Goal: Task Accomplishment & Management: Complete application form

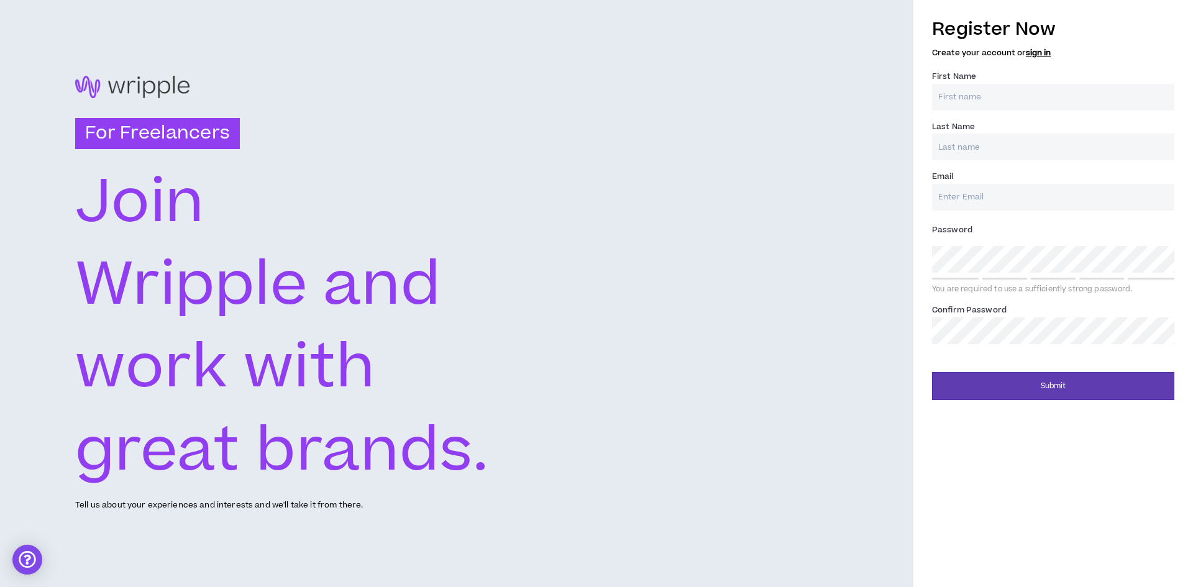
click at [967, 99] on input "First Name *" at bounding box center [1053, 97] width 242 height 27
type input "Nemanja"
type input "[PERSON_NAME]"
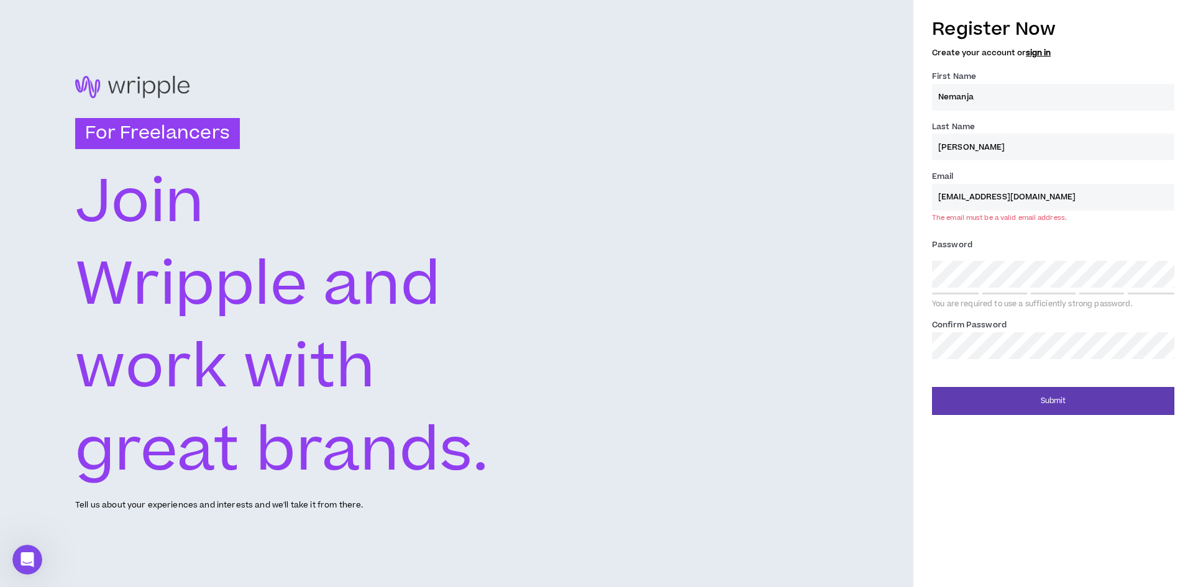
type input "[EMAIL_ADDRESS][DOMAIN_NAME]"
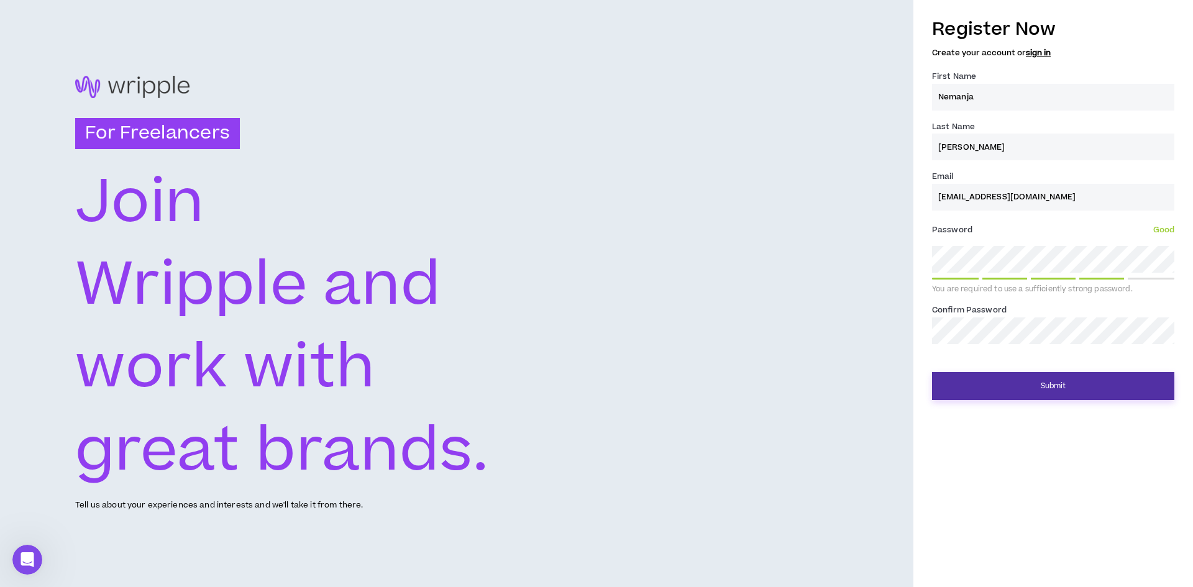
click at [1144, 373] on button "Submit" at bounding box center [1053, 386] width 242 height 28
click at [1122, 394] on button "Submit" at bounding box center [1053, 386] width 242 height 28
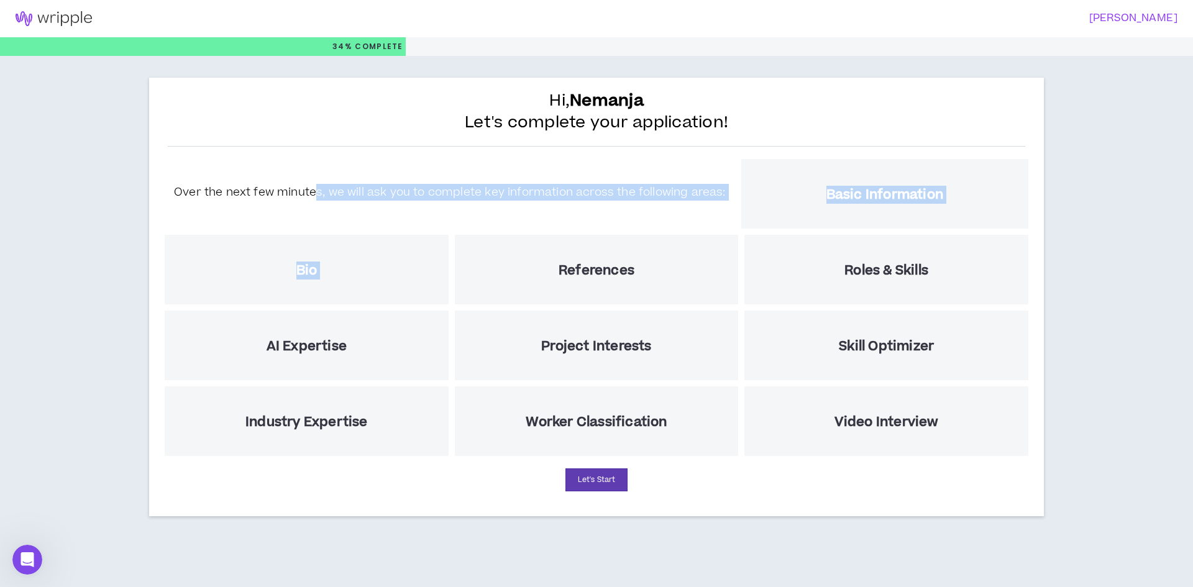
drag, startPoint x: 328, startPoint y: 205, endPoint x: 471, endPoint y: 225, distance: 144.9
click at [471, 225] on div "Over the next few minutes, we will ask you to complete key information across t…" at bounding box center [597, 307] width 870 height 303
click at [487, 207] on div "Over the next few minutes, we will ask you to complete key information across t…" at bounding box center [450, 194] width 576 height 39
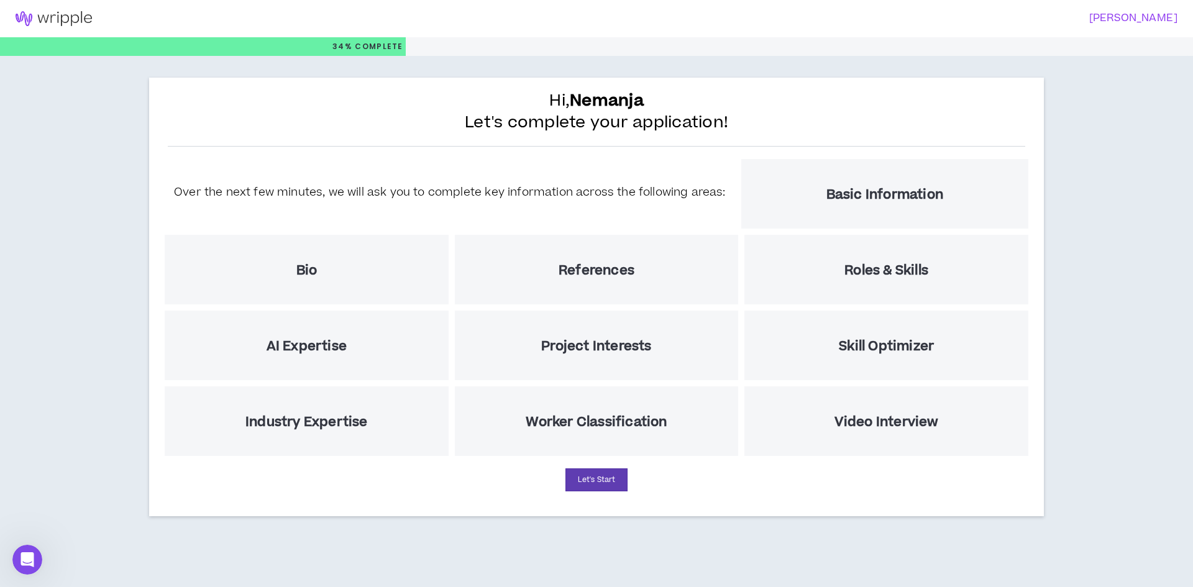
click at [855, 199] on h5 "Basic Information" at bounding box center [884, 195] width 117 height 16
click at [596, 469] on button "Let's Start" at bounding box center [596, 479] width 62 height 23
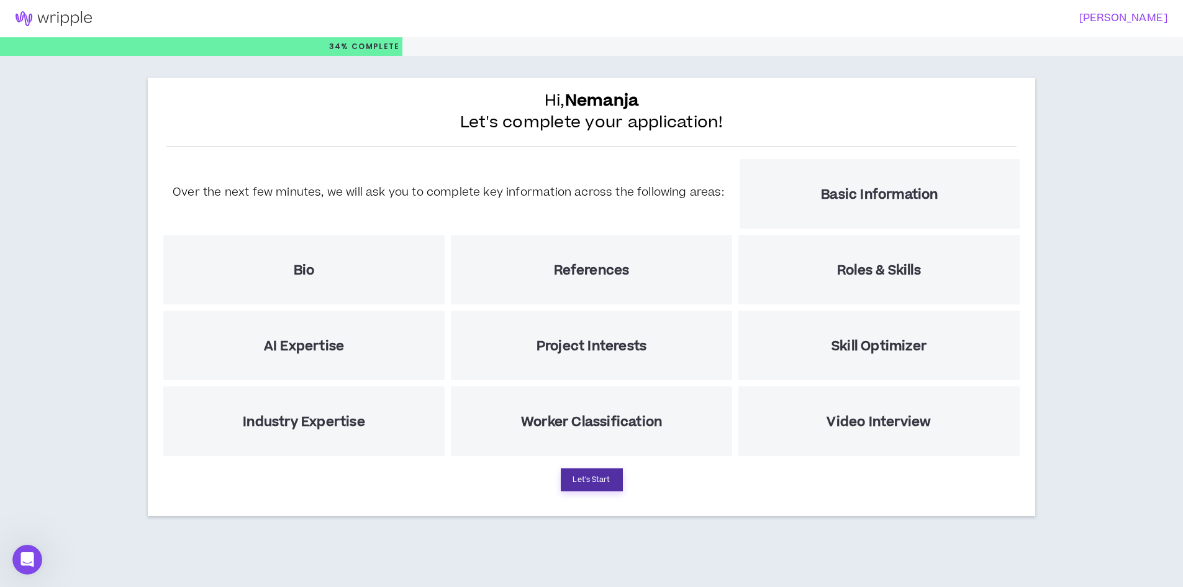
select select "US"
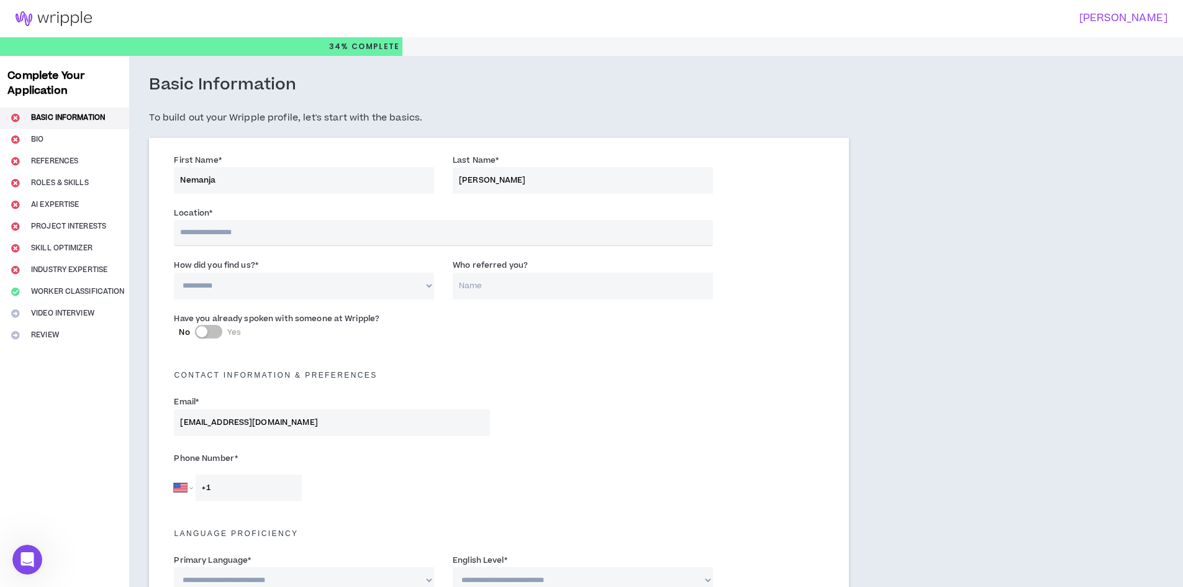
click at [284, 230] on input "text" at bounding box center [443, 233] width 539 height 26
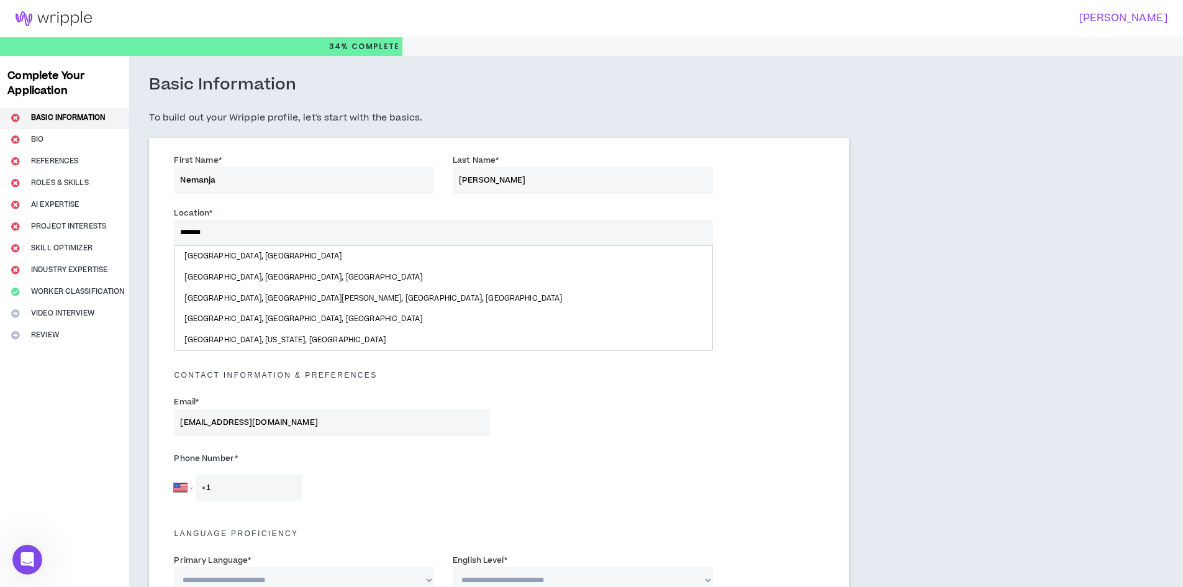
type input "********"
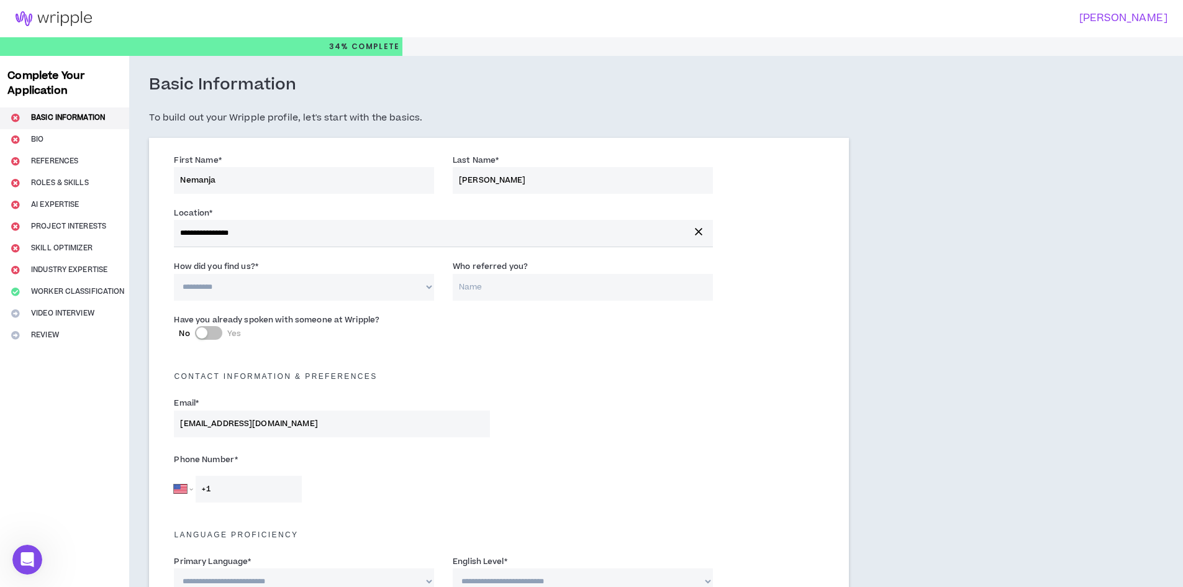
click at [207, 286] on select "**********" at bounding box center [304, 287] width 260 height 27
select select "*"
click at [174, 274] on select "**********" at bounding box center [304, 287] width 260 height 27
click at [516, 281] on input "Who referred you?" at bounding box center [583, 287] width 260 height 27
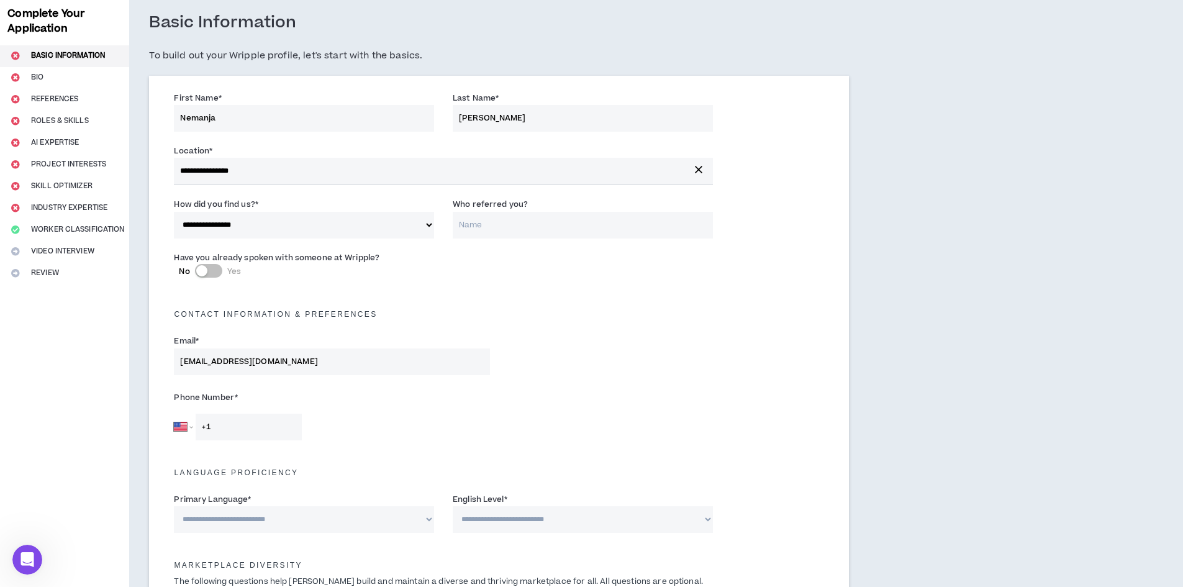
scroll to position [124, 0]
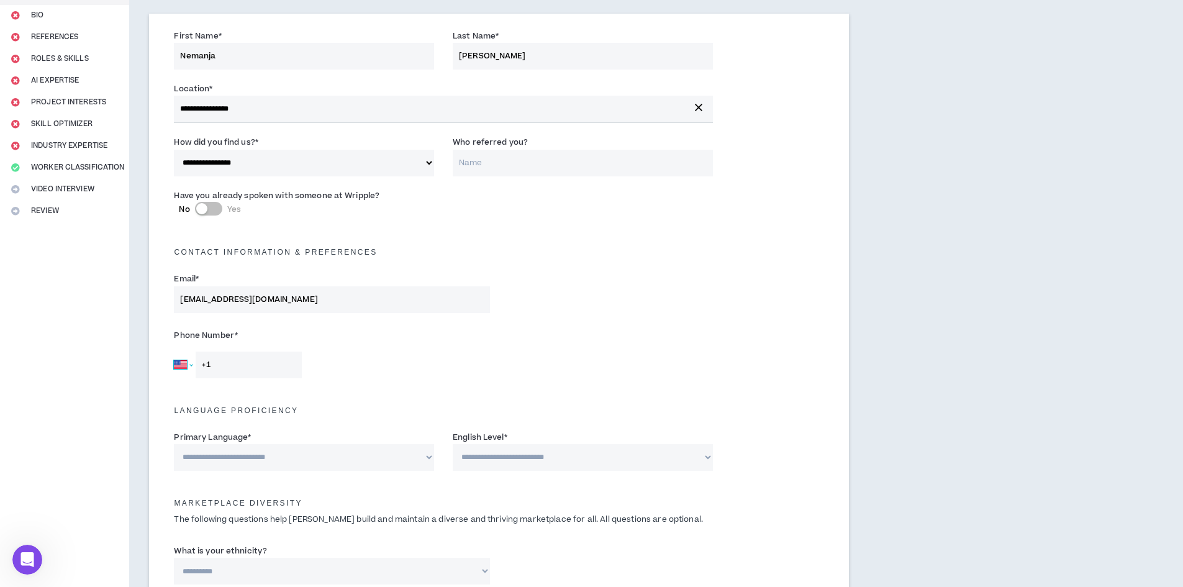
click at [184, 363] on select "[GEOGRAPHIC_DATA] [GEOGRAPHIC_DATA] [GEOGRAPHIC_DATA] [GEOGRAPHIC_DATA] [US_STA…" at bounding box center [183, 365] width 19 height 27
select select "RS"
click at [174, 352] on select "[GEOGRAPHIC_DATA] [GEOGRAPHIC_DATA] [GEOGRAPHIC_DATA] [GEOGRAPHIC_DATA] [US_STA…" at bounding box center [183, 365] width 19 height 27
type input "[PHONE_NUMBER]"
click at [417, 471] on div "**********" at bounding box center [499, 453] width 669 height 53
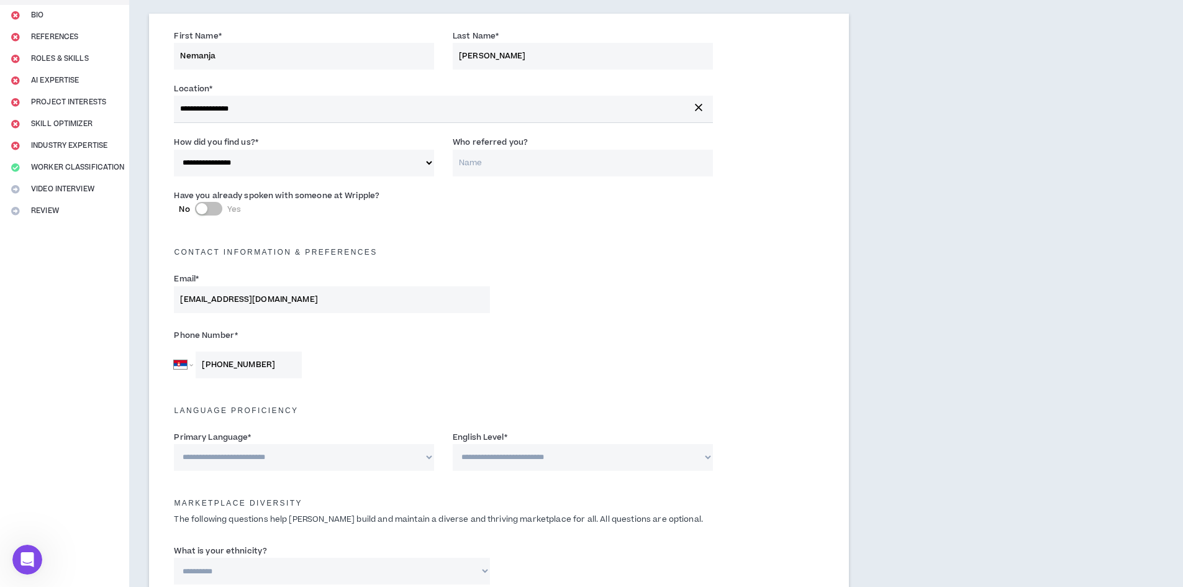
click at [430, 462] on select "**********" at bounding box center [304, 457] width 260 height 27
select select "*******"
click at [174, 444] on select "**********" at bounding box center [304, 457] width 260 height 27
click at [550, 463] on select "**********" at bounding box center [583, 457] width 260 height 27
select select "*"
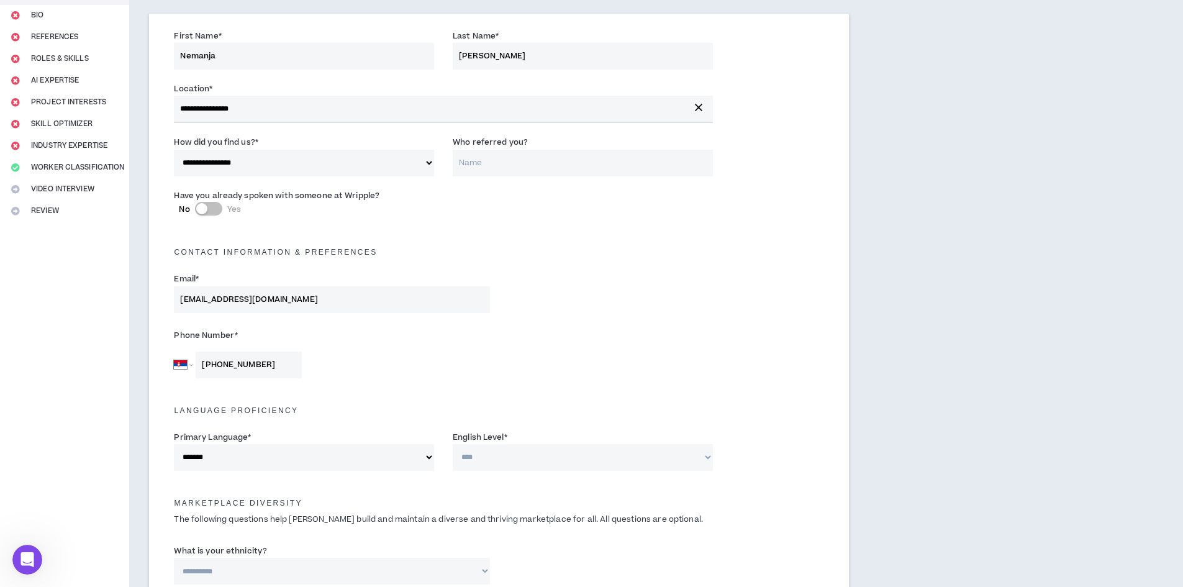
click at [453, 444] on select "**********" at bounding box center [583, 457] width 260 height 27
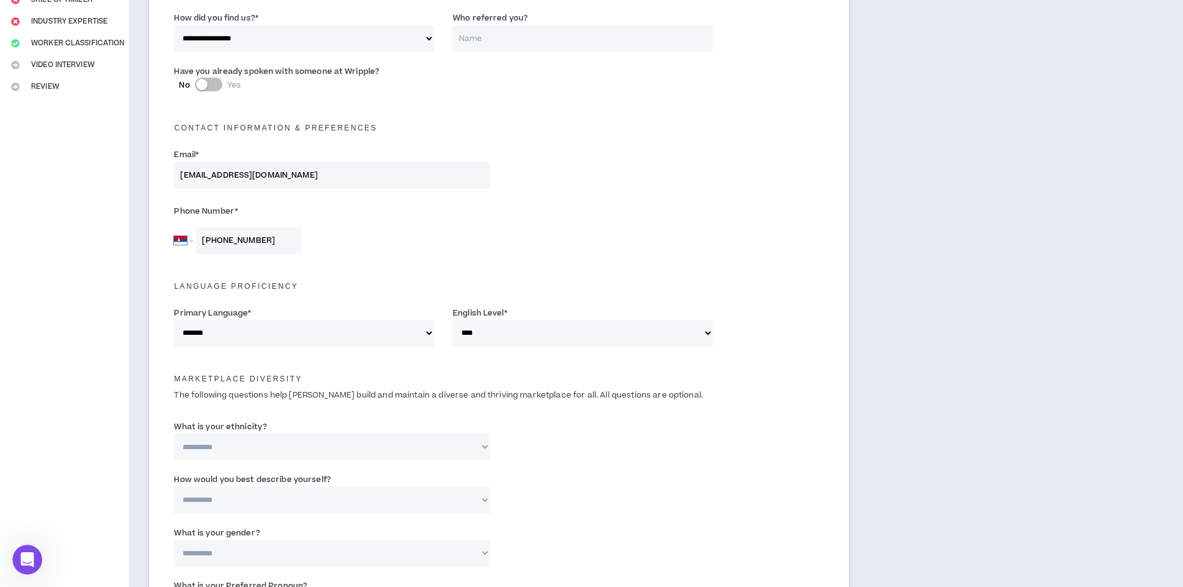
scroll to position [311, 0]
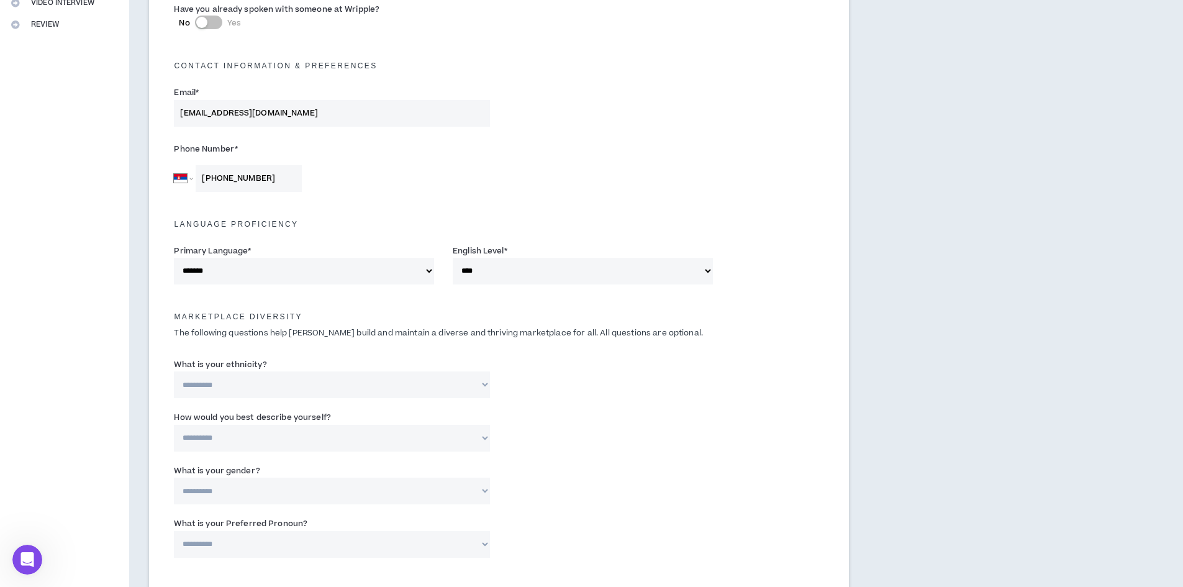
click at [311, 393] on select "**********" at bounding box center [332, 384] width 316 height 27
click at [278, 485] on select "**********" at bounding box center [332, 491] width 316 height 27
select select "**********"
click at [174, 478] on select "**********" at bounding box center [332, 491] width 316 height 27
click at [293, 430] on select "**********" at bounding box center [332, 438] width 316 height 27
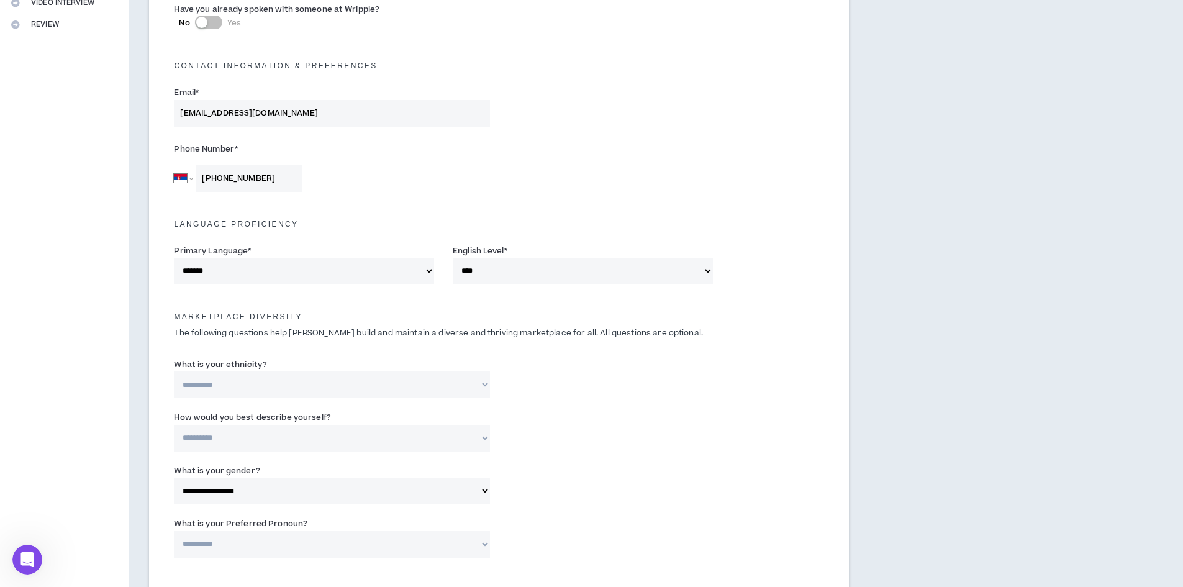
scroll to position [373, 0]
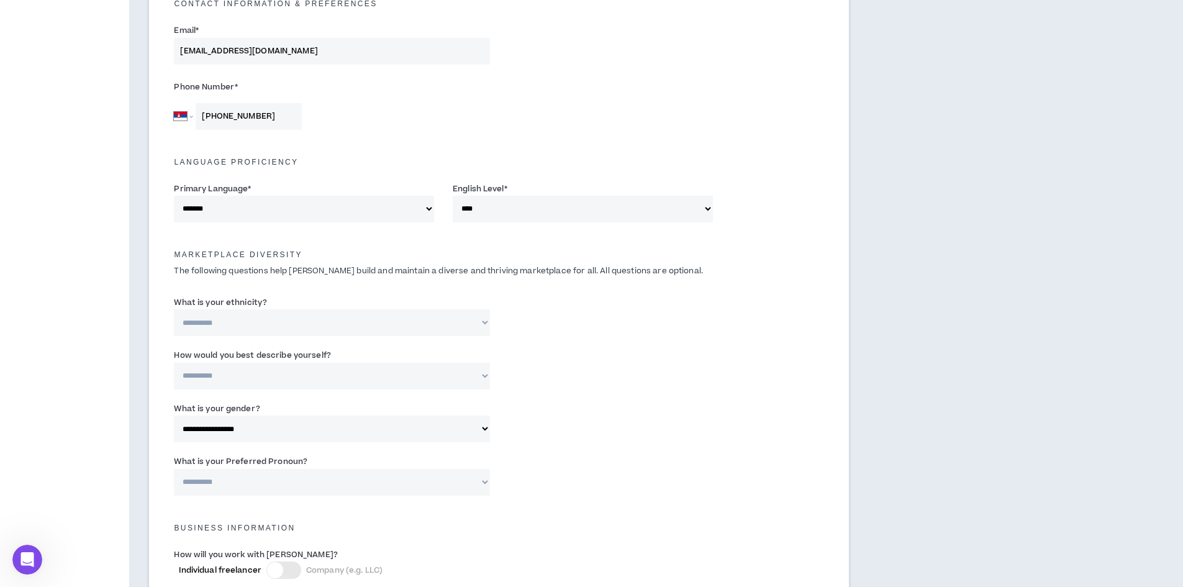
click at [291, 381] on select "**********" at bounding box center [332, 376] width 316 height 27
select select "**********"
click at [174, 363] on select "**********" at bounding box center [332, 376] width 316 height 27
click at [280, 426] on select "**********" at bounding box center [332, 429] width 316 height 27
click at [174, 416] on select "**********" at bounding box center [332, 429] width 316 height 27
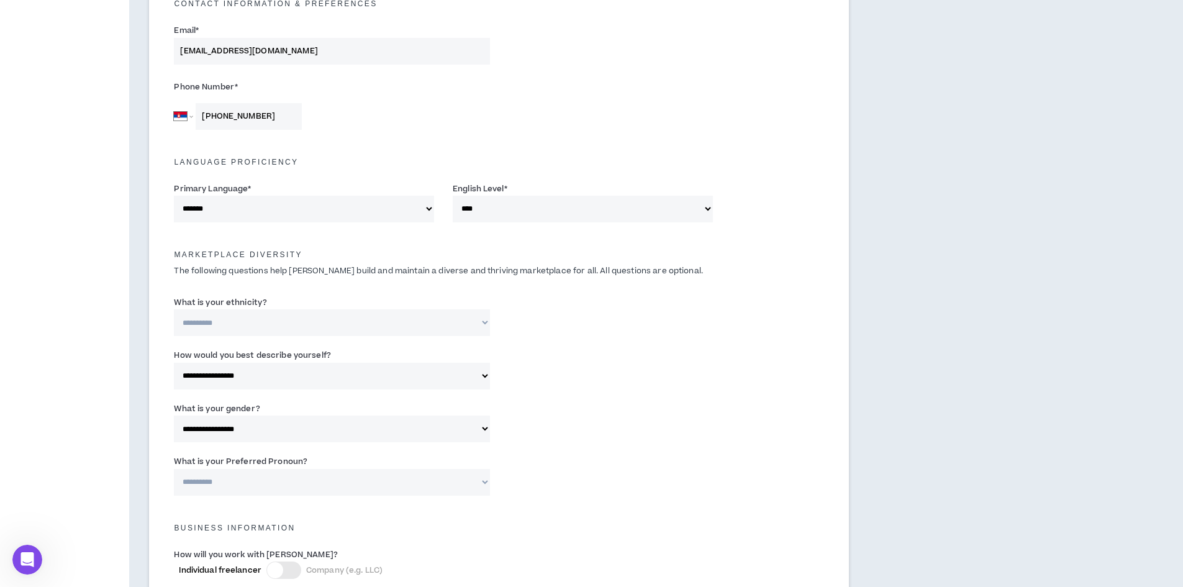
click at [237, 469] on label "What is your Preferred Pronoun?" at bounding box center [241, 462] width 134 height 20
click at [237, 469] on select "**********" at bounding box center [332, 482] width 316 height 27
click at [241, 478] on select "**********" at bounding box center [332, 482] width 316 height 27
select select "**********"
click at [174, 469] on select "**********" at bounding box center [332, 482] width 316 height 27
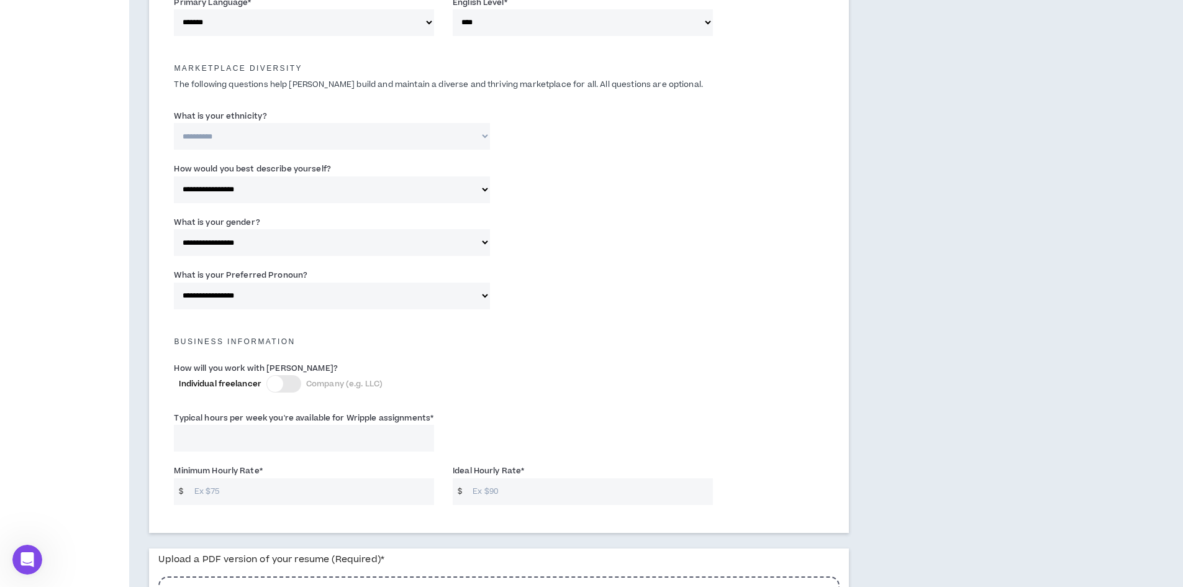
scroll to position [621, 0]
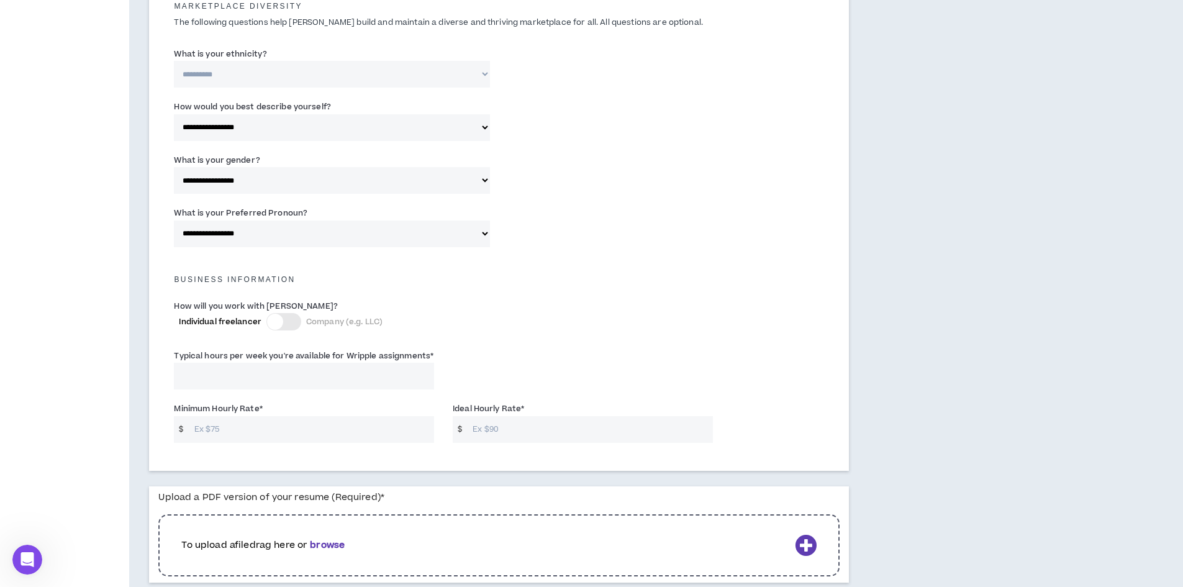
click at [296, 385] on input "Typical hours per week you're available for Wripple assignments *" at bounding box center [304, 376] width 260 height 27
type input "40"
type input "100"
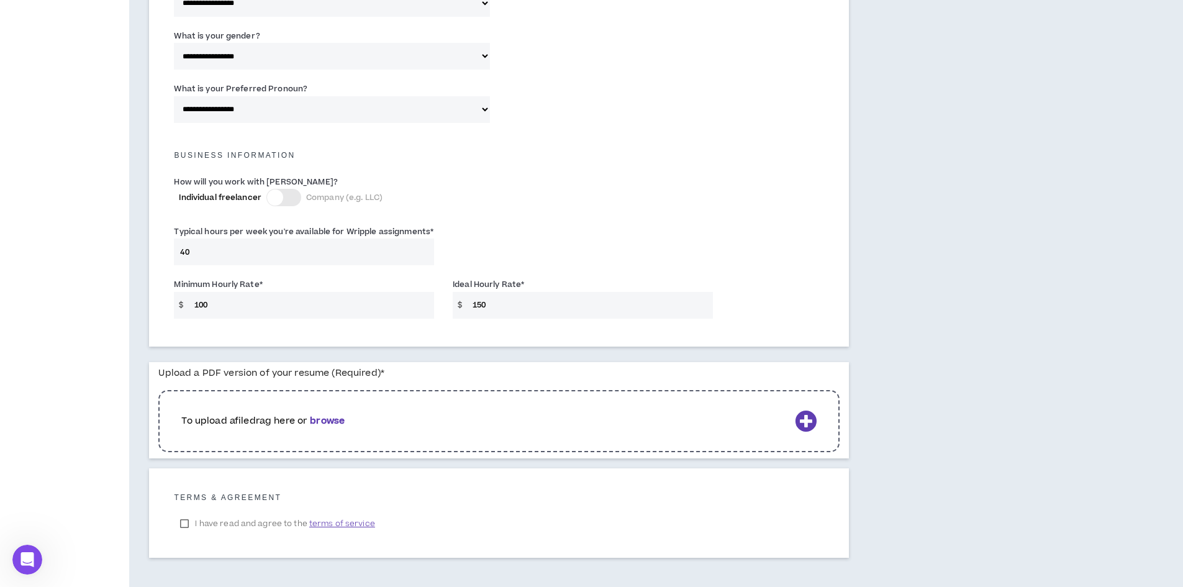
type input "150"
click at [770, 416] on p "To upload a file drag here or browse" at bounding box center [485, 421] width 608 height 14
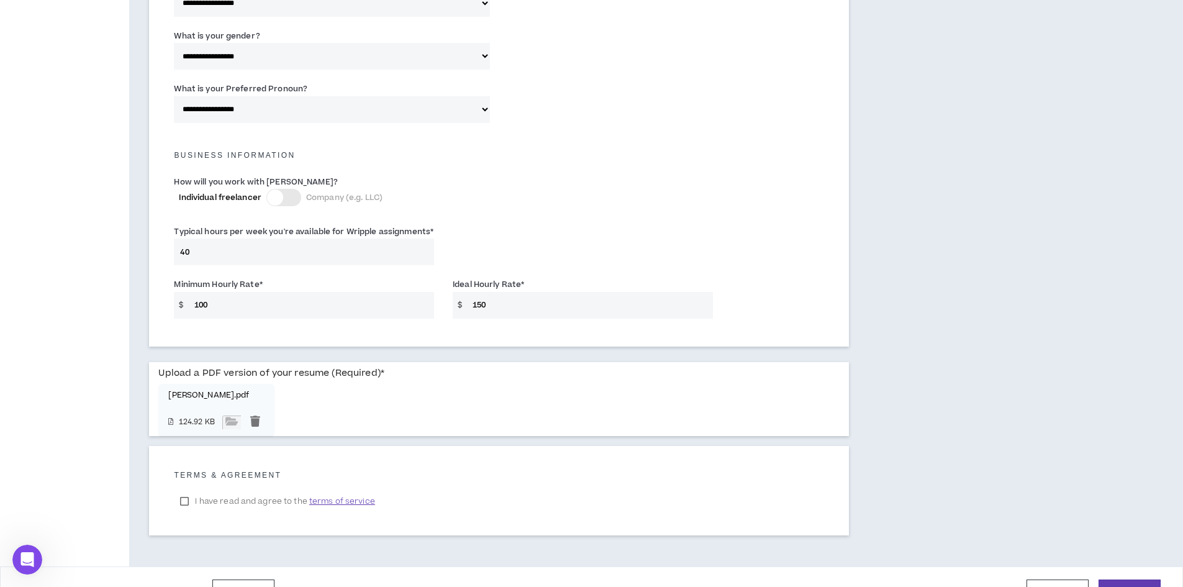
click at [218, 498] on label "I have read and agree to the terms of service" at bounding box center [277, 501] width 207 height 19
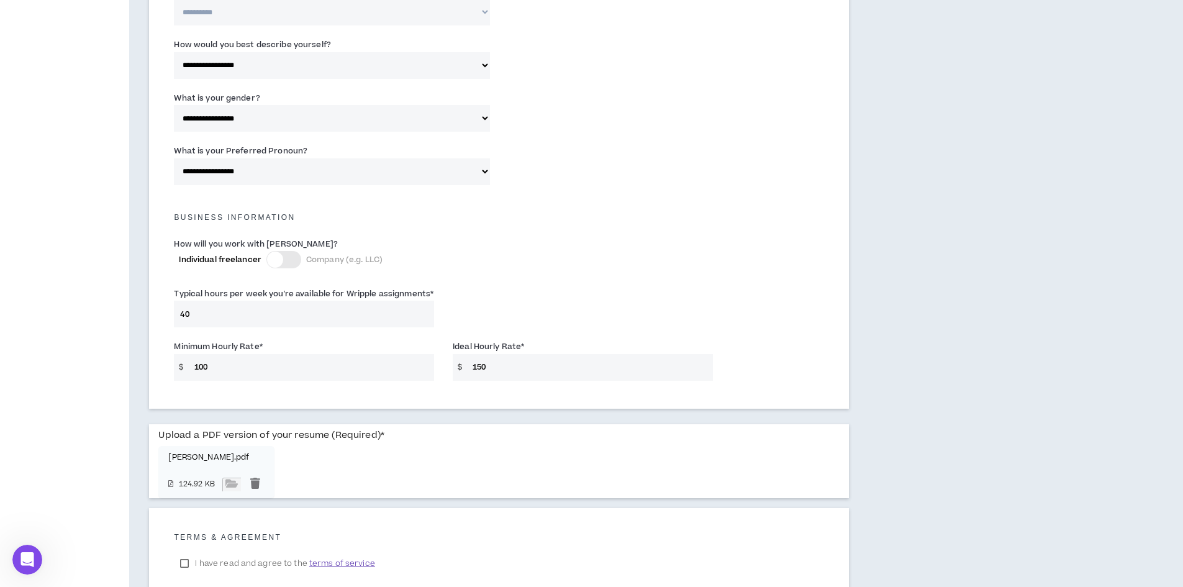
scroll to position [774, 0]
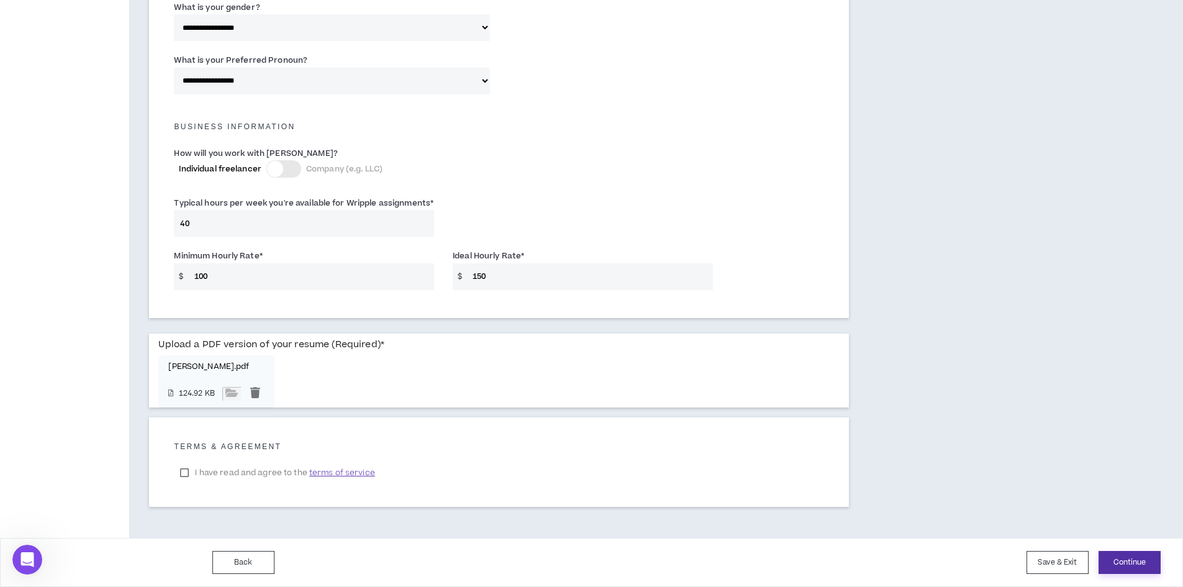
click at [1125, 553] on button "Continue" at bounding box center [1130, 562] width 62 height 23
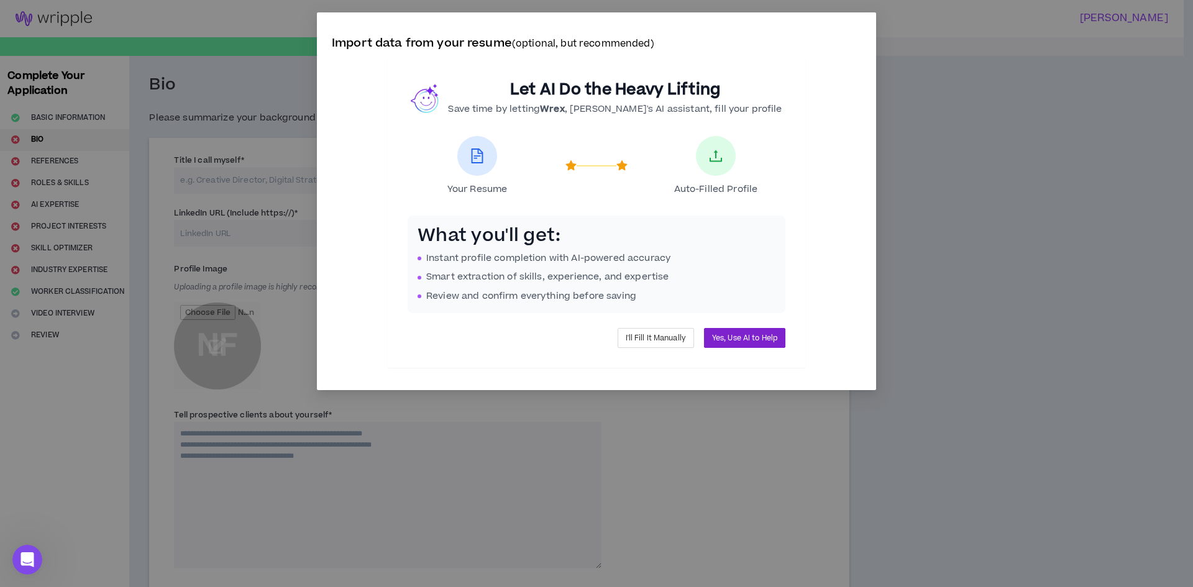
click at [727, 345] on button "Yes, Use AI to Help" at bounding box center [744, 338] width 81 height 20
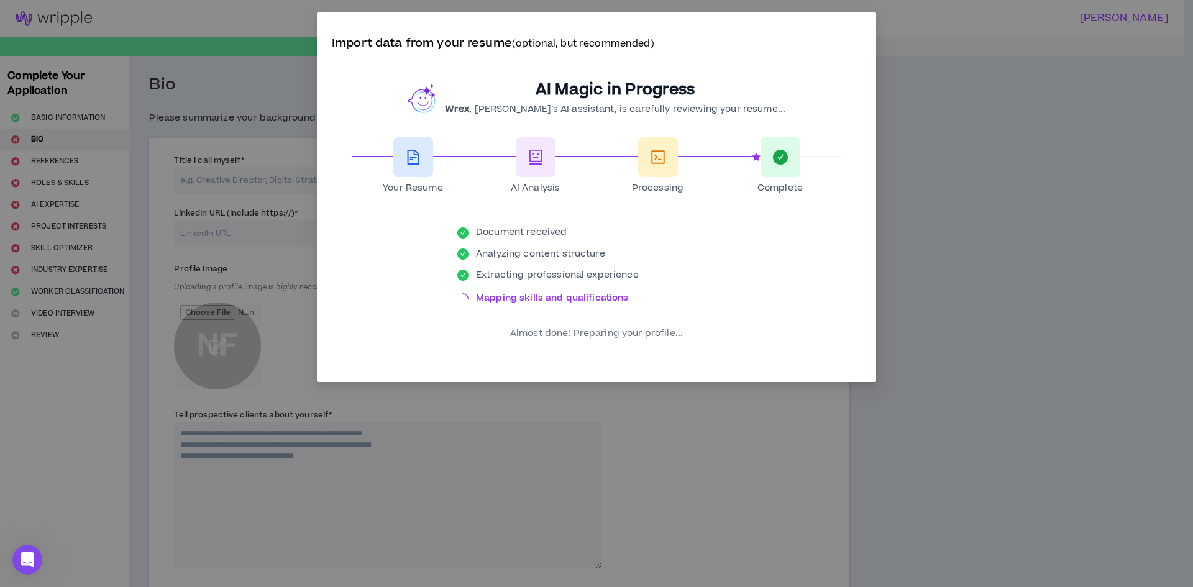
click at [792, 92] on div "AI Magic in Progress Wrex , [PERSON_NAME]'s AI assistant, is carefully reviewin…" at bounding box center [596, 98] width 489 height 36
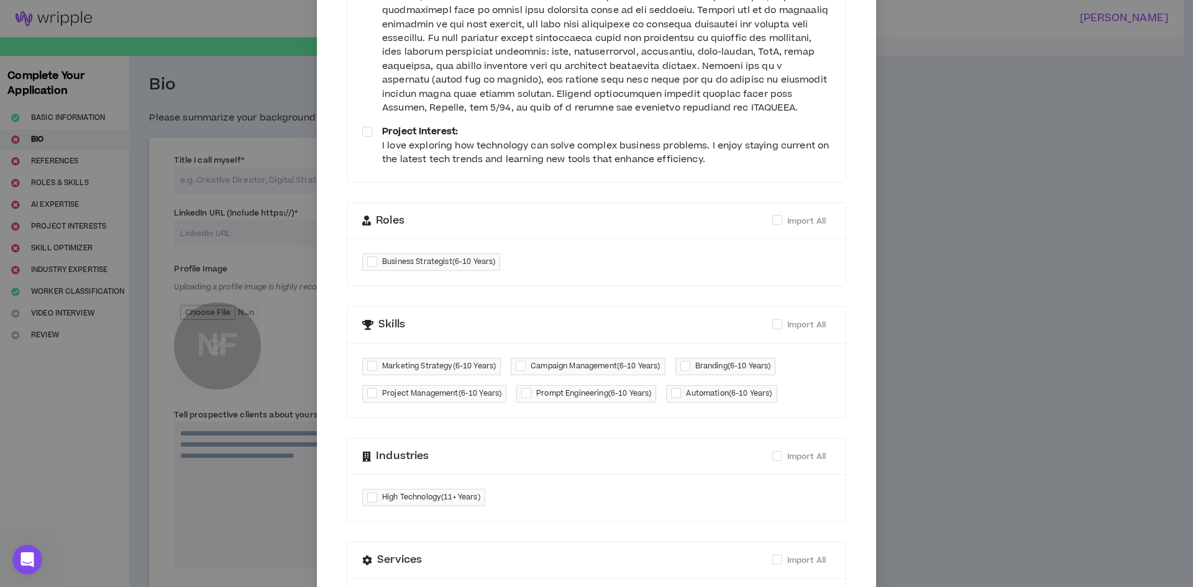
scroll to position [186, 0]
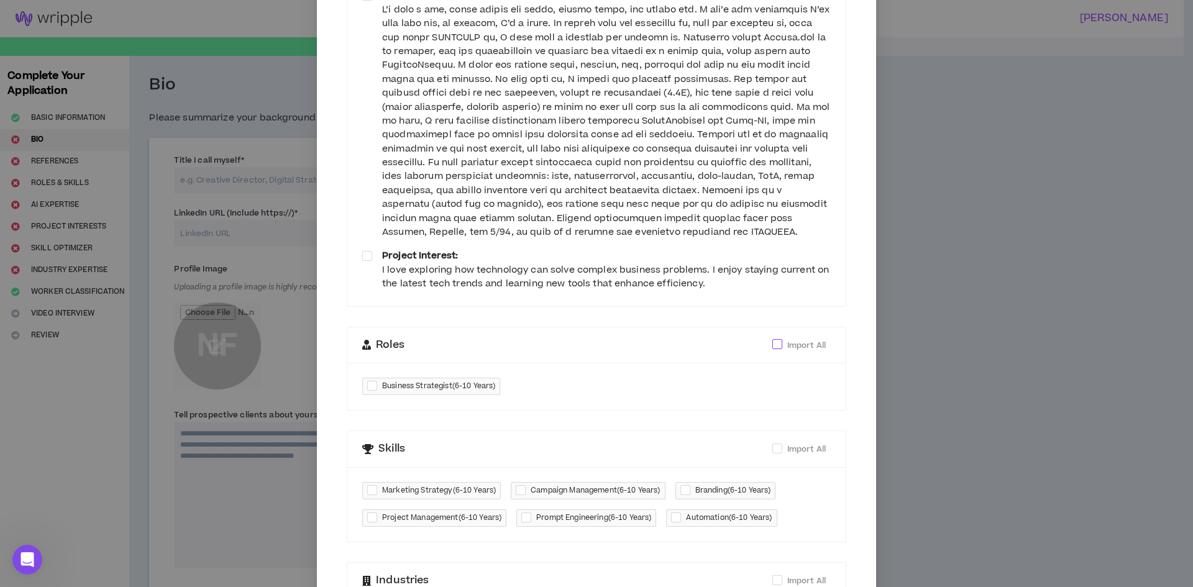
click at [787, 346] on span "Import All" at bounding box center [806, 345] width 39 height 11
checkbox input "****"
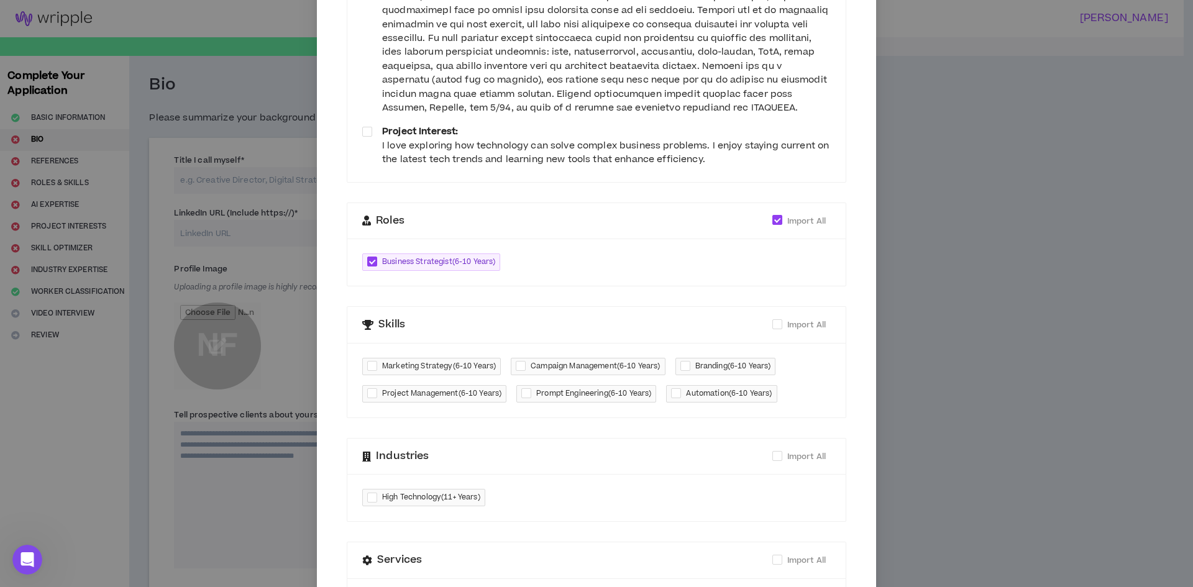
scroll to position [373, 0]
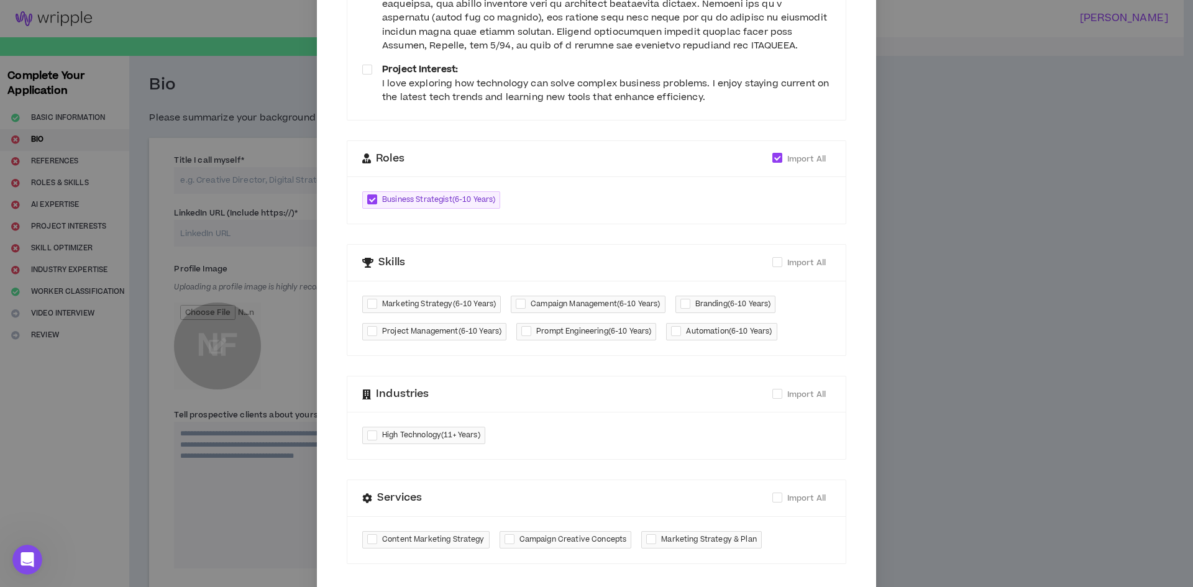
click at [463, 303] on span "Marketing Strategy ( 6-10 Years )" at bounding box center [439, 304] width 114 height 12
checkbox input "****"
click at [446, 335] on span "Project Management ( 6-10 Years )" at bounding box center [441, 331] width 119 height 12
checkbox input "****"
drag, startPoint x: 611, startPoint y: 301, endPoint x: 611, endPoint y: 309, distance: 8.1
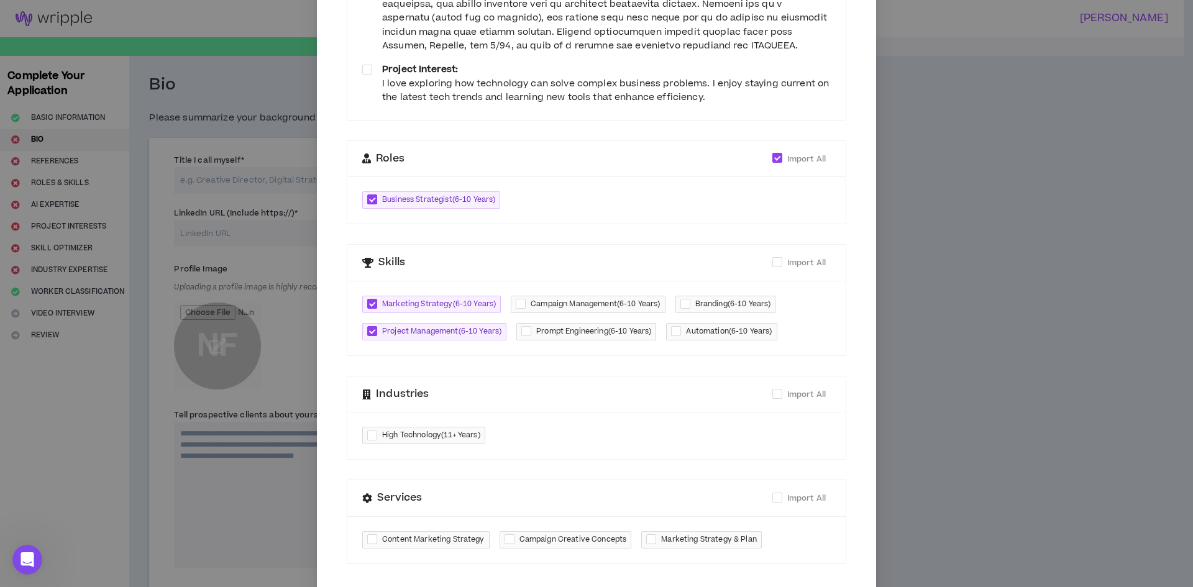
click at [612, 301] on span "Campaign Management ( 6-10 Years )" at bounding box center [594, 304] width 129 height 12
checkbox input "****"
click at [594, 334] on span "Prompt Engineering ( 6-10 Years )" at bounding box center [593, 331] width 115 height 12
checkbox input "****"
click at [719, 303] on span "Branding ( 6-10 Years )" at bounding box center [733, 304] width 76 height 12
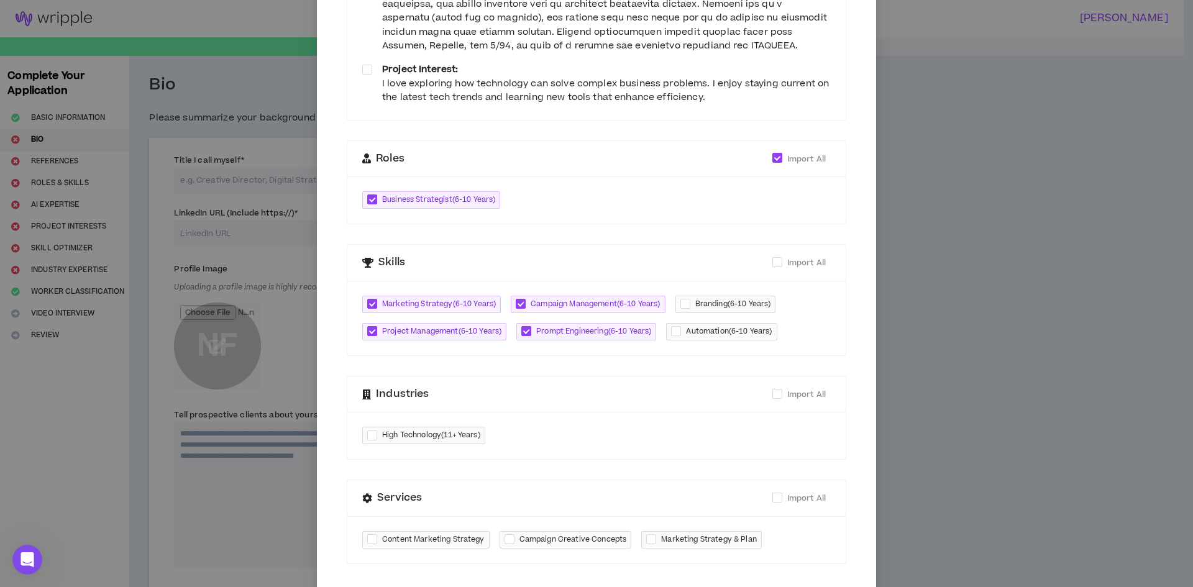
checkbox input "****"
click at [798, 263] on span "Import All" at bounding box center [806, 262] width 39 height 11
checkbox input "****"
click at [787, 389] on span "Import All" at bounding box center [806, 394] width 39 height 11
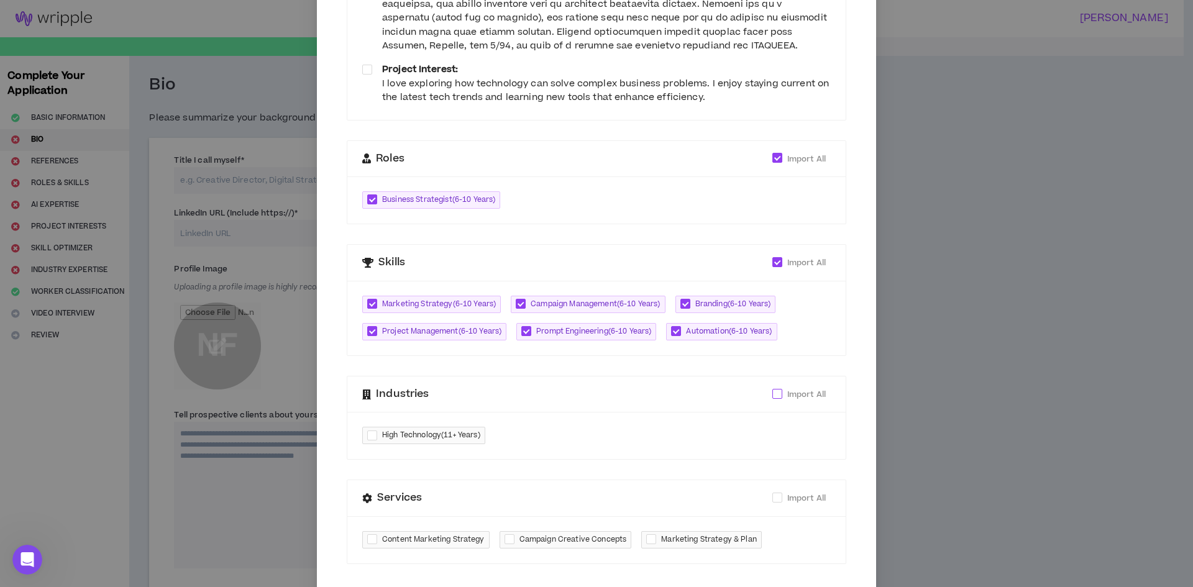
checkbox input "****"
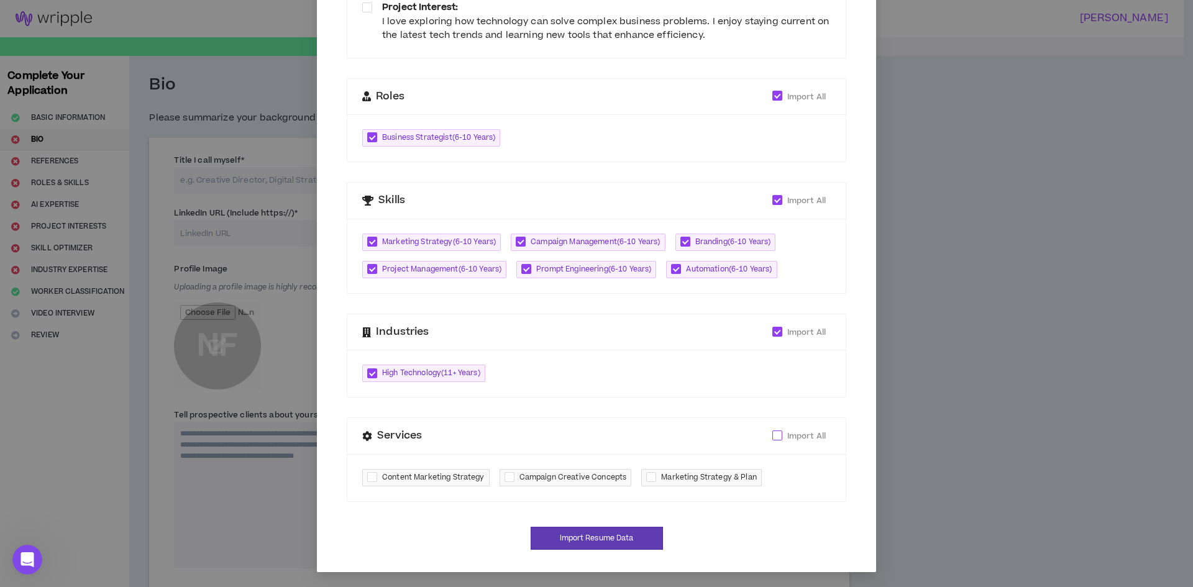
click at [796, 437] on span "Import All" at bounding box center [806, 435] width 39 height 11
checkbox input "****"
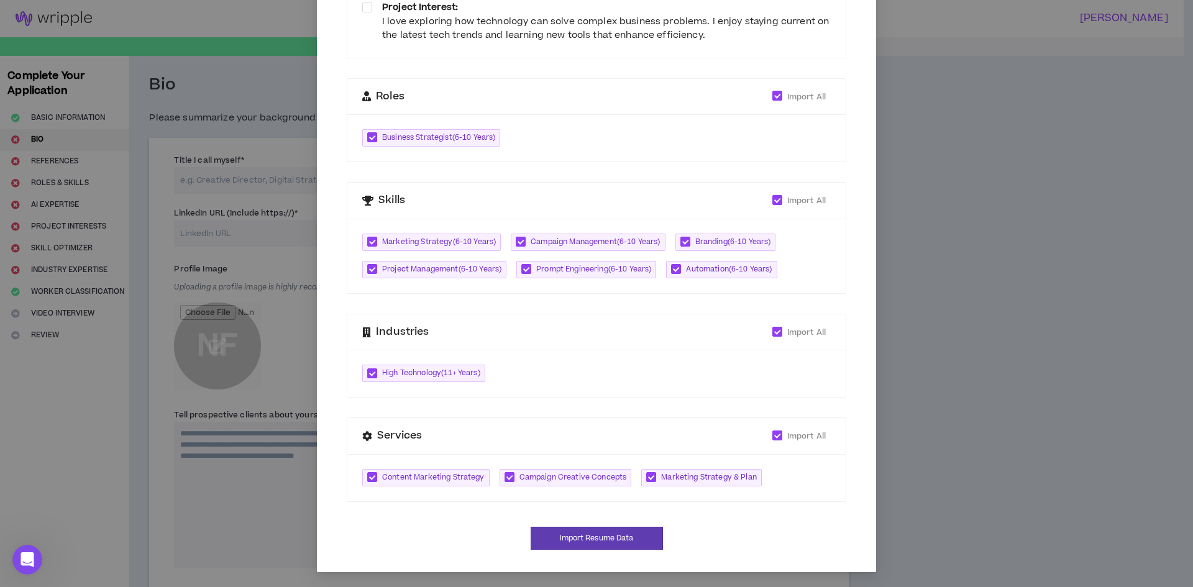
click at [607, 553] on div "Import data from your resume (optional, but recommended) Your resume was upload…" at bounding box center [596, 75] width 529 height 965
click at [626, 545] on button "Import Resume Data" at bounding box center [596, 538] width 132 height 23
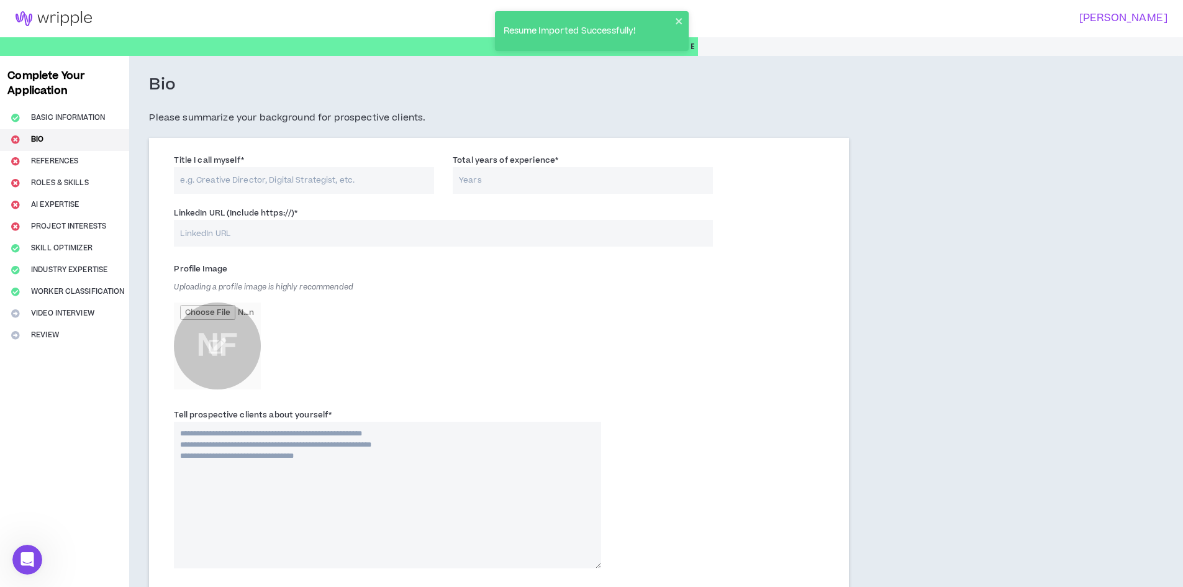
scroll to position [62, 0]
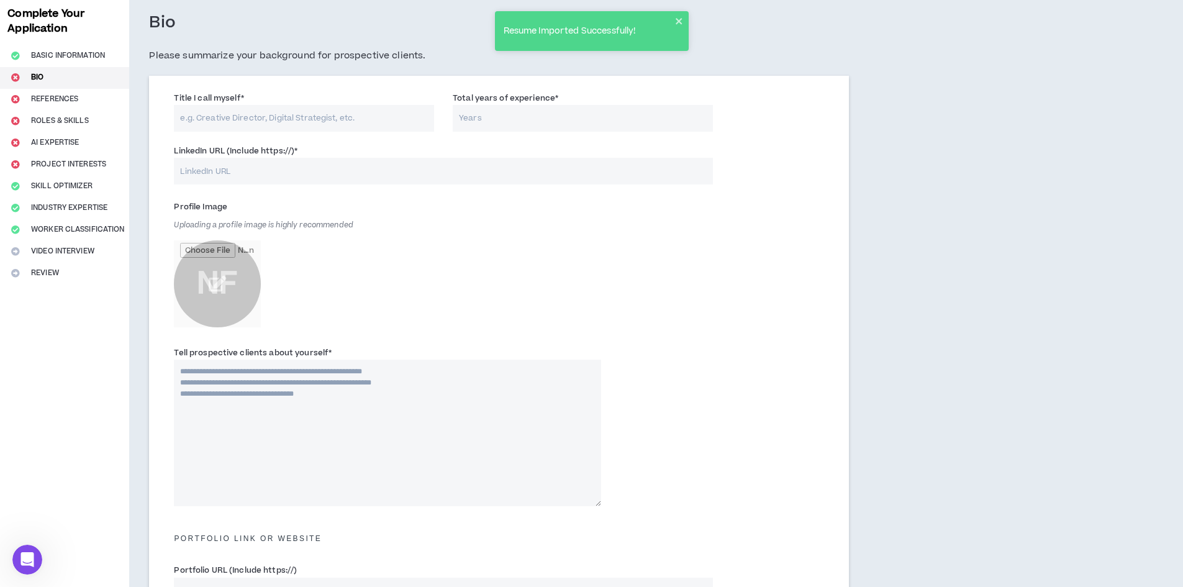
click at [374, 122] on input "Title I call myself *" at bounding box center [304, 118] width 260 height 27
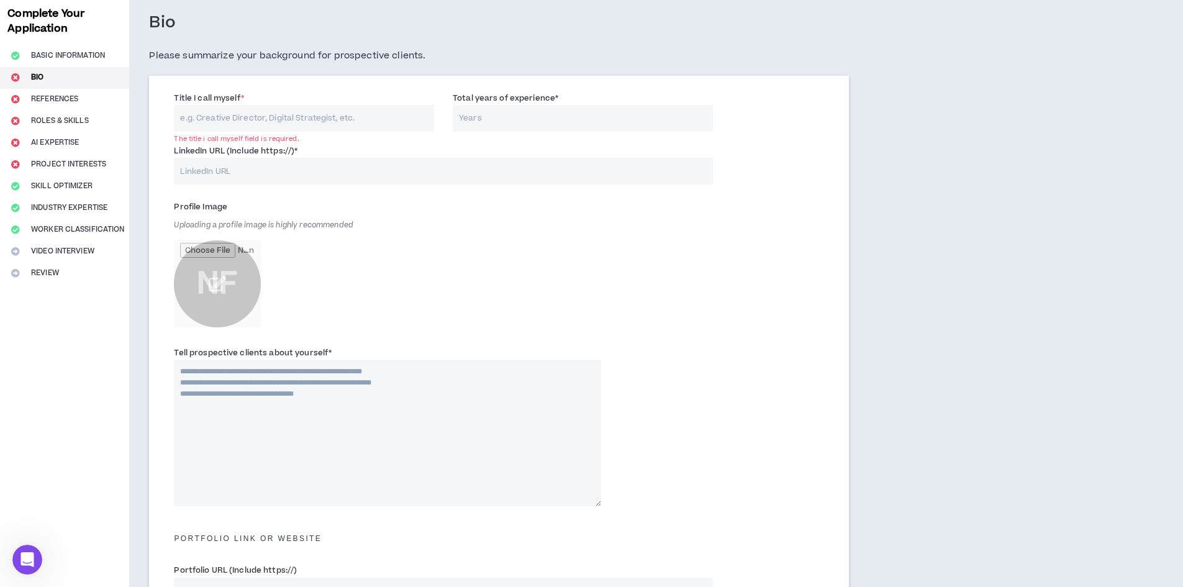
click at [562, 108] on input "Total years of experience *" at bounding box center [583, 118] width 260 height 27
type input "11"
click at [243, 282] on input "file" at bounding box center [217, 283] width 87 height 87
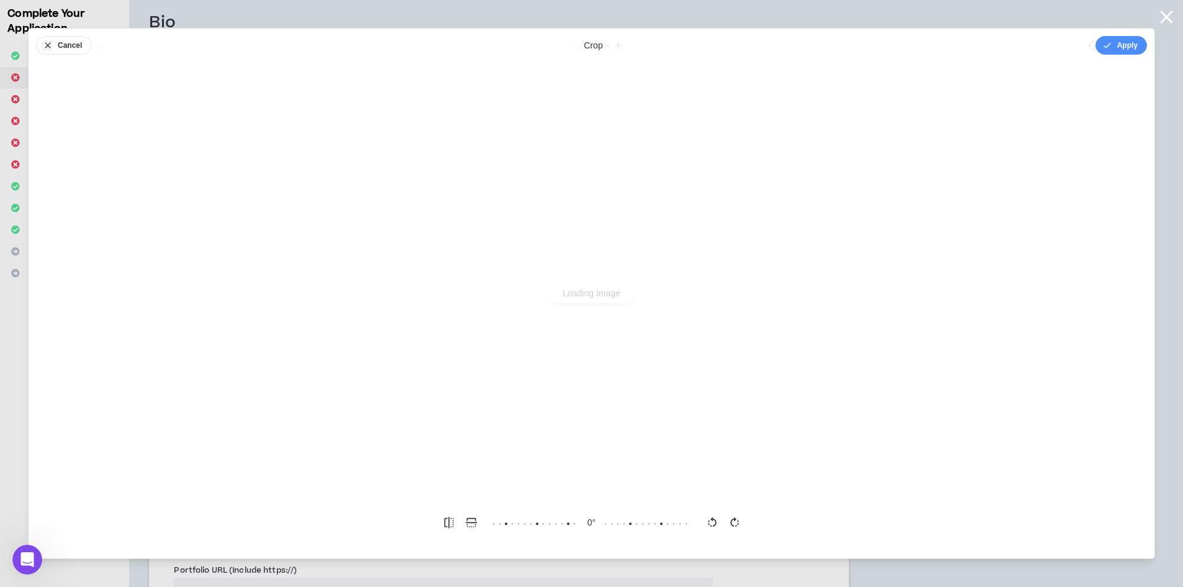
scroll to position [0, 0]
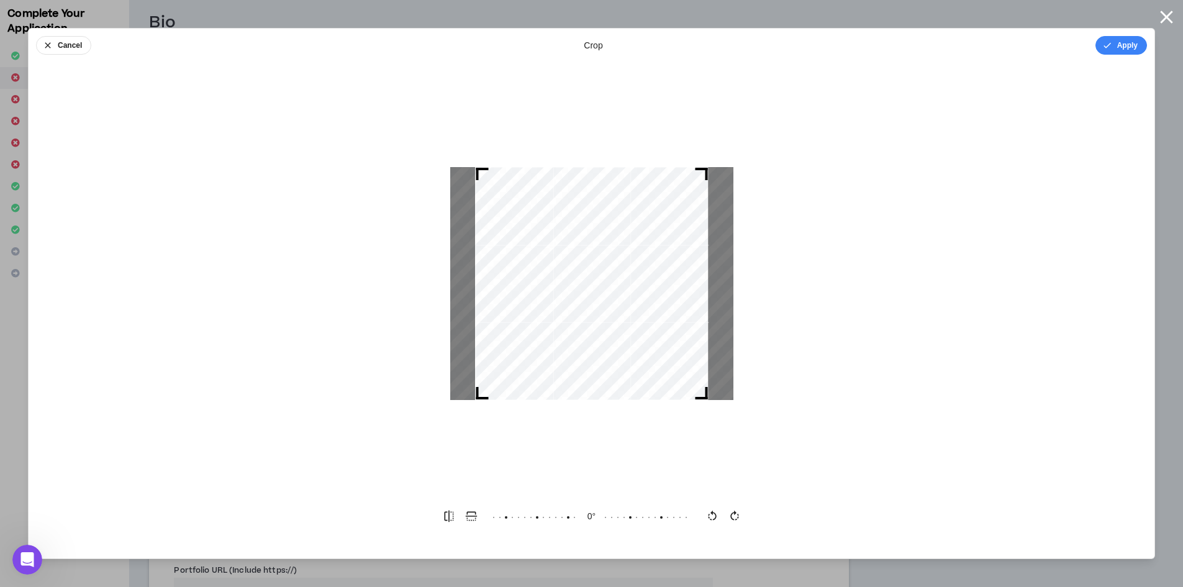
click at [1117, 32] on div "Cancel crop Apply" at bounding box center [592, 46] width 1126 height 34
click at [1108, 48] on icon "button" at bounding box center [1108, 45] width 10 height 10
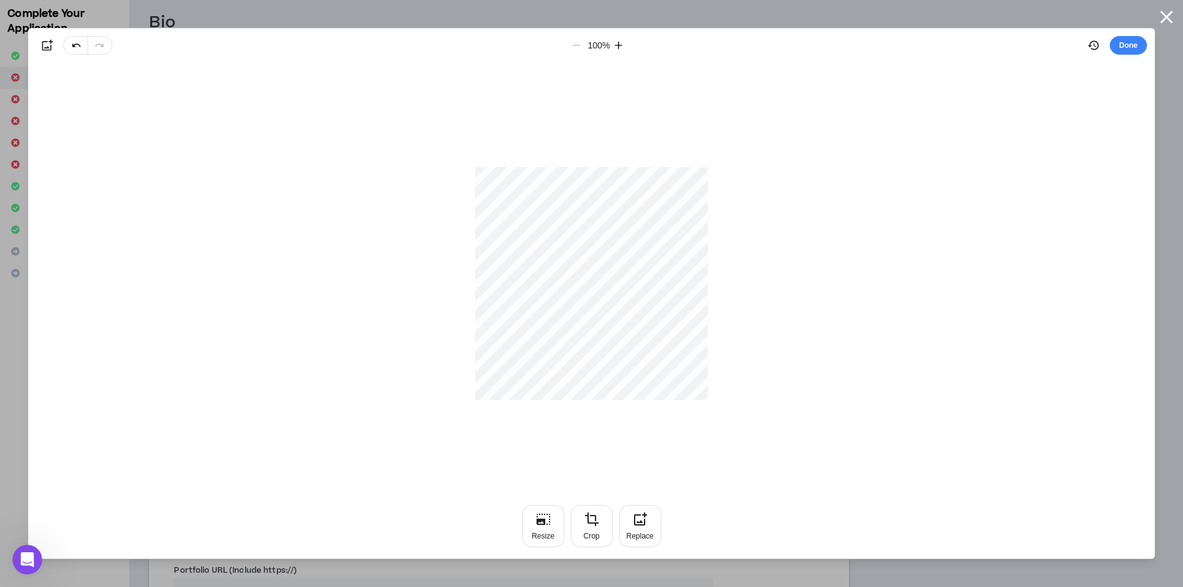
click at [1147, 55] on div "100 % Done" at bounding box center [592, 46] width 1126 height 34
click at [1135, 44] on button "Done" at bounding box center [1128, 45] width 37 height 19
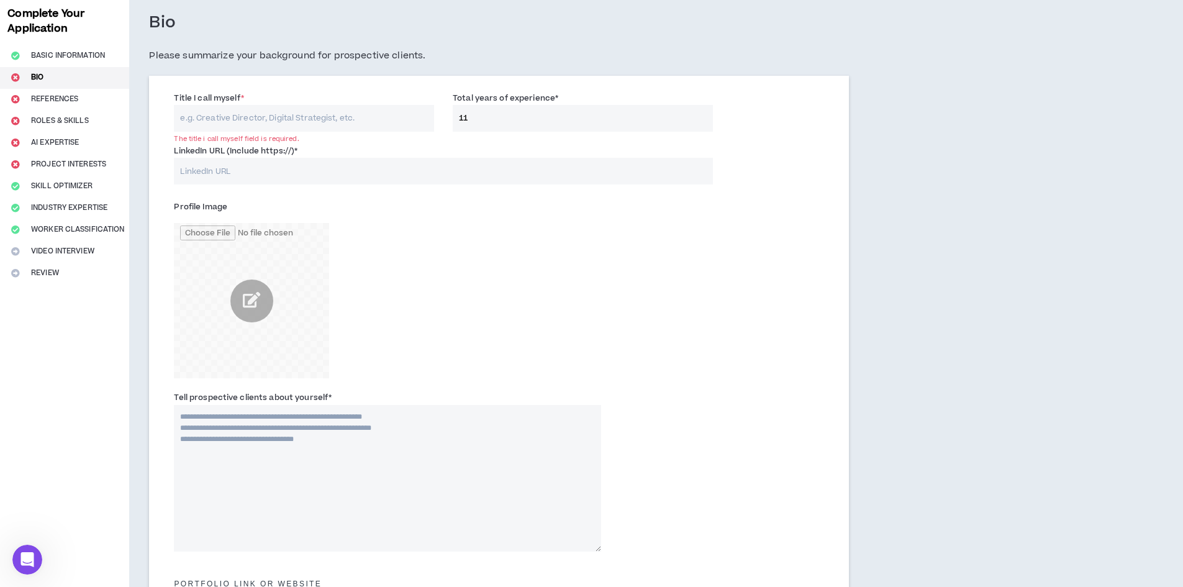
click at [487, 283] on div "Profile Image" at bounding box center [387, 287] width 427 height 181
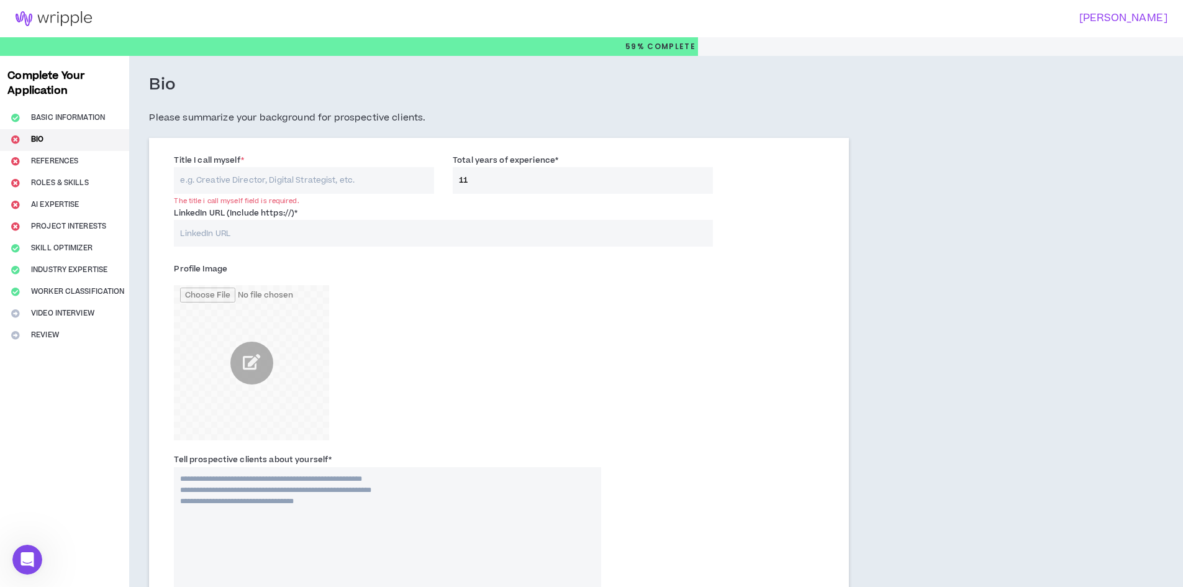
click at [327, 162] on div "Title I call myself * The title i call myself field is required." at bounding box center [304, 173] width 260 height 40
click at [330, 176] on input "Title I call myself *" at bounding box center [304, 180] width 260 height 27
click at [401, 212] on div "LinkedIn URL (Include https://) *" at bounding box center [443, 226] width 539 height 40
click at [371, 245] on input "LinkedIn URL (Include https://) *" at bounding box center [443, 233] width 539 height 27
paste input "[URL][DOMAIN_NAME]"
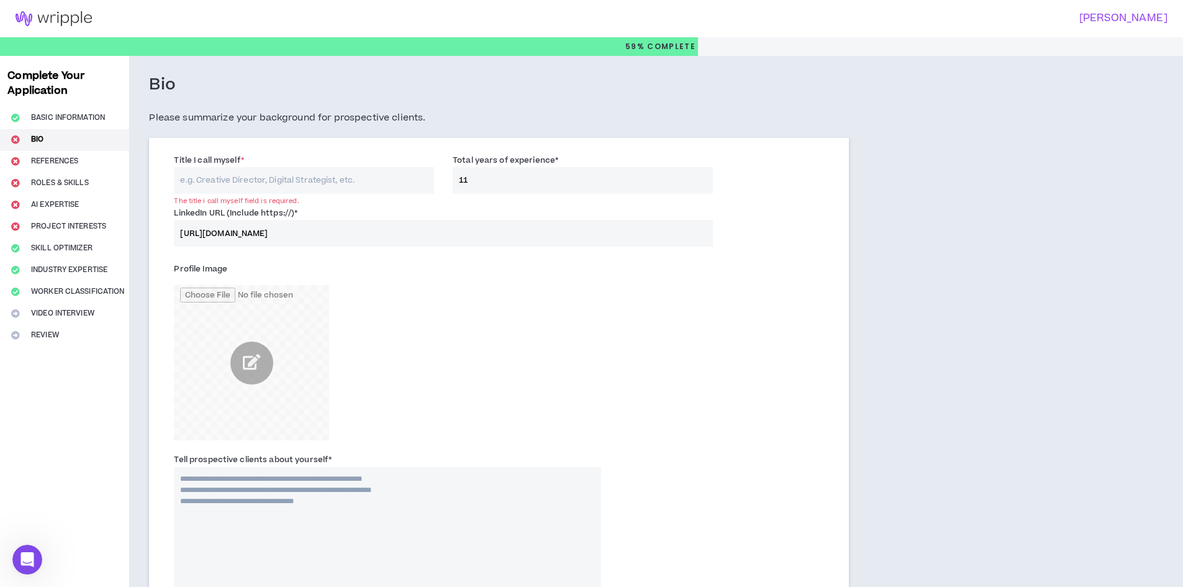
type input "[URL][DOMAIN_NAME]"
click at [355, 178] on input "Title I call myself *" at bounding box center [304, 180] width 260 height 27
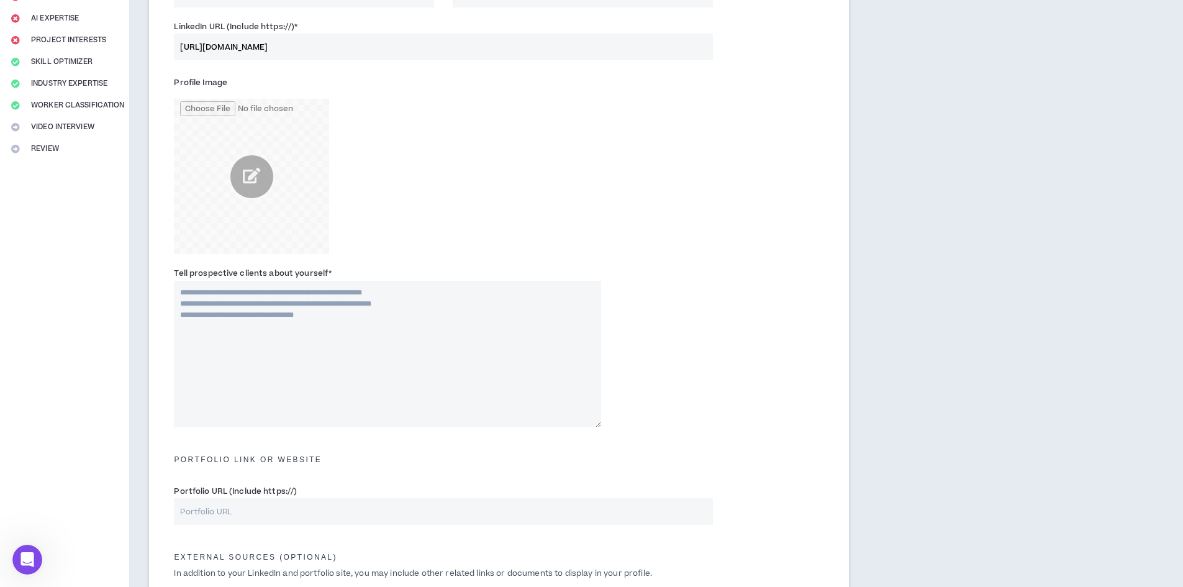
scroll to position [311, 0]
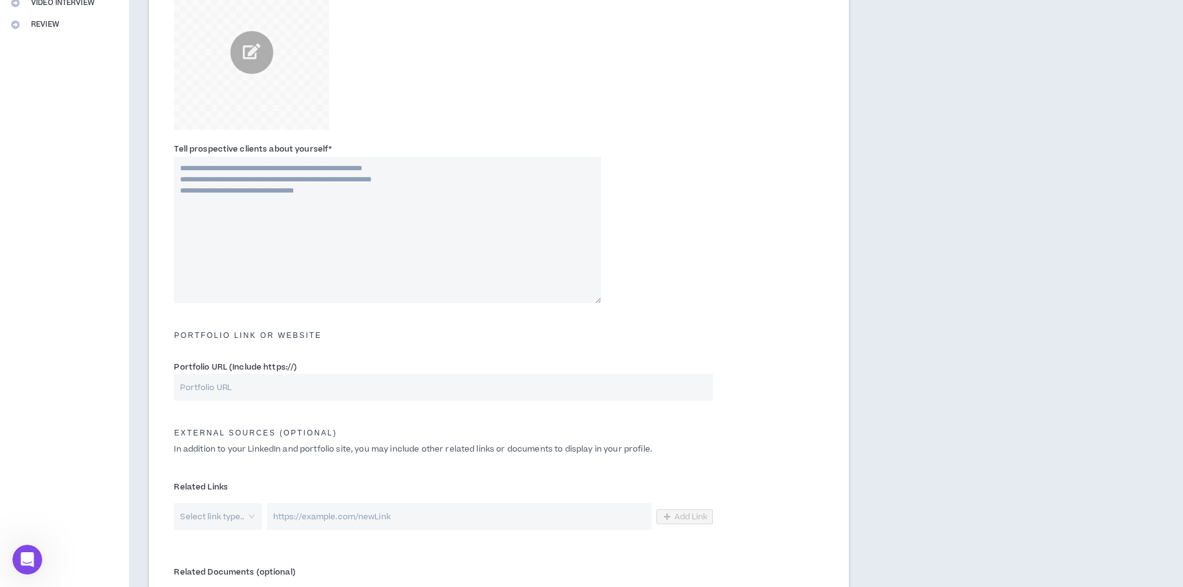
type input "Fixer"
click at [250, 399] on input "Portfolio URL (Include https://)" at bounding box center [443, 387] width 539 height 27
paste input "[URL][DOMAIN_NAME]"
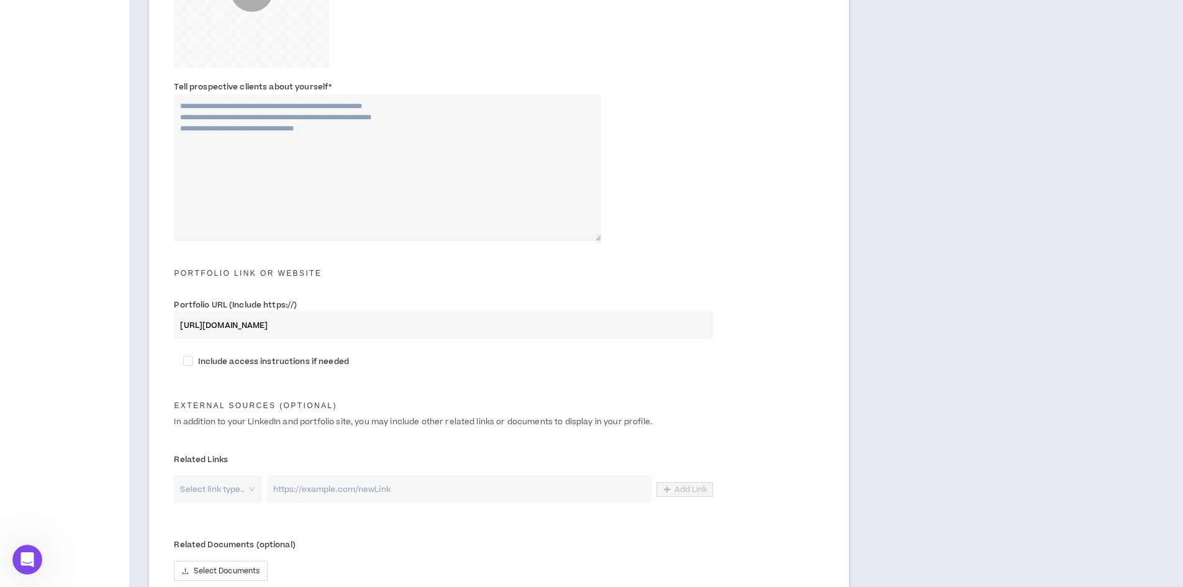
scroll to position [435, 0]
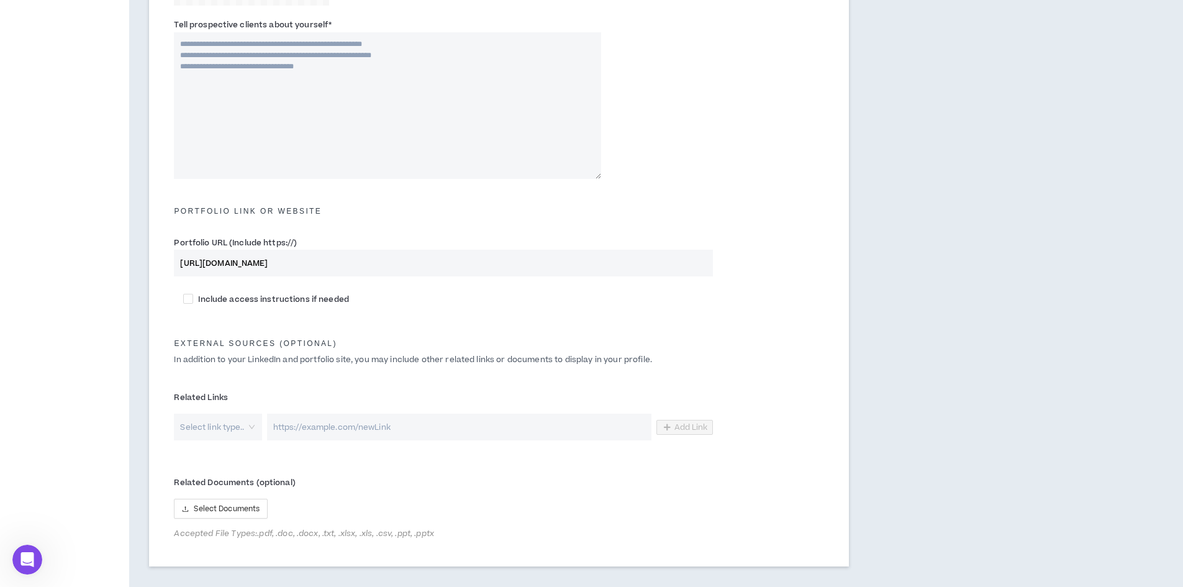
type input "[URL][DOMAIN_NAME]"
click at [250, 444] on div "Related Links Select link type.. Add Link" at bounding box center [499, 415] width 669 height 68
click at [250, 421] on div "Select link type.." at bounding box center [218, 427] width 88 height 27
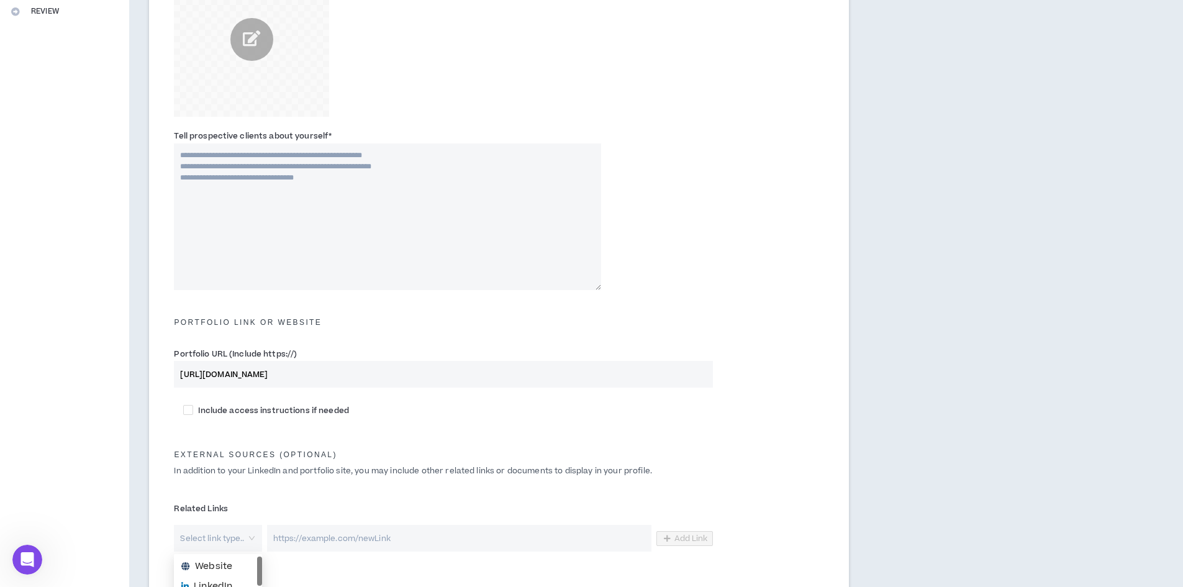
scroll to position [510, 0]
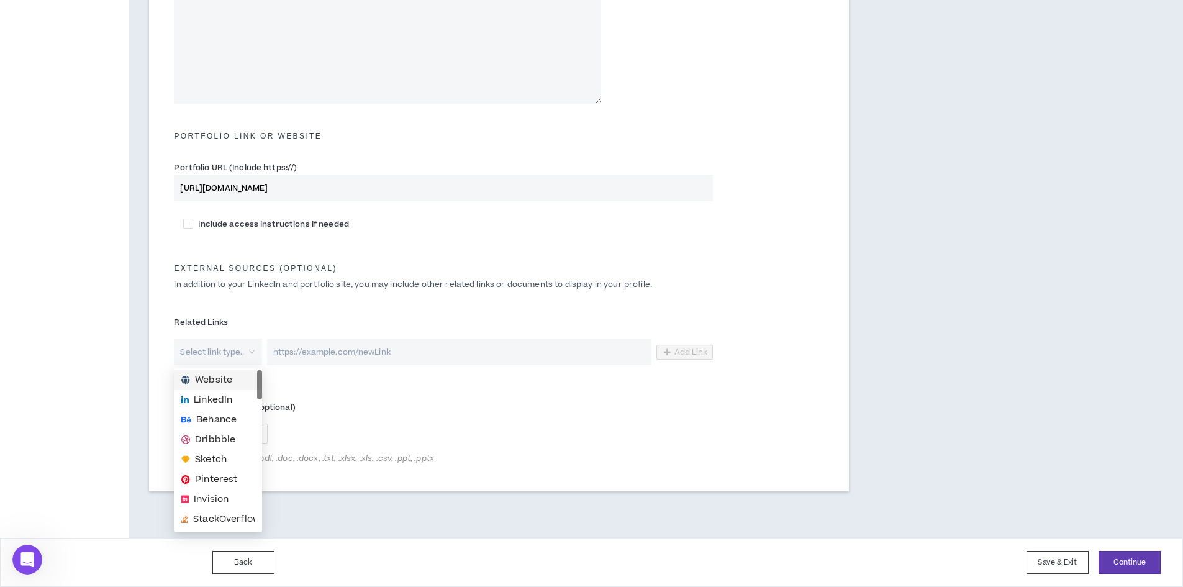
click at [236, 373] on div "Website" at bounding box center [218, 380] width 88 height 20
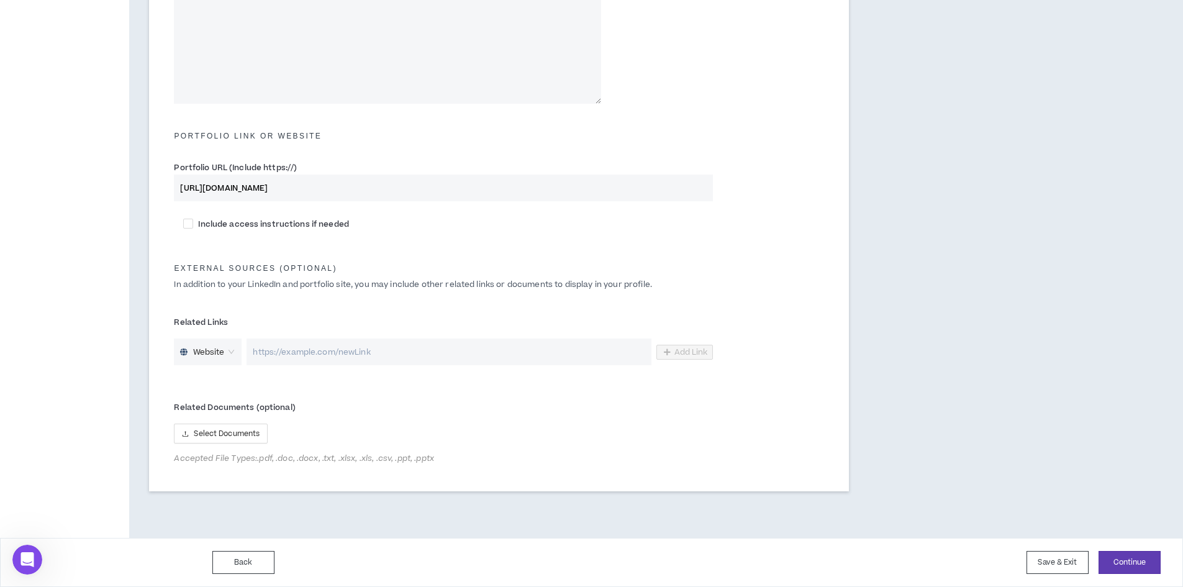
click at [363, 359] on input "url" at bounding box center [449, 352] width 404 height 27
drag, startPoint x: 303, startPoint y: 356, endPoint x: 242, endPoint y: 358, distance: 60.9
click at [242, 358] on div "Website v Must start with http(s):// The is not a valid URL. Add Link" at bounding box center [443, 352] width 539 height 27
paste input "[URL][DOMAIN_NAME]"
type input "[URL][DOMAIN_NAME]"
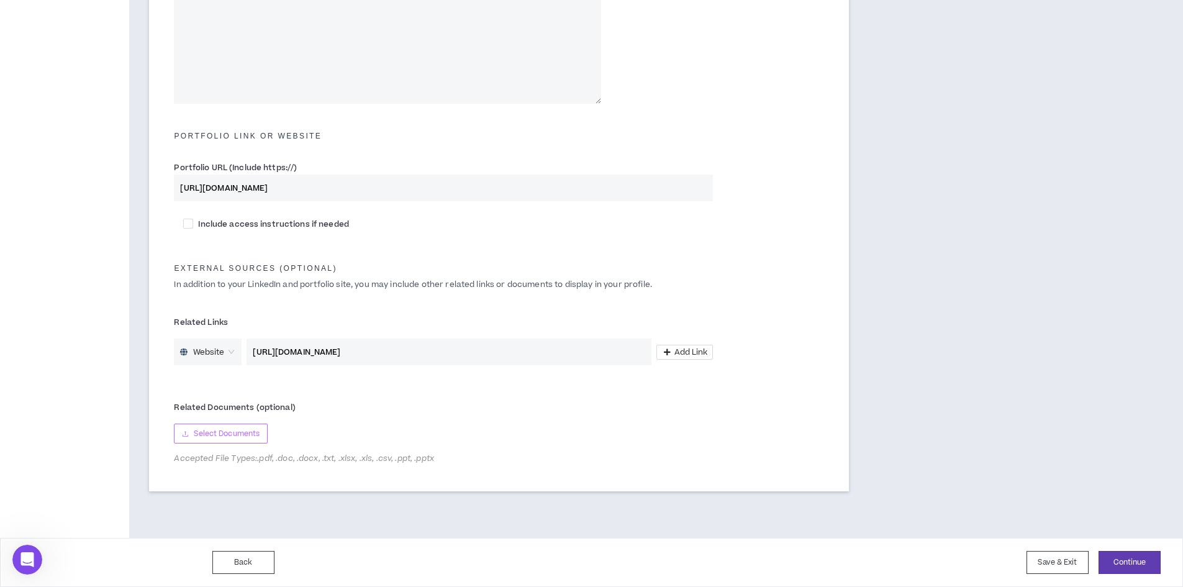
click at [251, 431] on span "Select Documents" at bounding box center [227, 434] width 66 height 12
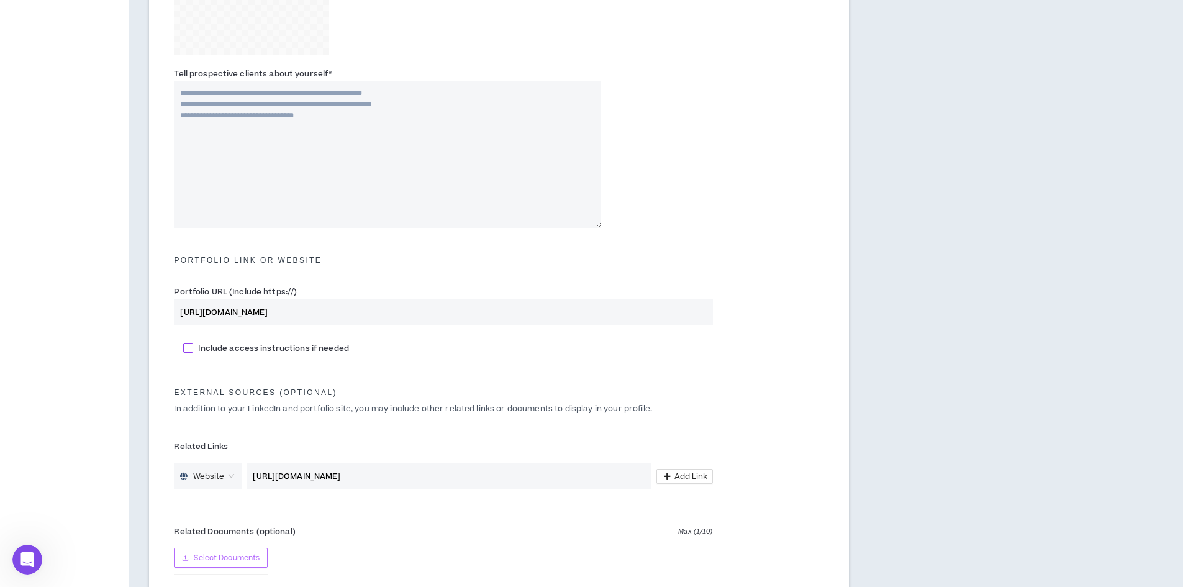
scroll to position [199, 0]
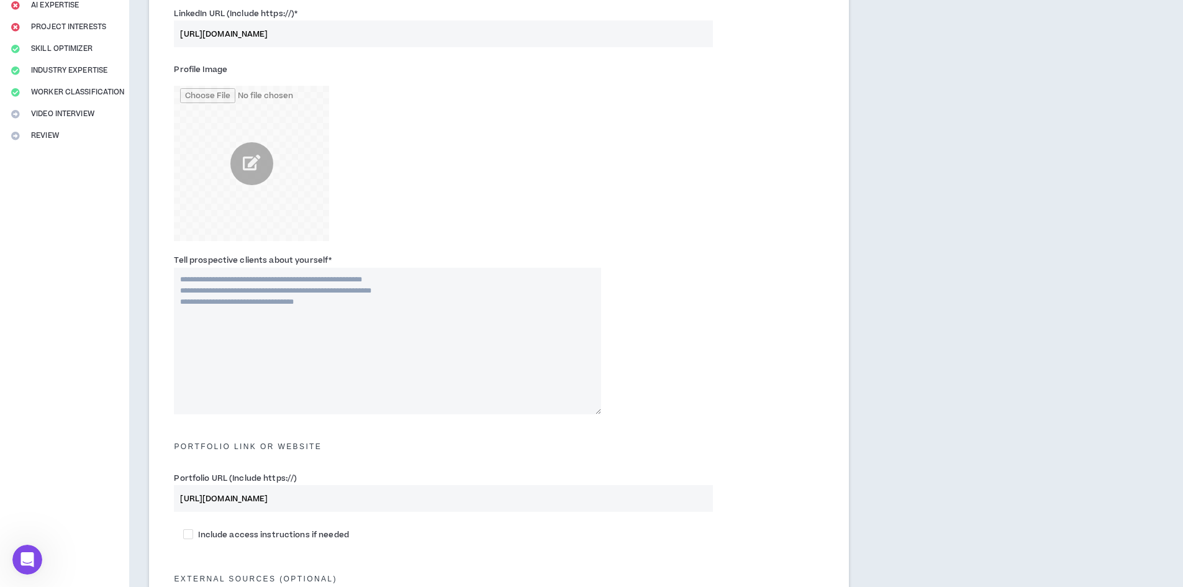
click at [338, 330] on textarea "Tell prospective clients about yourself *" at bounding box center [387, 341] width 427 height 147
paste textarea "**********"
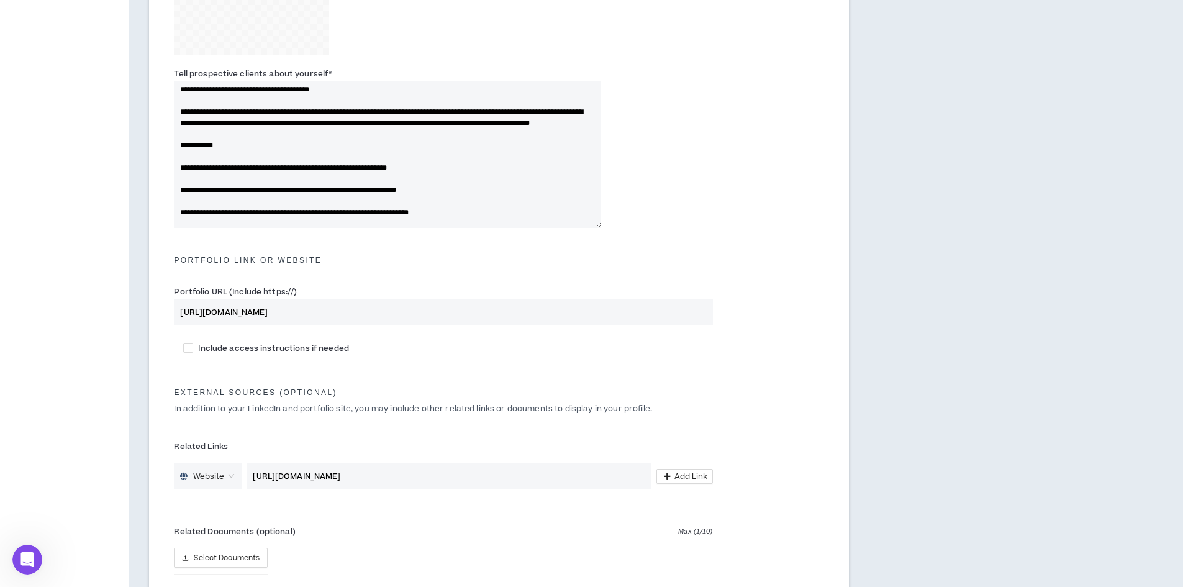
scroll to position [542, 0]
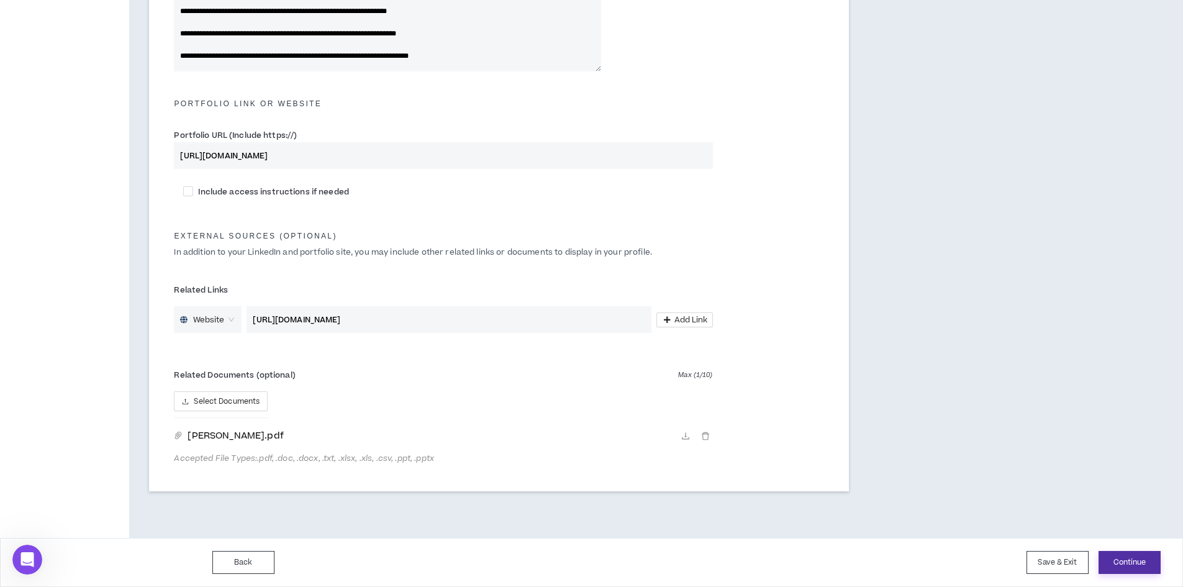
type textarea "**********"
click at [1121, 560] on button "Continue" at bounding box center [1130, 562] width 62 height 23
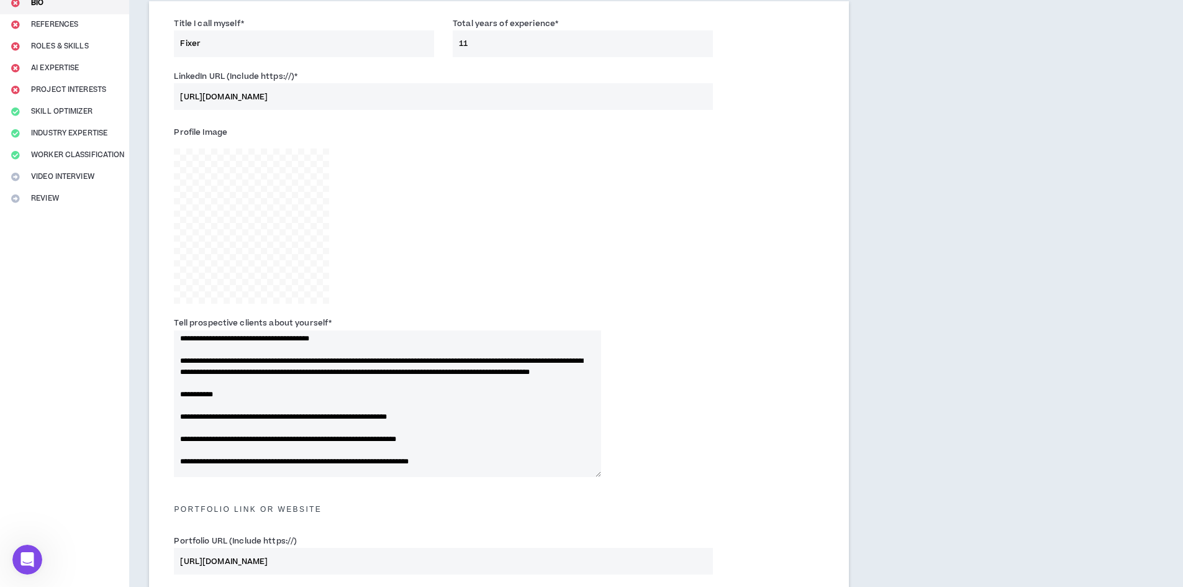
scroll to position [0, 0]
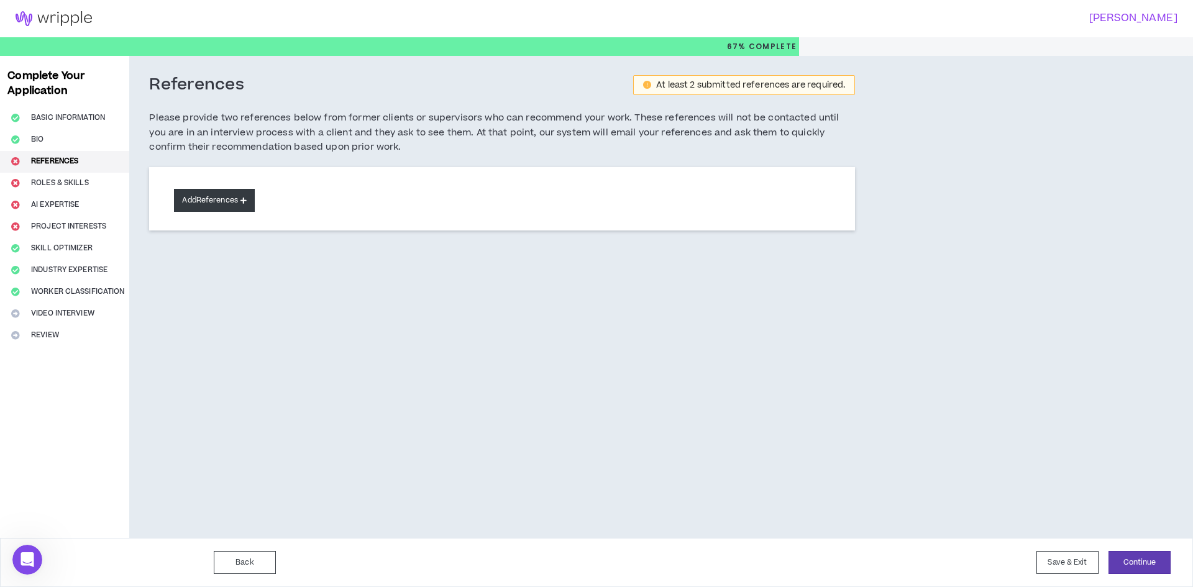
click at [255, 204] on button "Add References" at bounding box center [214, 200] width 81 height 23
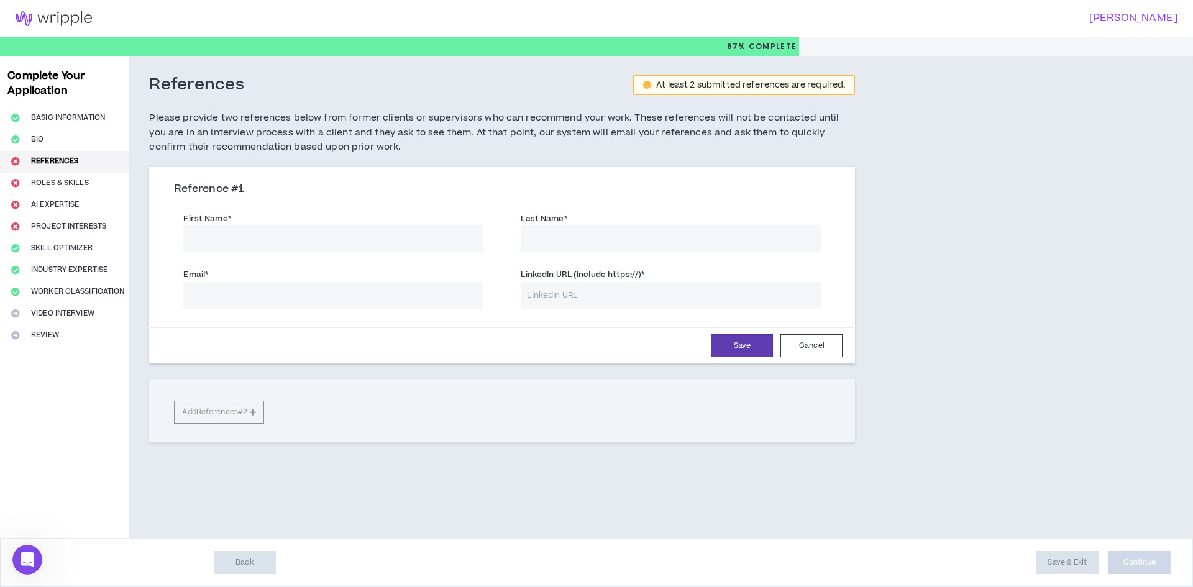
click at [278, 239] on input "First Name *" at bounding box center [333, 238] width 300 height 27
type input "[PERSON_NAME]"
click at [623, 288] on input "LinkedIn URL (Include https://) *" at bounding box center [671, 295] width 300 height 27
paste input "[URL][DOMAIN_NAME]"
type input "[URL][DOMAIN_NAME]"
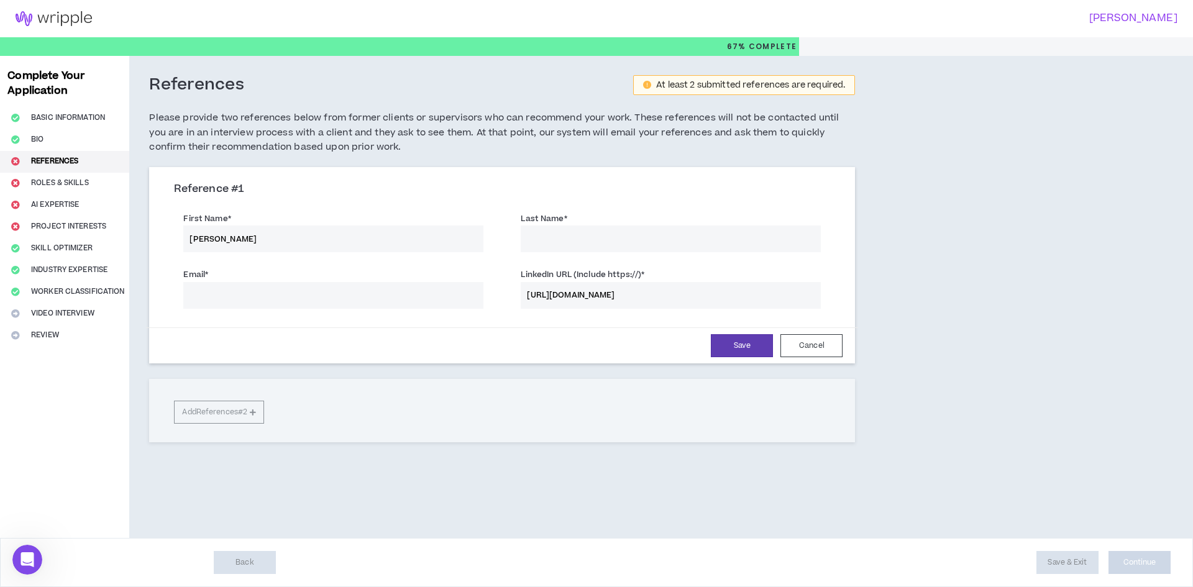
click at [612, 235] on input "Last Name *" at bounding box center [671, 238] width 300 height 27
paste input "[PERSON_NAME]"
type input "[PERSON_NAME]"
click at [387, 291] on input "Email *" at bounding box center [333, 295] width 300 height 27
type input "n"
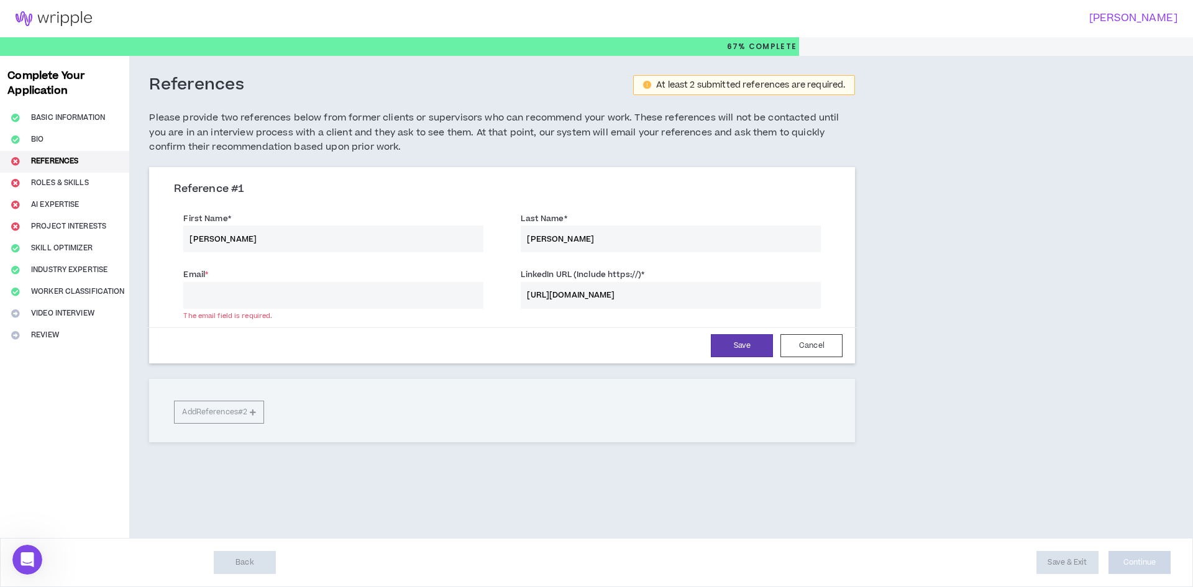
drag, startPoint x: 727, startPoint y: 307, endPoint x: 645, endPoint y: 296, distance: 82.8
click at [645, 296] on input "[URL][DOMAIN_NAME]" at bounding box center [671, 295] width 300 height 27
click at [281, 291] on input "Email *" at bounding box center [333, 295] width 300 height 27
paste input "[PERSON_NAME]"
type input "[PERSON_NAME][EMAIL_ADDRESS][DOMAIN_NAME]"
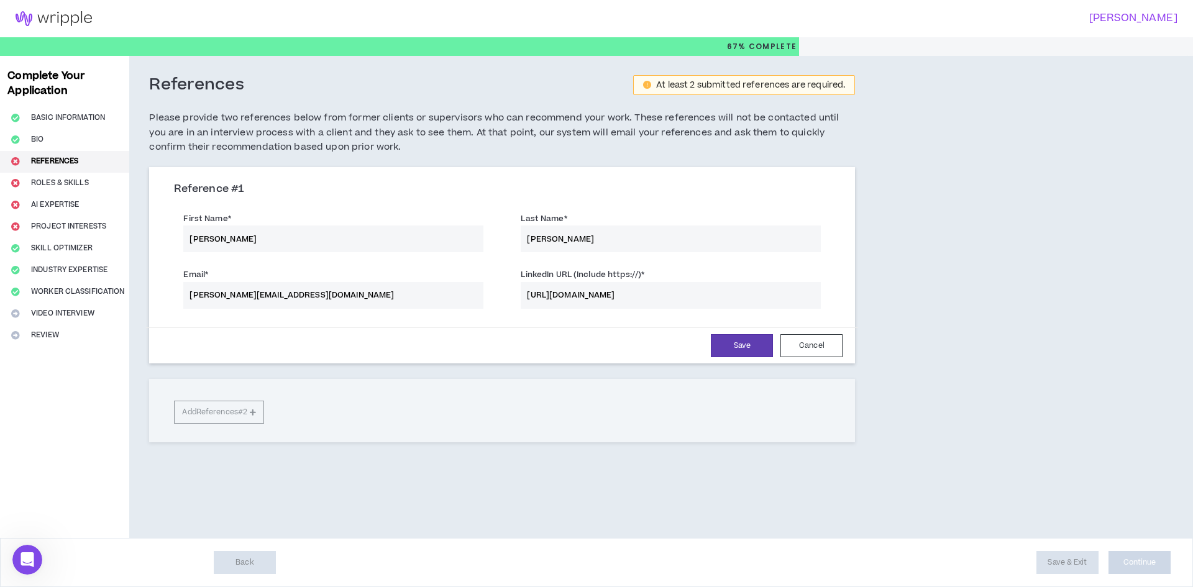
click at [734, 358] on div "Save Cancel" at bounding box center [502, 345] width 712 height 36
click at [741, 337] on button "Save" at bounding box center [742, 345] width 62 height 23
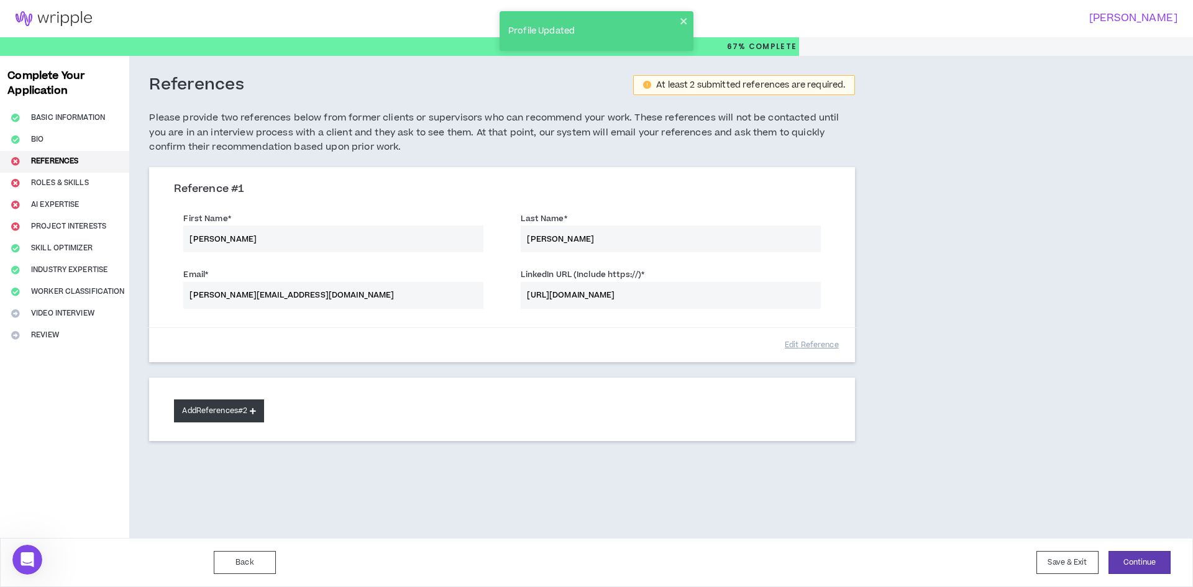
click at [244, 407] on button "Add References #2" at bounding box center [219, 410] width 90 height 23
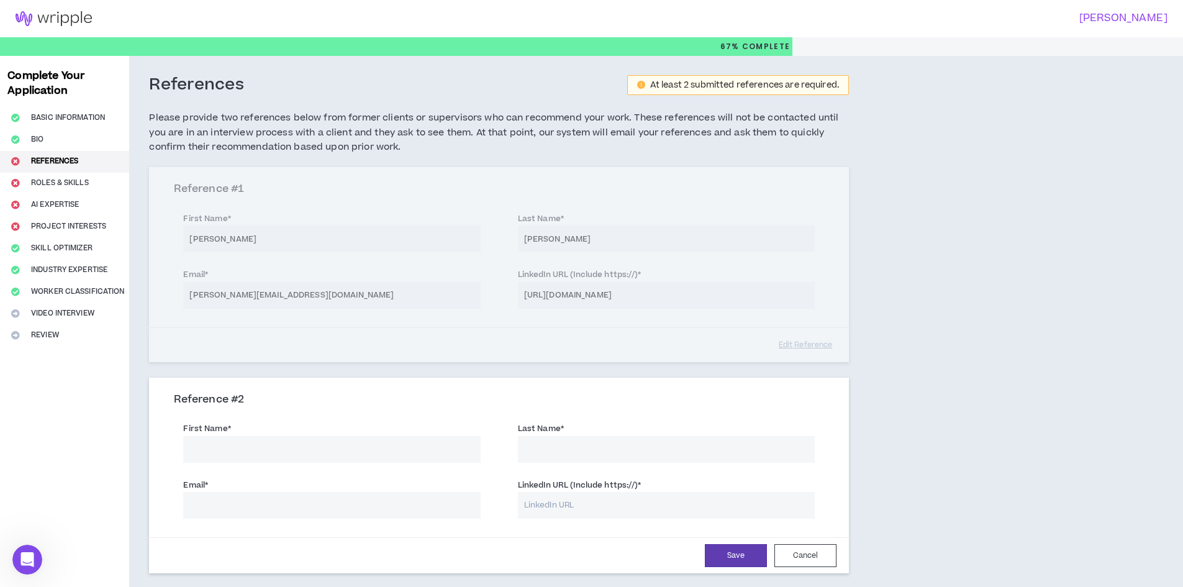
scroll to position [176, 0]
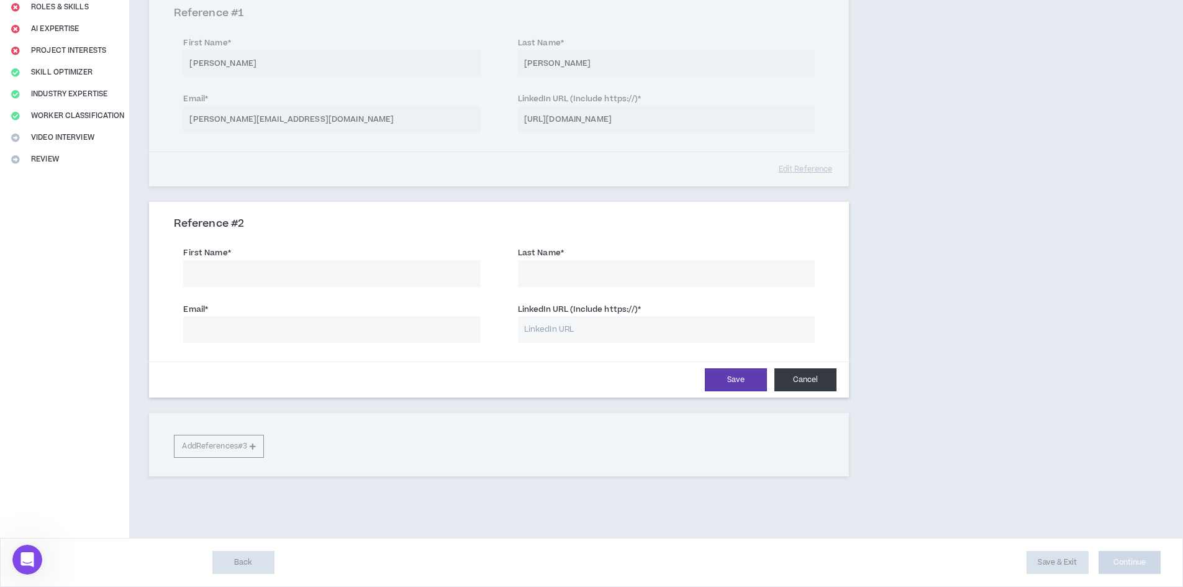
click at [819, 372] on button "Cancel" at bounding box center [806, 379] width 62 height 23
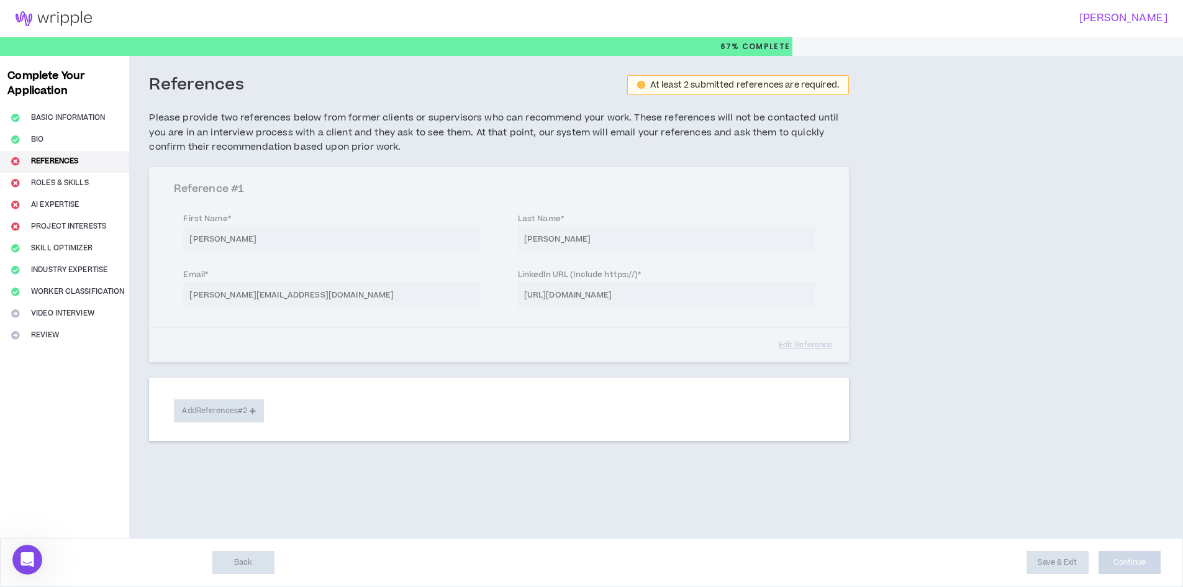
scroll to position [0, 0]
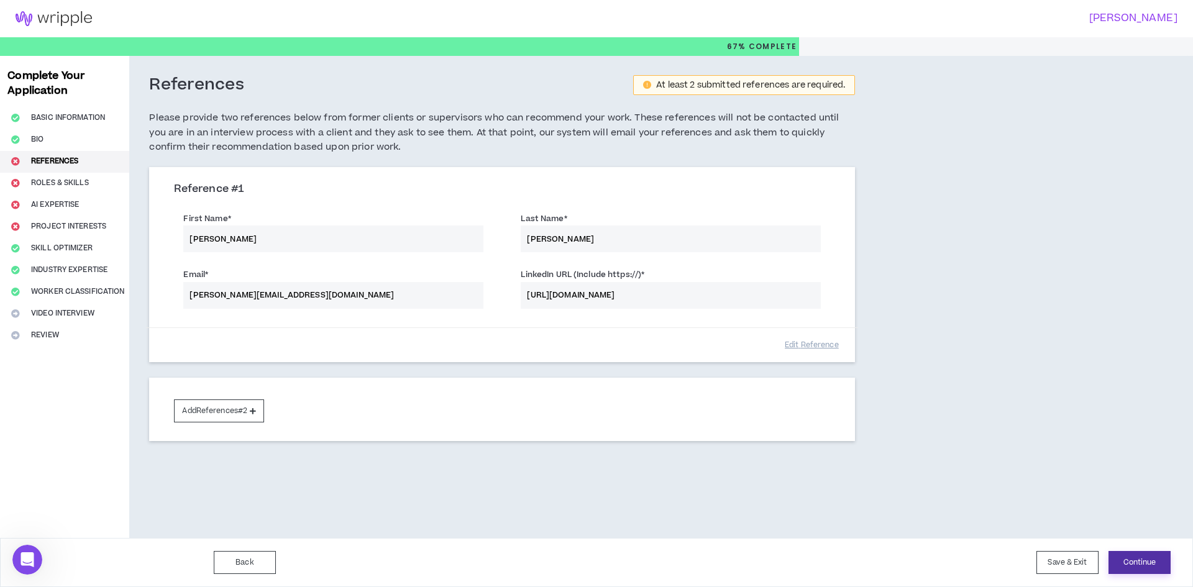
click at [1129, 558] on button "Continue" at bounding box center [1139, 562] width 62 height 23
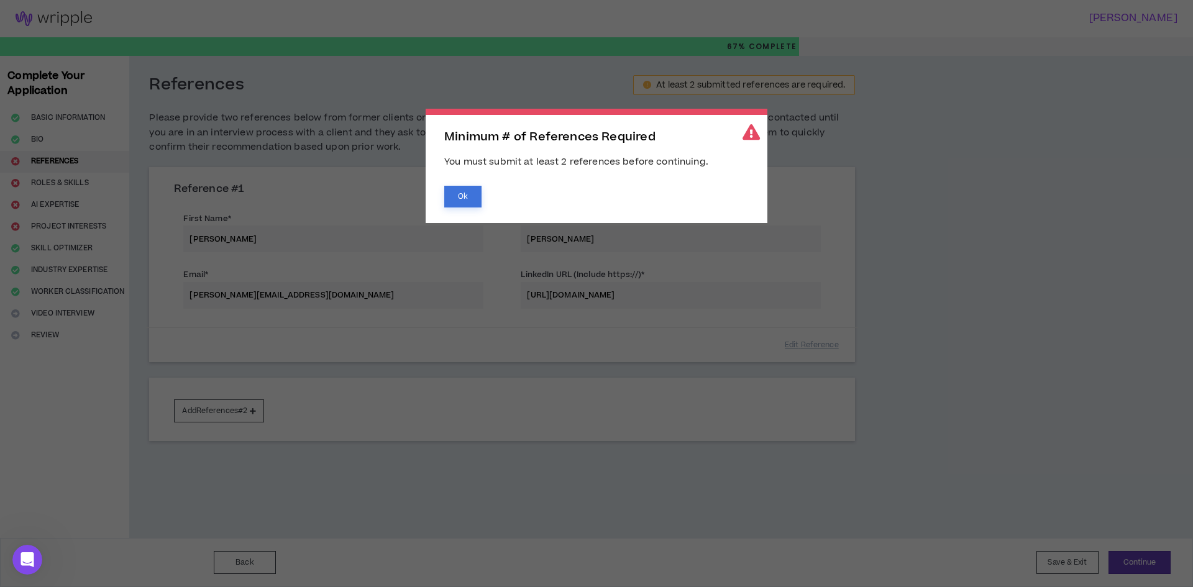
click at [472, 194] on button "Ok" at bounding box center [462, 197] width 37 height 22
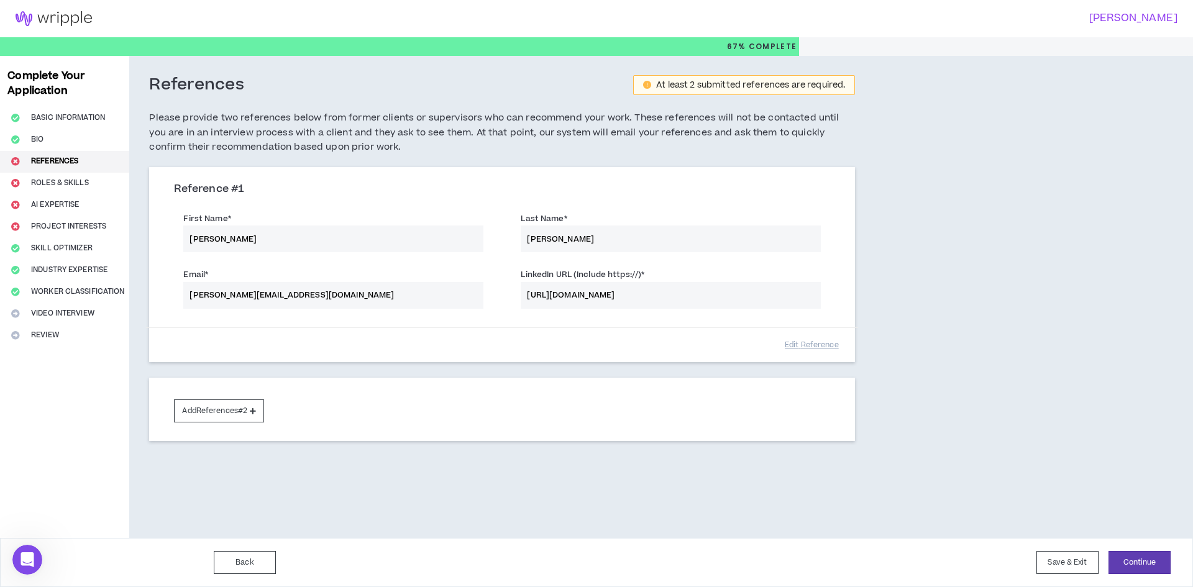
click at [292, 245] on div "First Name * [PERSON_NAME] Last Name * [PERSON_NAME]" at bounding box center [502, 234] width 675 height 56
click at [292, 244] on div "First Name * [PERSON_NAME] Last Name * [PERSON_NAME]" at bounding box center [502, 234] width 675 height 56
click at [333, 225] on div "First Name * [PERSON_NAME] Last Name * [PERSON_NAME]" at bounding box center [502, 234] width 675 height 56
click at [252, 408] on button "Add References #2" at bounding box center [219, 410] width 90 height 23
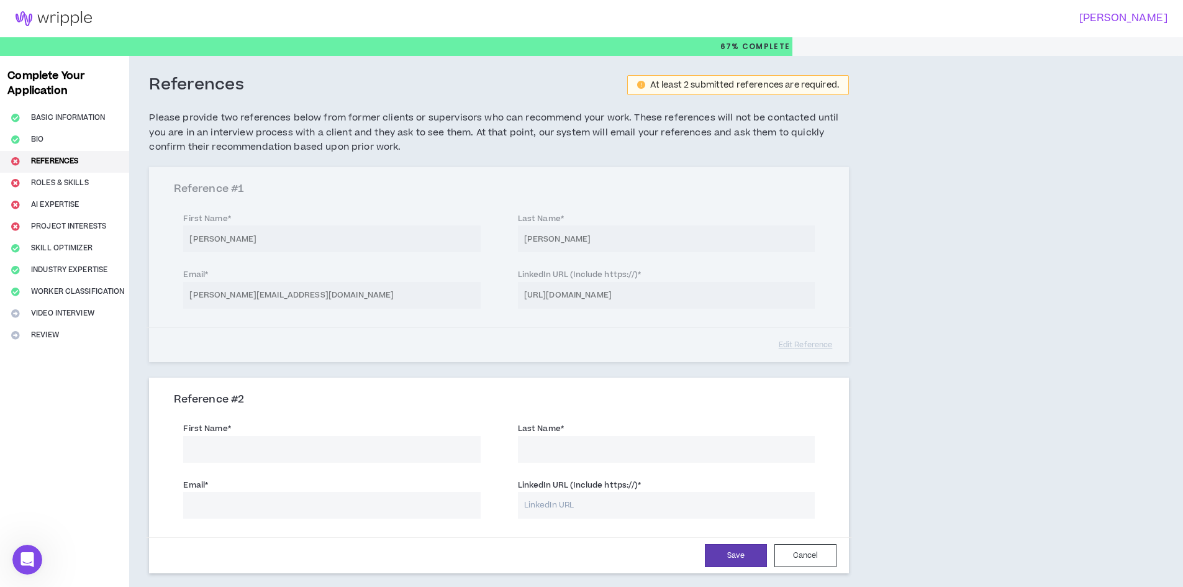
click at [263, 447] on input "First Name *" at bounding box center [331, 449] width 297 height 27
type input "[PERSON_NAME]"
type input "<"
type input "[PERSON_NAME]"
click at [319, 482] on div "Email *" at bounding box center [331, 498] width 297 height 40
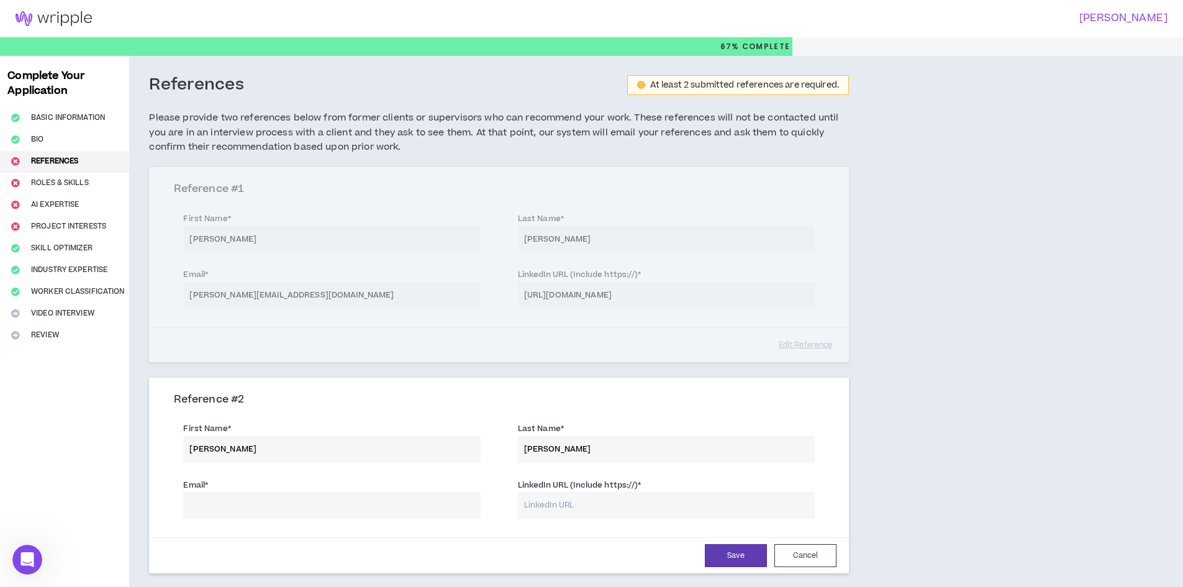
click at [314, 491] on div "Email *" at bounding box center [331, 498] width 297 height 40
click at [283, 490] on div "Email *" at bounding box center [331, 498] width 297 height 40
click at [276, 519] on div "Email * LinkedIn URL (Include https://) *" at bounding box center [499, 500] width 669 height 56
click at [290, 513] on input "Email *" at bounding box center [331, 505] width 297 height 27
type input "[EMAIL_ADDRESS][DOMAIN_NAME]"
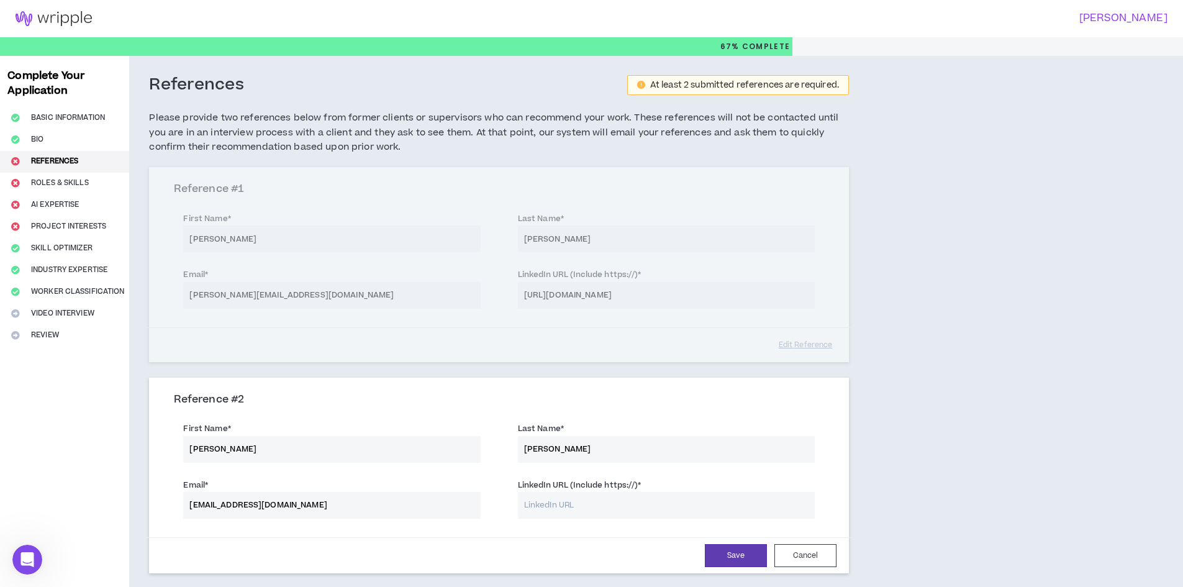
click at [608, 509] on input "LinkedIn URL (Include https://) *" at bounding box center [666, 505] width 297 height 27
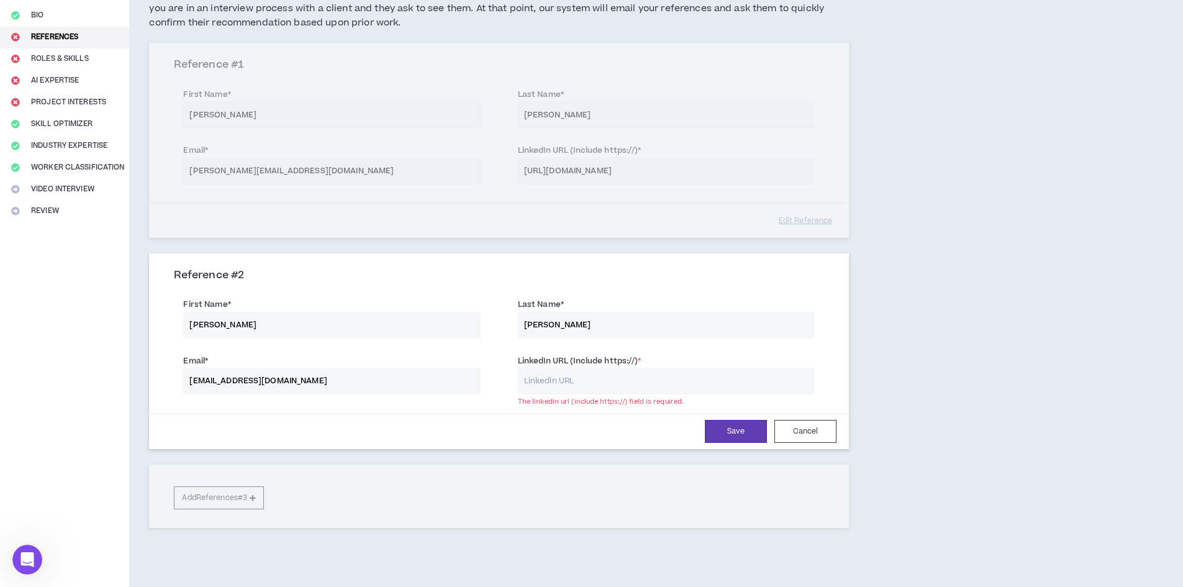
scroll to position [176, 0]
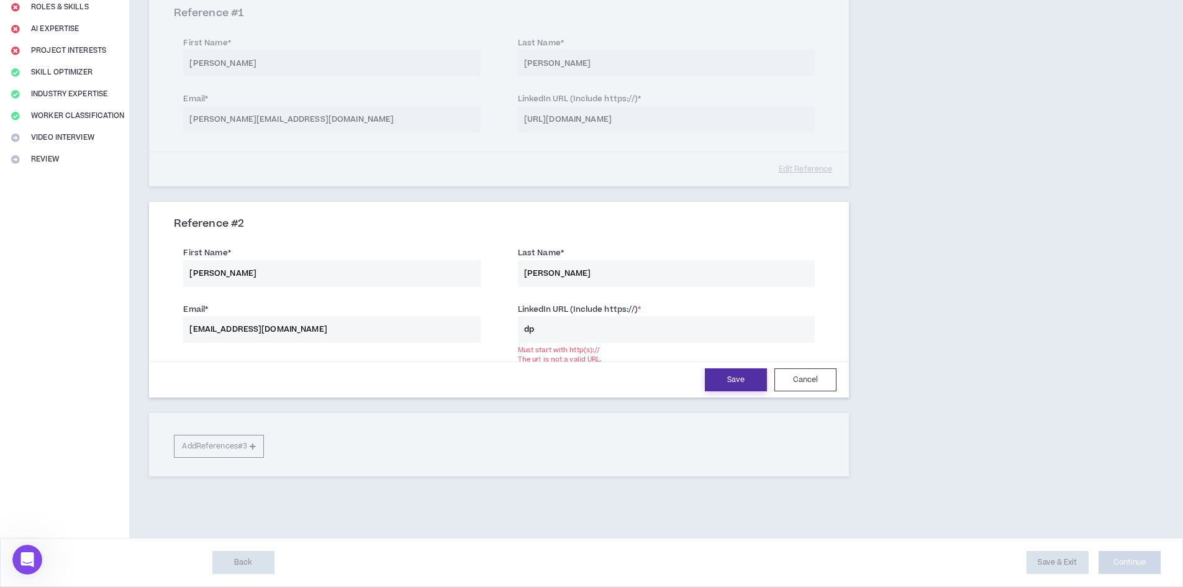
type input "d"
drag, startPoint x: 607, startPoint y: 304, endPoint x: 636, endPoint y: 307, distance: 29.4
click at [636, 307] on label "LinkedIn URL (Include https://) *" at bounding box center [580, 309] width 124 height 20
copy label "https://"
click at [567, 332] on input "h" at bounding box center [666, 329] width 297 height 27
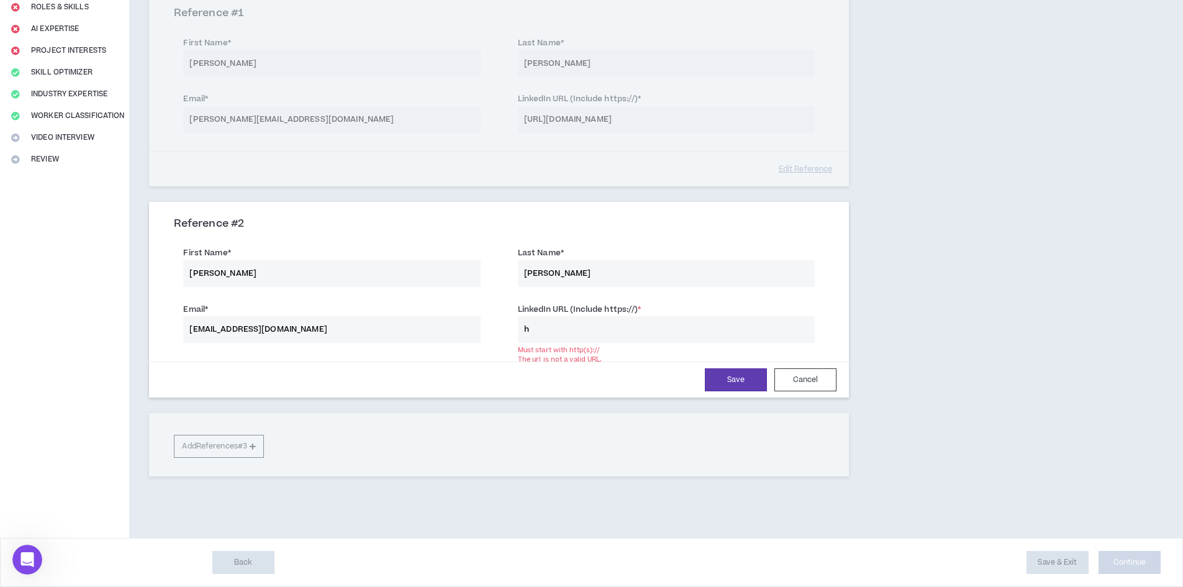
click at [567, 332] on input "h" at bounding box center [666, 329] width 297 height 27
paste input "ttps://"
type input "[URL][DOMAIN_NAME]"
click at [755, 385] on button "Save" at bounding box center [736, 379] width 62 height 23
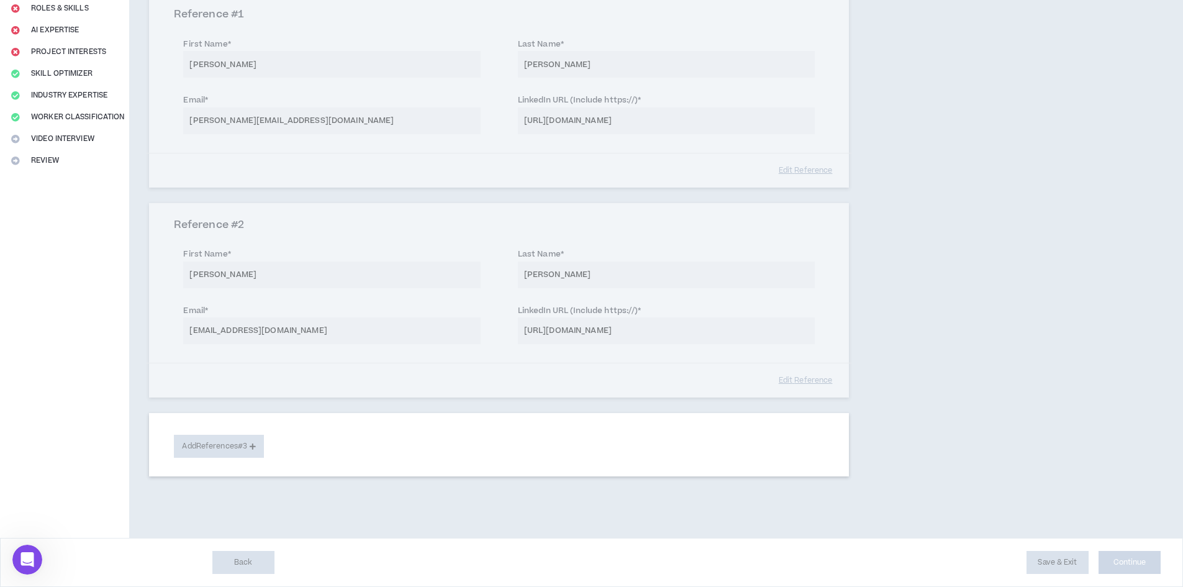
scroll to position [175, 0]
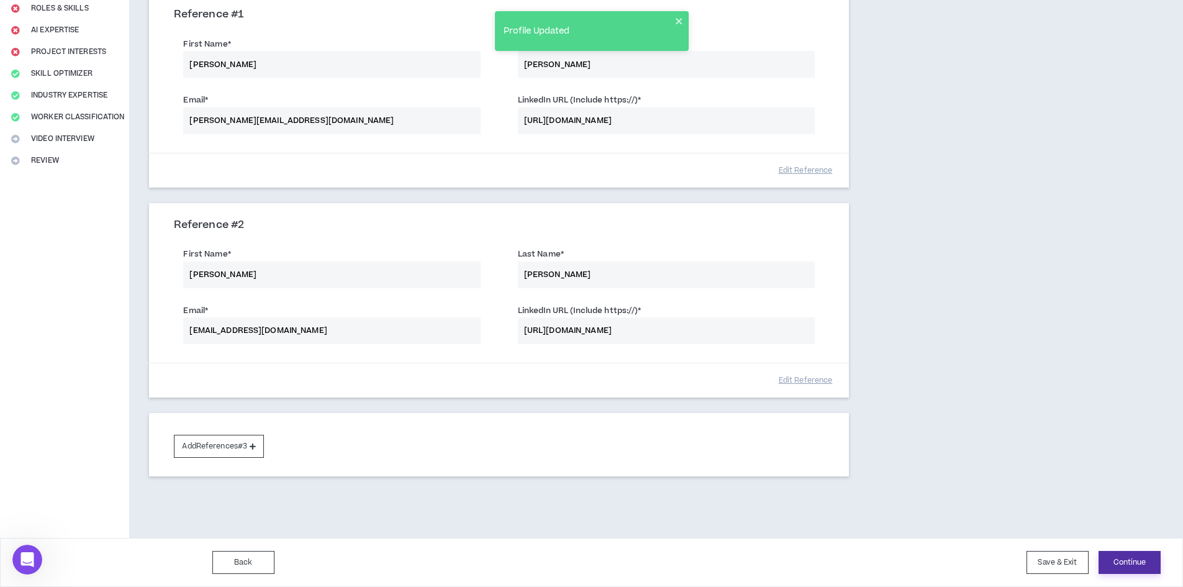
click at [1138, 568] on button "Continue" at bounding box center [1130, 562] width 62 height 23
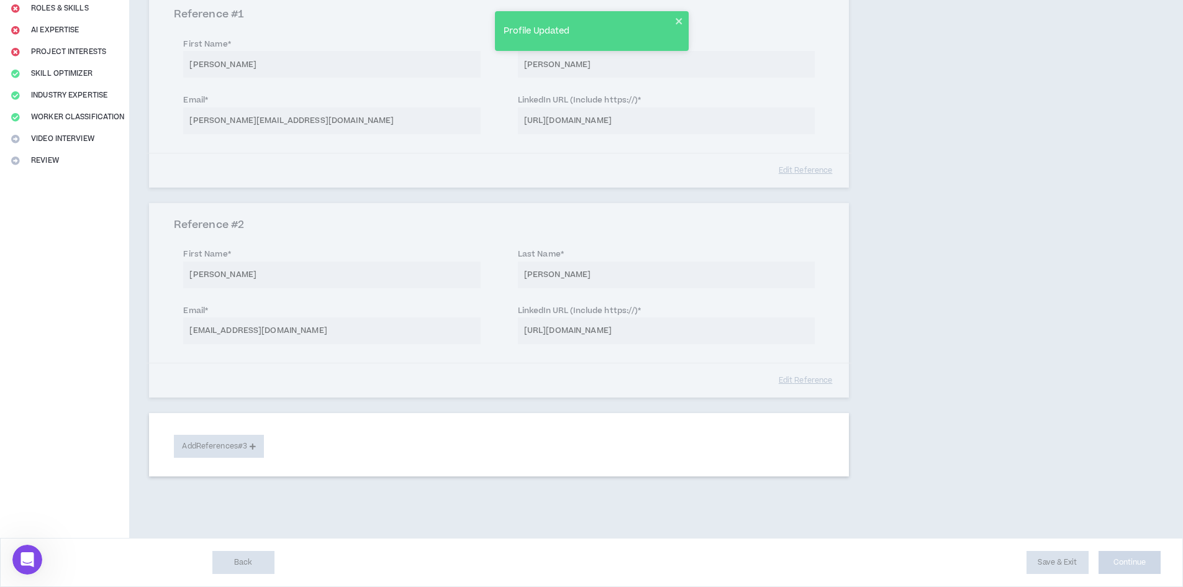
select select "**"
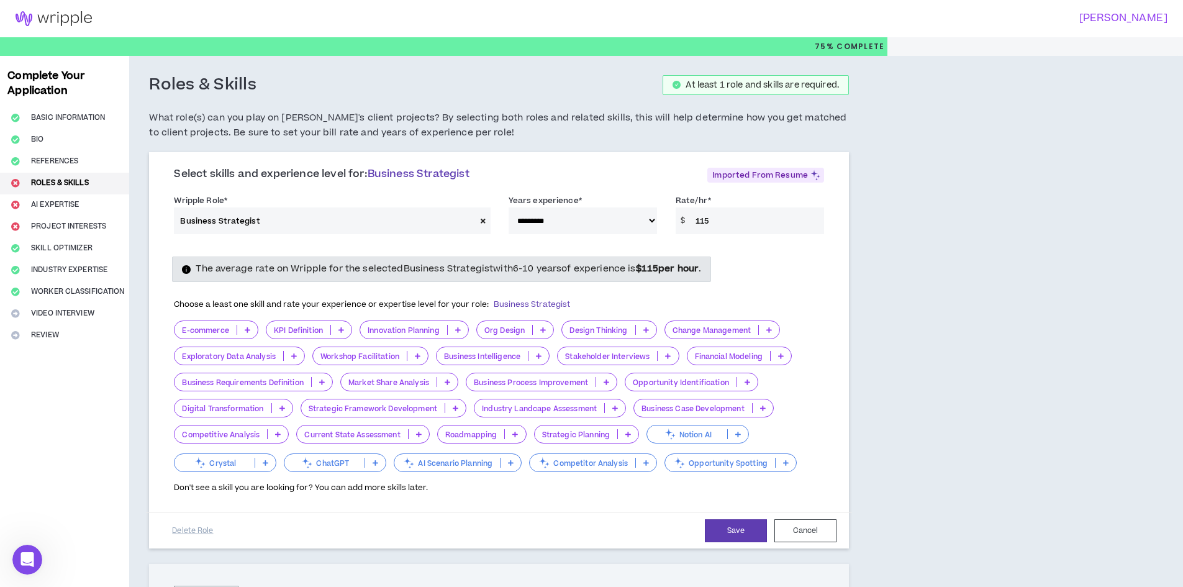
click at [712, 325] on div "Change Management" at bounding box center [723, 330] width 116 height 19
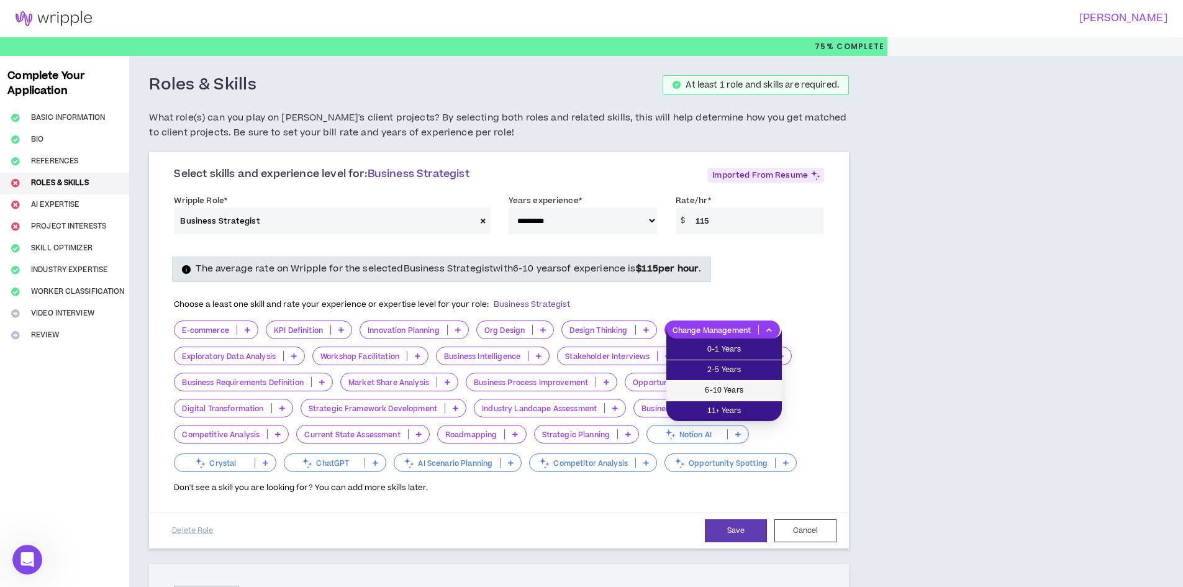
click at [756, 394] on span "6-10 Years" at bounding box center [724, 391] width 101 height 14
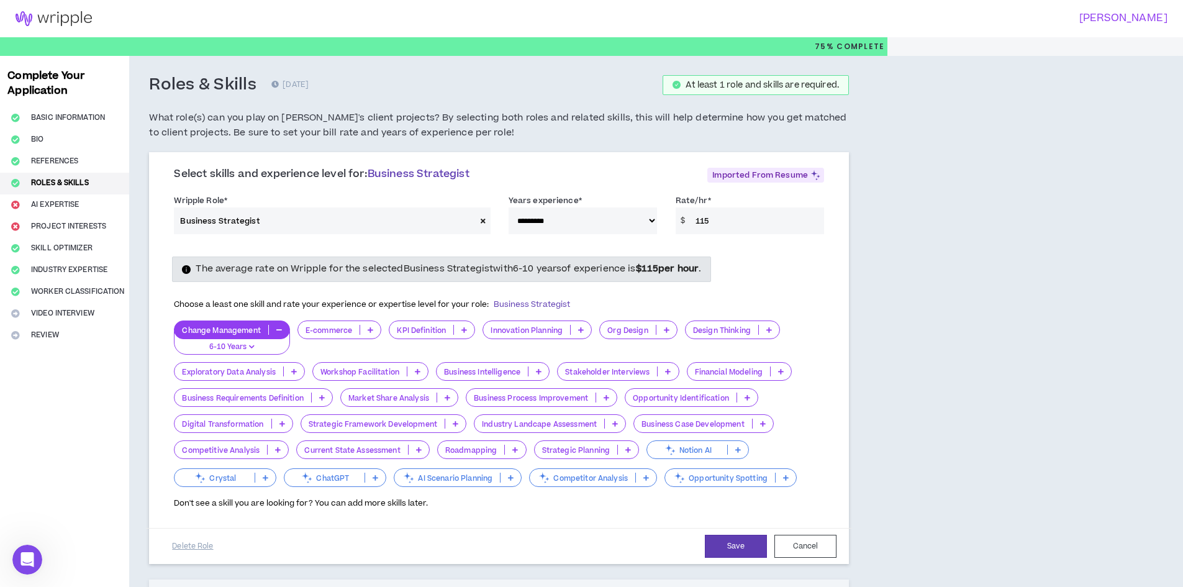
click at [558, 330] on p "Innovation Planning" at bounding box center [526, 329] width 87 height 9
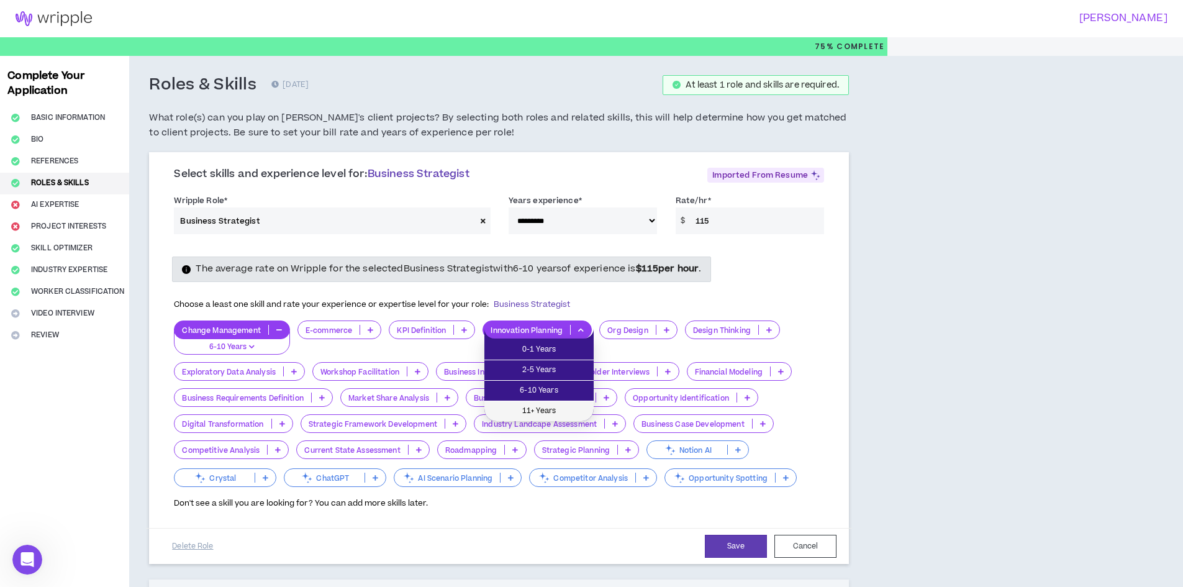
click at [554, 402] on li "11+ Years" at bounding box center [539, 411] width 109 height 20
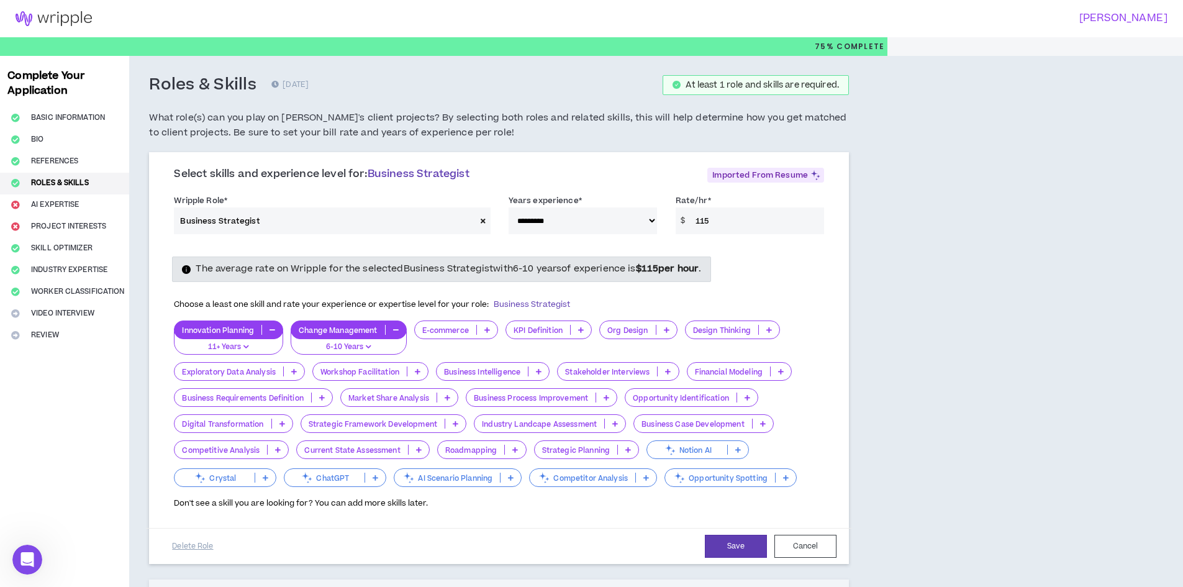
click at [657, 334] on div "Org Design" at bounding box center [638, 330] width 78 height 19
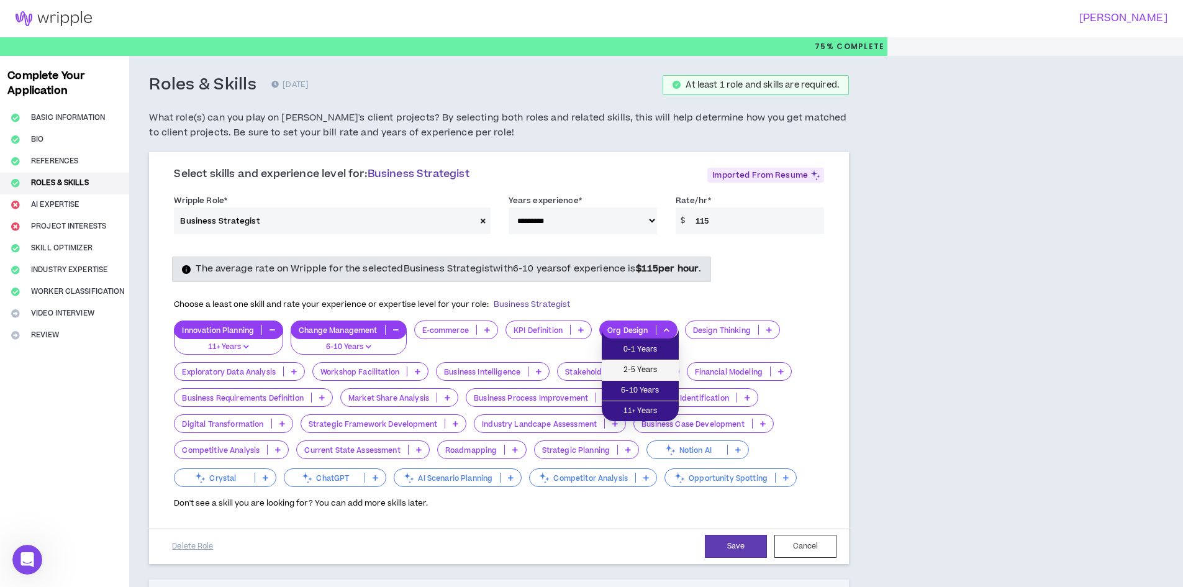
click at [660, 363] on li "2-5 Years" at bounding box center [640, 370] width 77 height 20
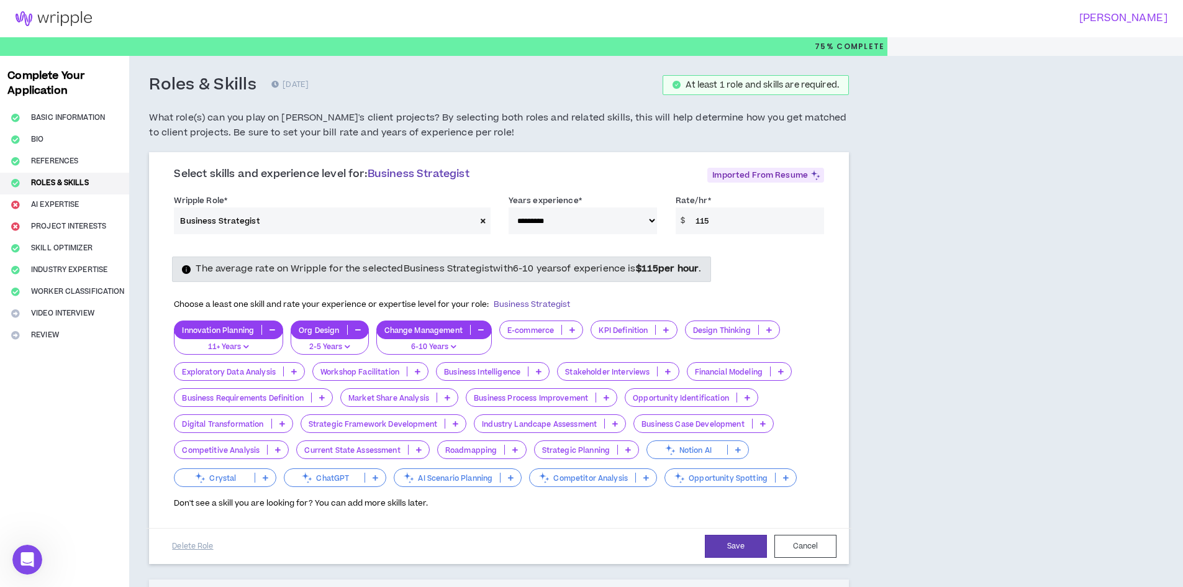
click at [735, 332] on p "Design Thinking" at bounding box center [722, 329] width 73 height 9
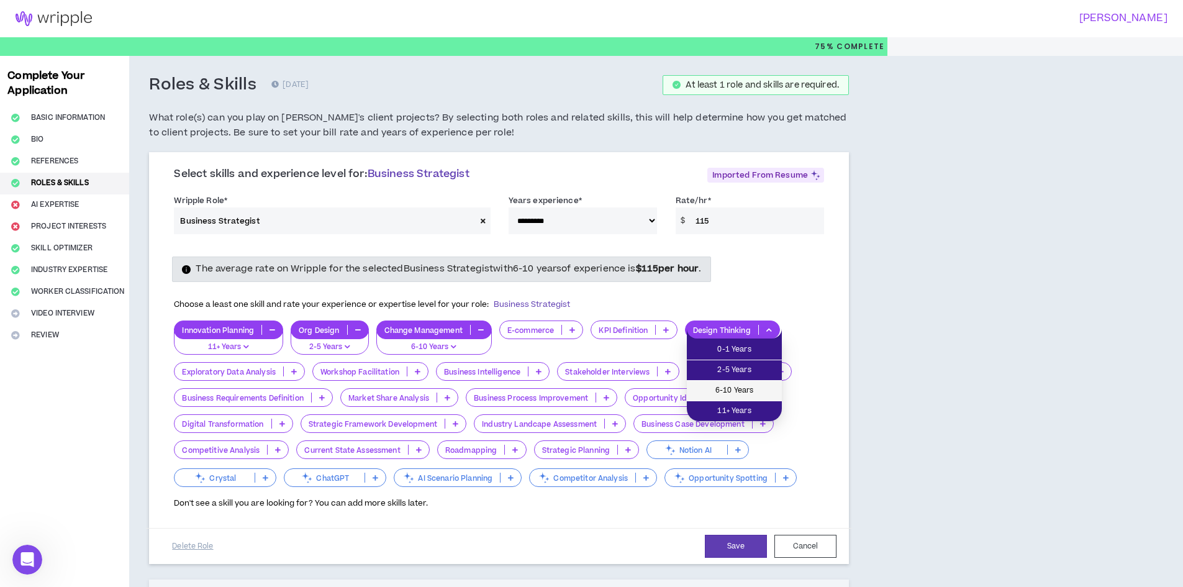
click at [761, 391] on span "6-10 Years" at bounding box center [734, 391] width 80 height 14
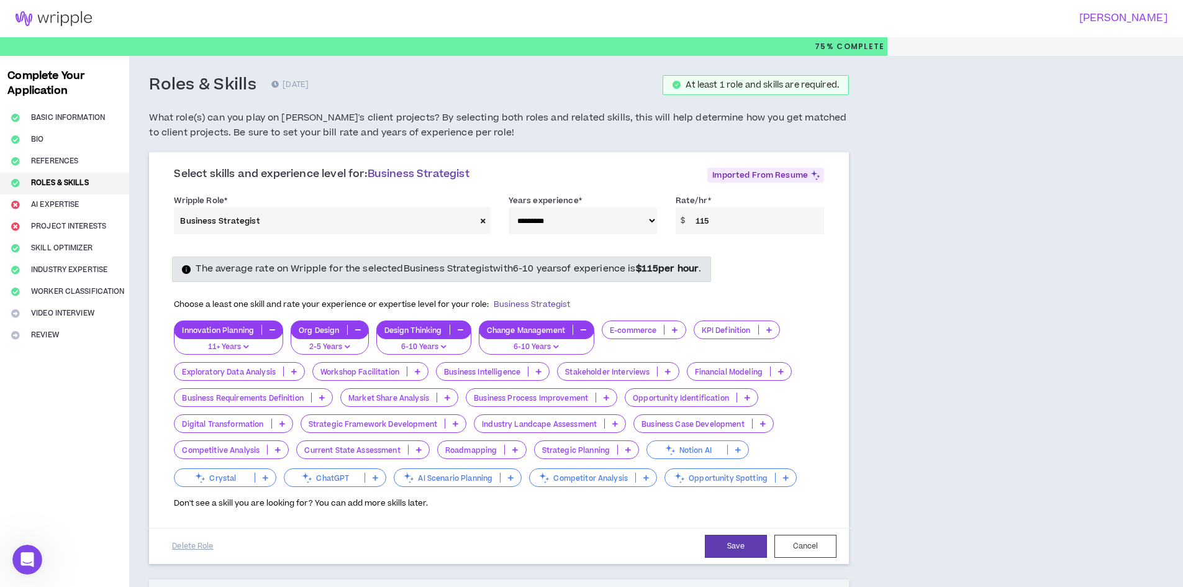
click at [306, 373] on div "Innovation Planning 11+ Years Org Design 2-5 Years Design Thinking 6-10 Years C…" at bounding box center [499, 405] width 650 height 169
click at [294, 372] on icon at bounding box center [294, 371] width 6 height 6
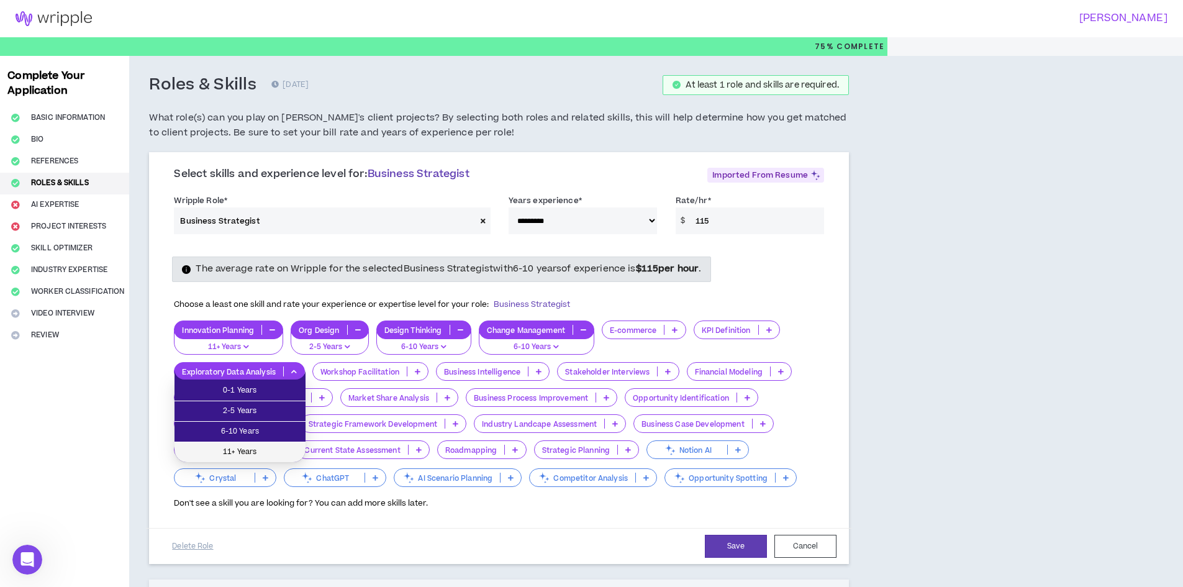
click at [288, 452] on span "11+ Years" at bounding box center [240, 452] width 116 height 14
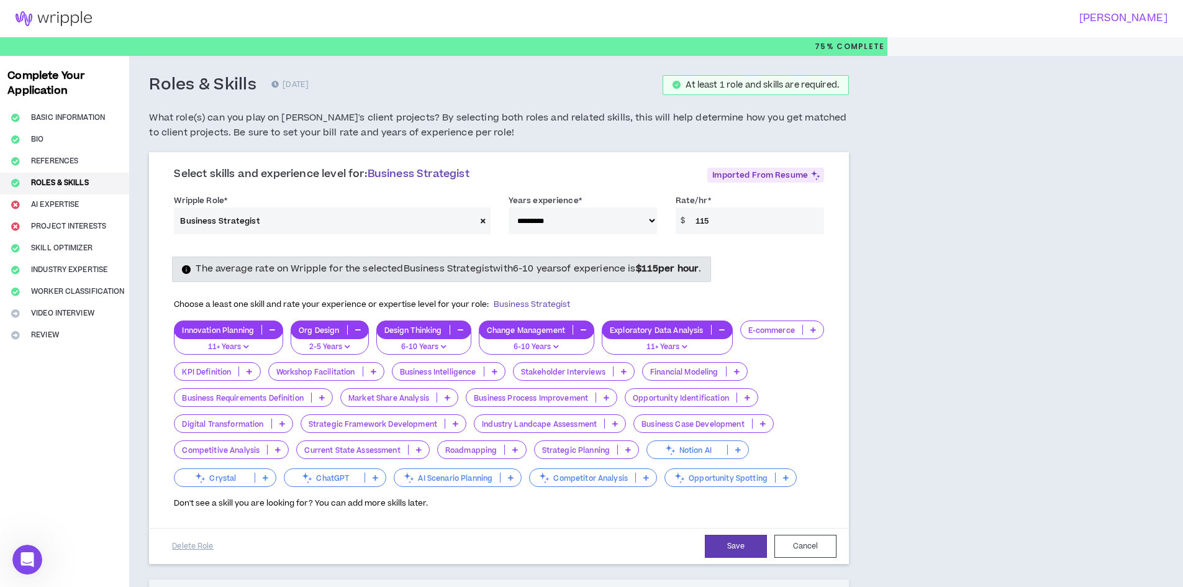
click at [803, 335] on p at bounding box center [813, 330] width 20 height 10
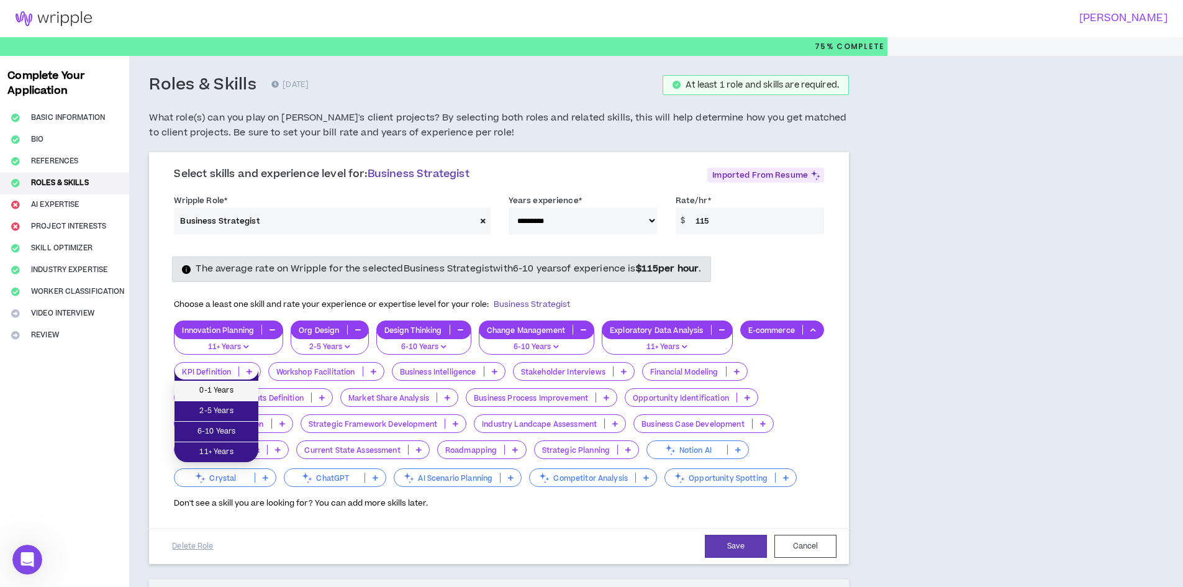
click at [229, 382] on li "0-1 Years" at bounding box center [217, 391] width 84 height 20
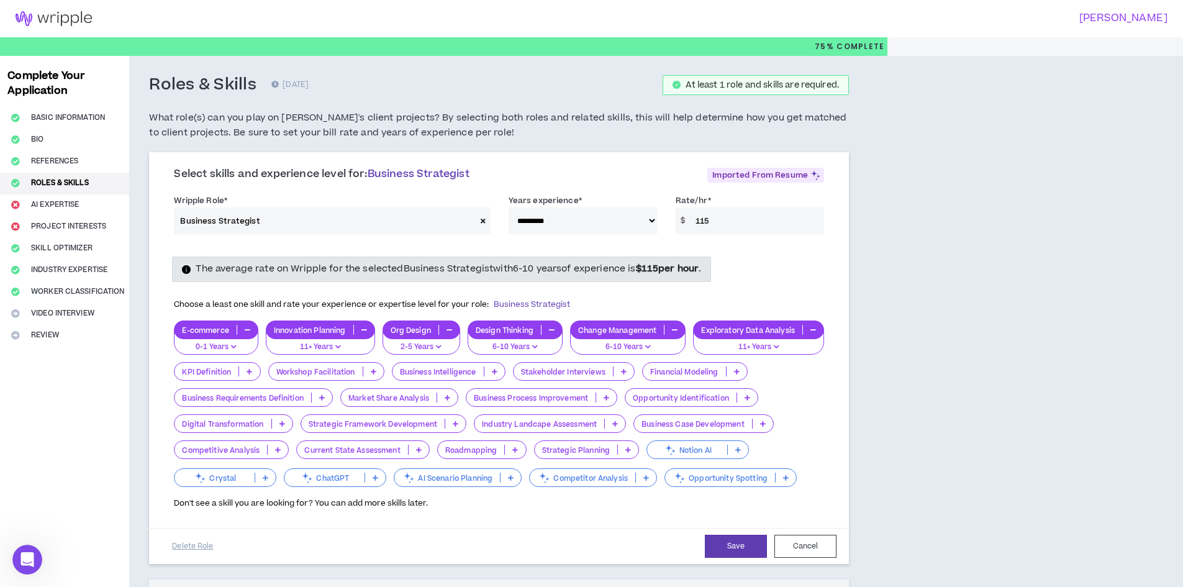
click at [484, 370] on p "Business Intelligence" at bounding box center [438, 371] width 91 height 9
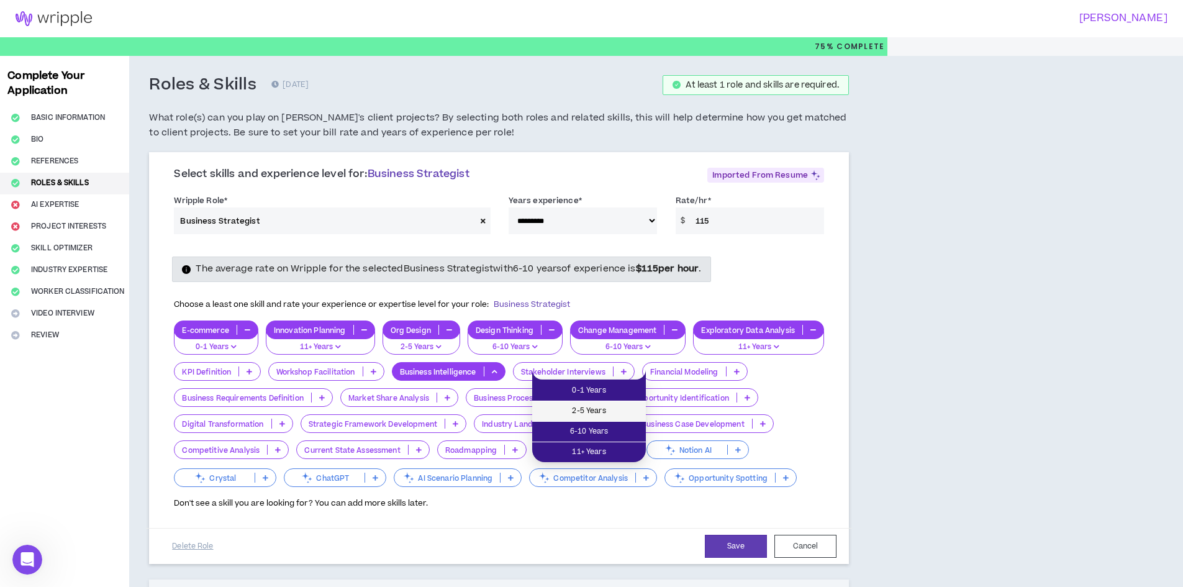
click at [604, 414] on span "2-5 Years" at bounding box center [589, 411] width 99 height 14
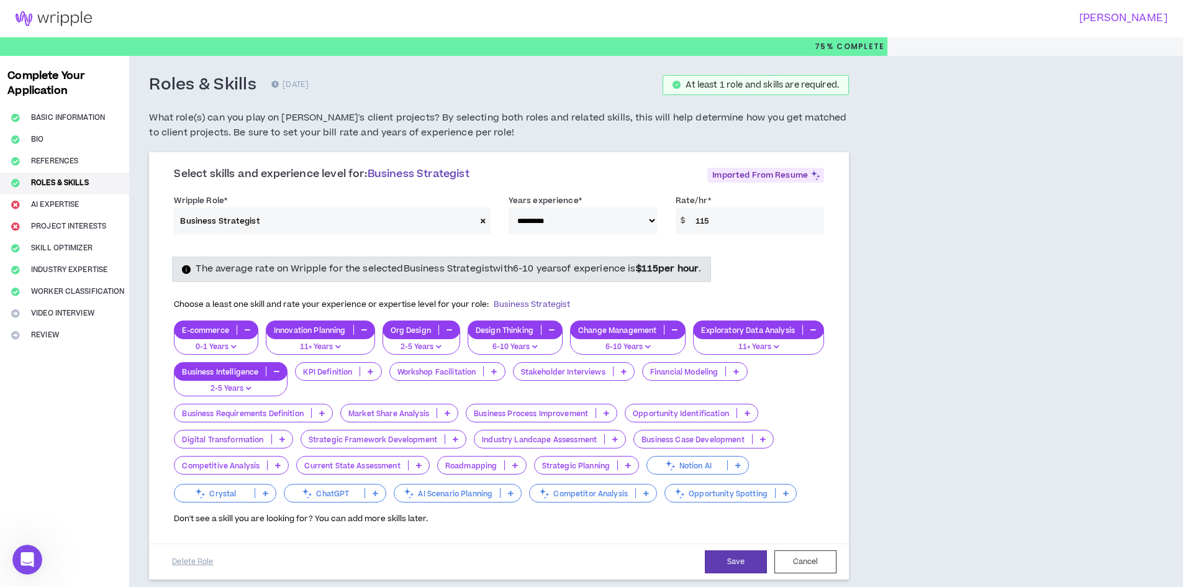
click at [613, 367] on p "Stakeholder Interviews" at bounding box center [563, 371] width 99 height 9
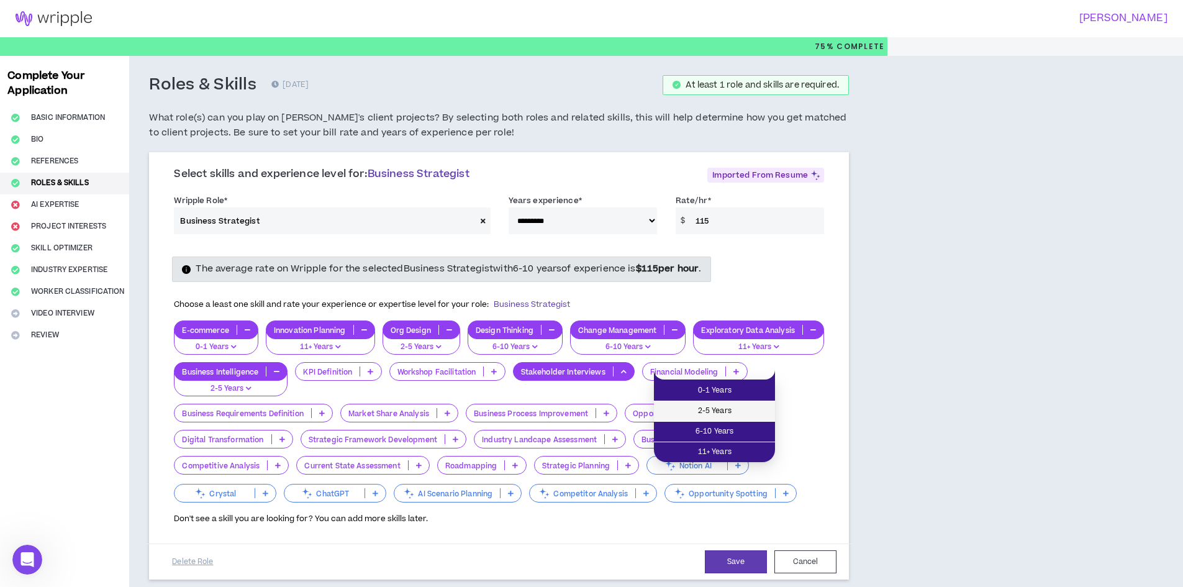
click at [710, 420] on li "2-5 Years" at bounding box center [714, 411] width 121 height 20
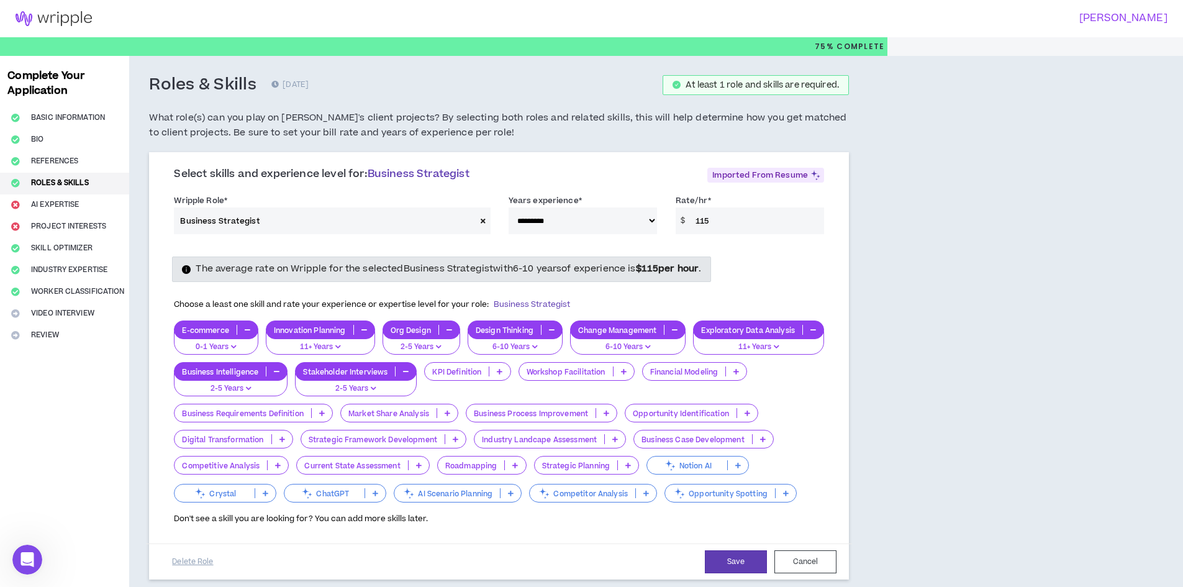
click at [726, 376] on p at bounding box center [736, 371] width 20 height 10
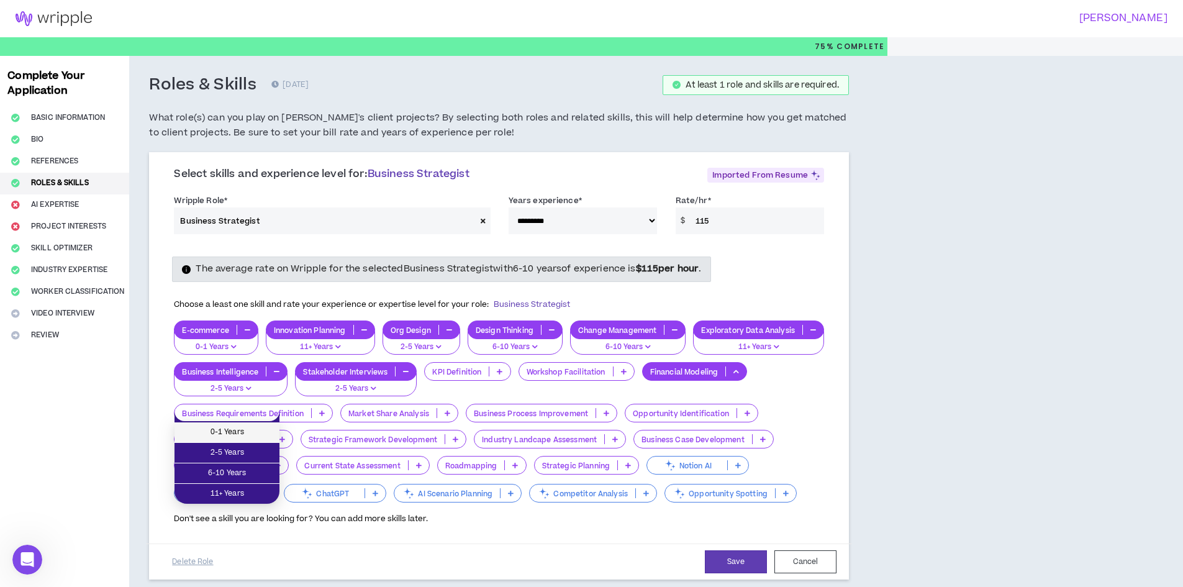
click at [259, 424] on li "0-1 Years" at bounding box center [227, 432] width 105 height 20
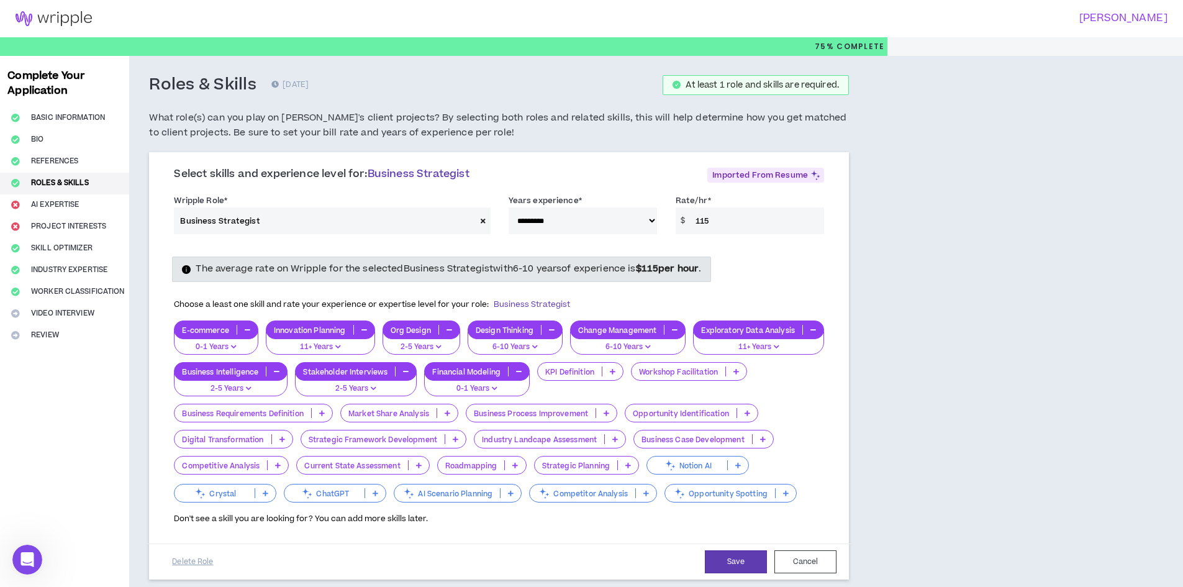
click at [311, 418] on p "Business Requirements Definition" at bounding box center [243, 413] width 136 height 9
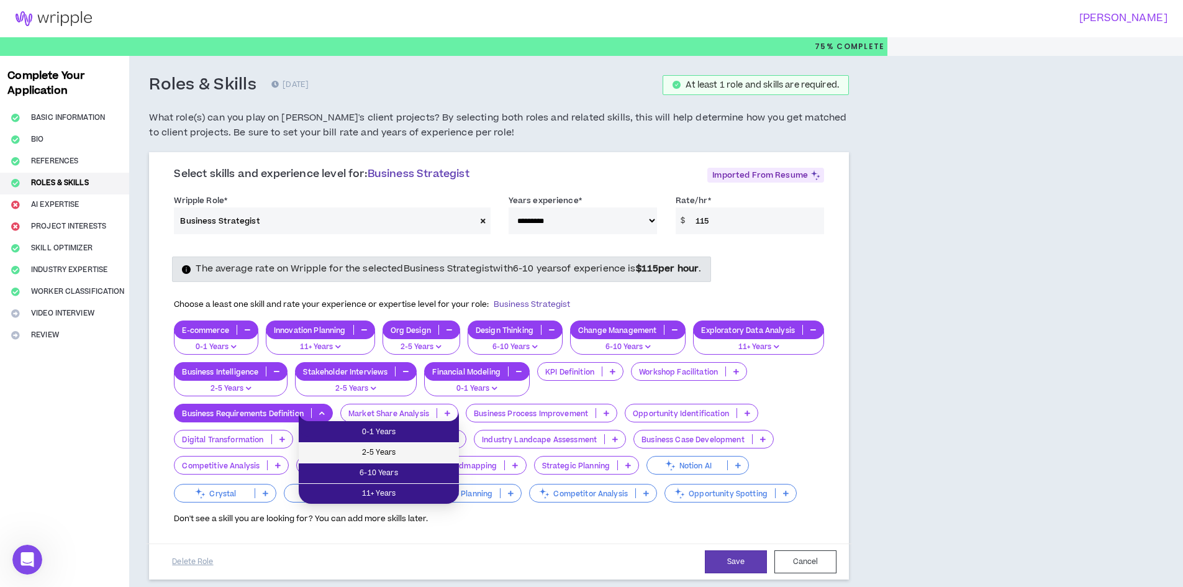
click at [424, 450] on span "2-5 Years" at bounding box center [378, 453] width 145 height 14
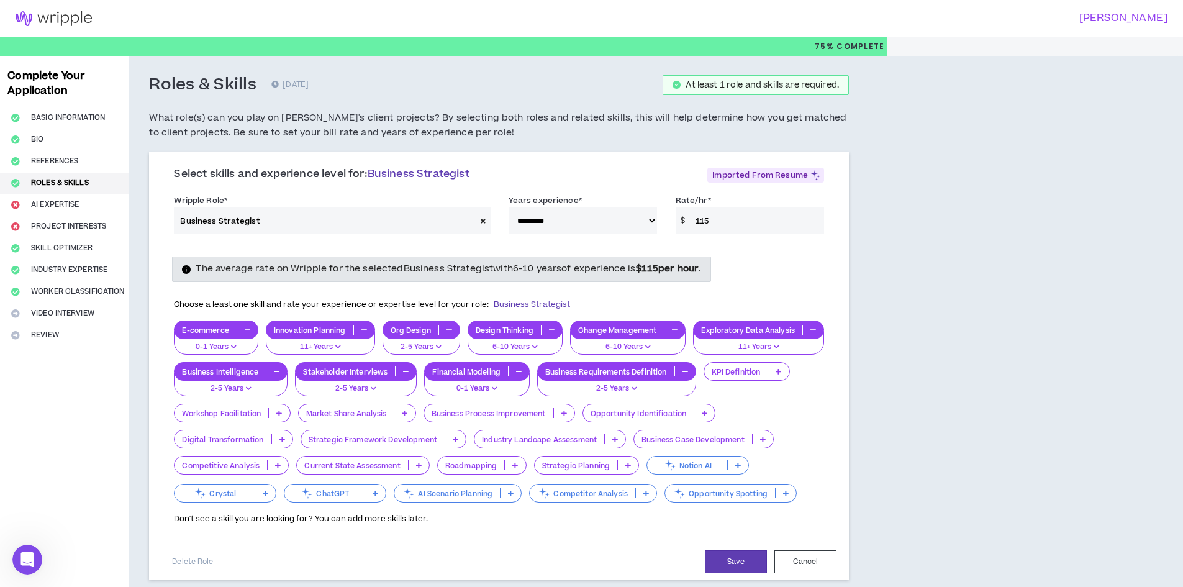
click at [416, 407] on div "Market Share Analysis" at bounding box center [357, 413] width 118 height 19
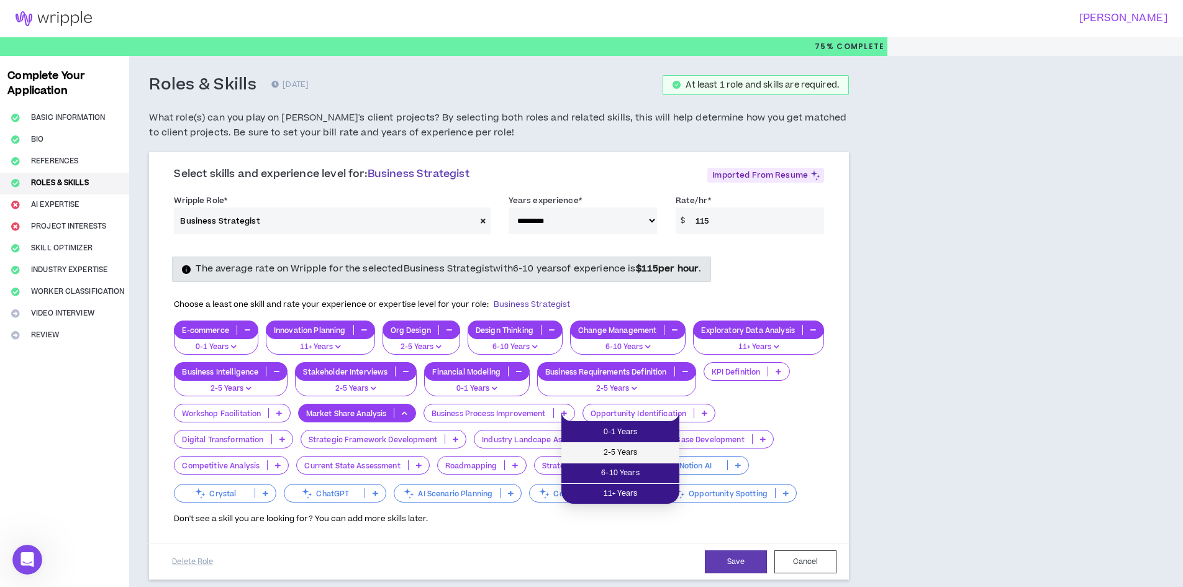
click at [621, 444] on li "2-5 Years" at bounding box center [621, 453] width 118 height 20
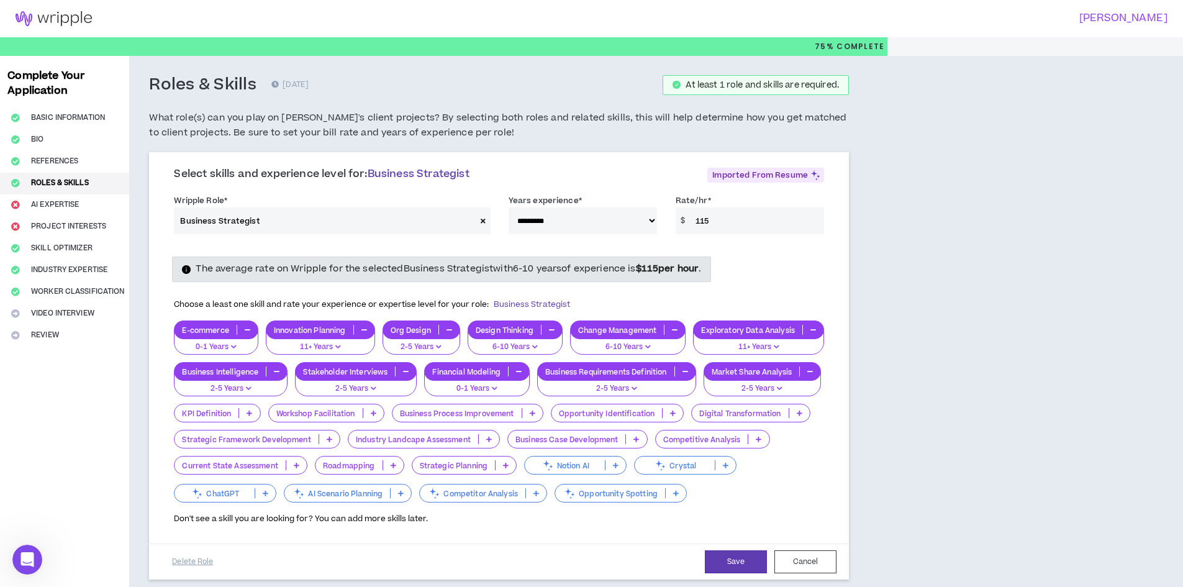
click at [260, 412] on p at bounding box center [249, 413] width 20 height 10
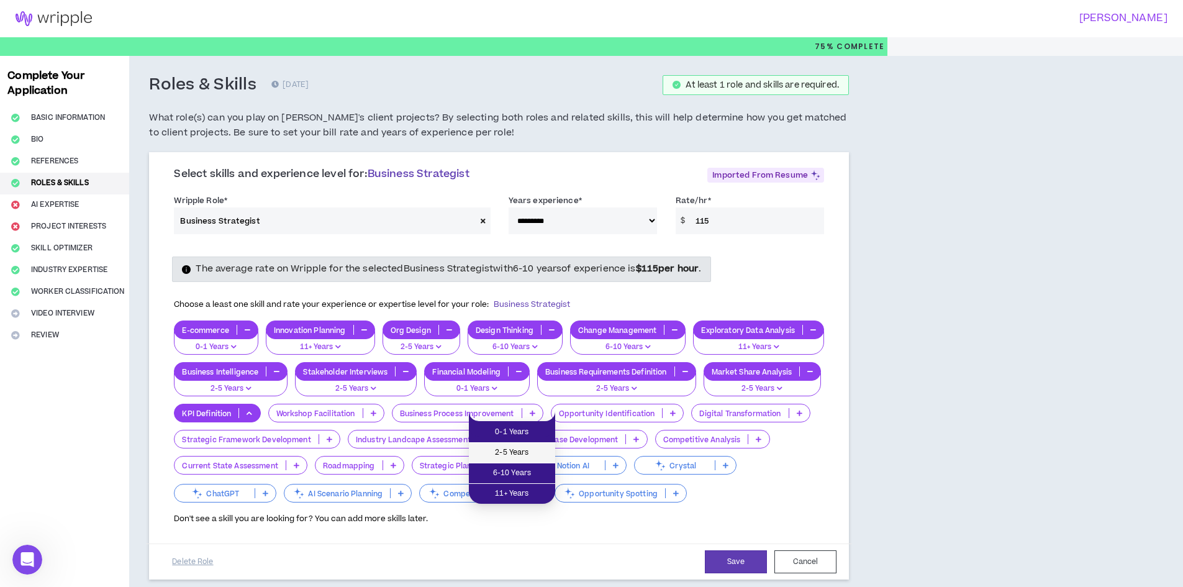
click at [507, 445] on li "2-5 Years" at bounding box center [512, 453] width 86 height 20
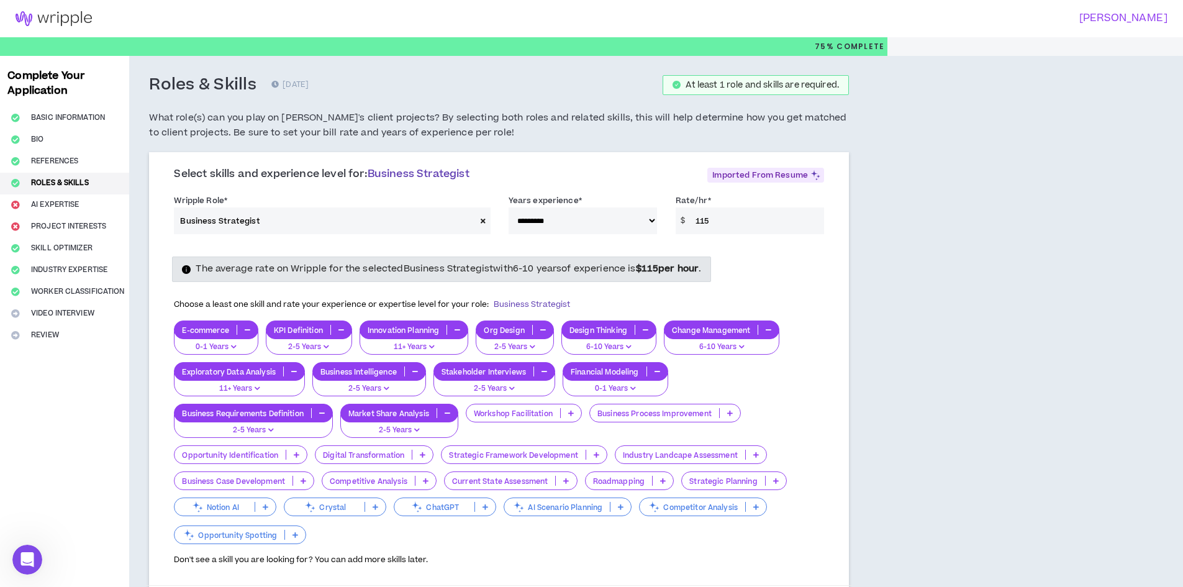
click at [290, 448] on div "Opportunity Identification" at bounding box center [241, 454] width 134 height 19
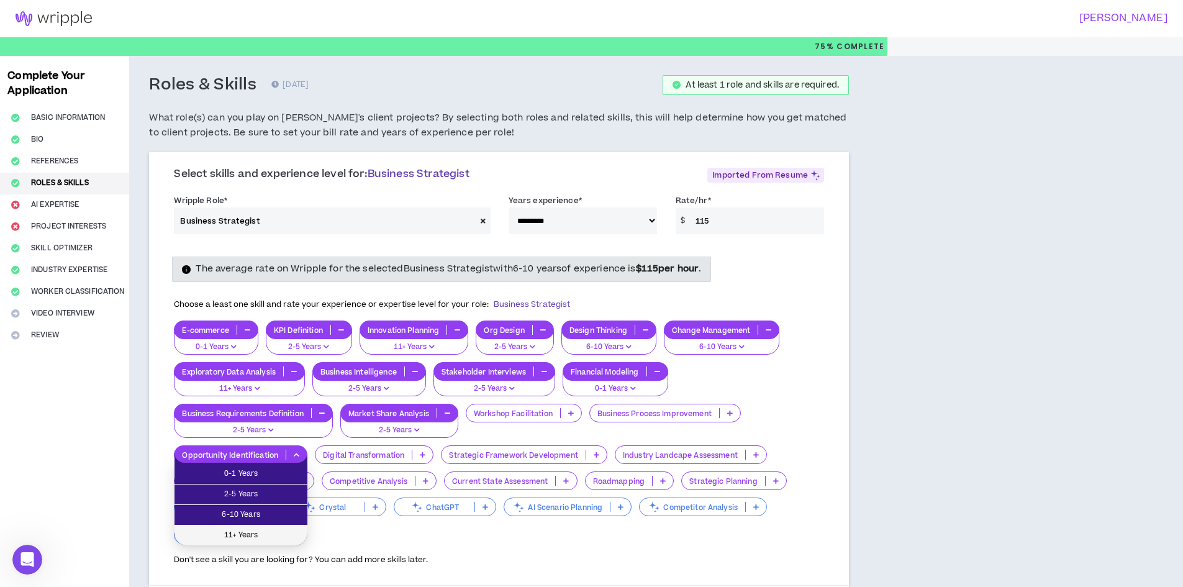
click at [277, 527] on li "11+ Years" at bounding box center [241, 536] width 133 height 20
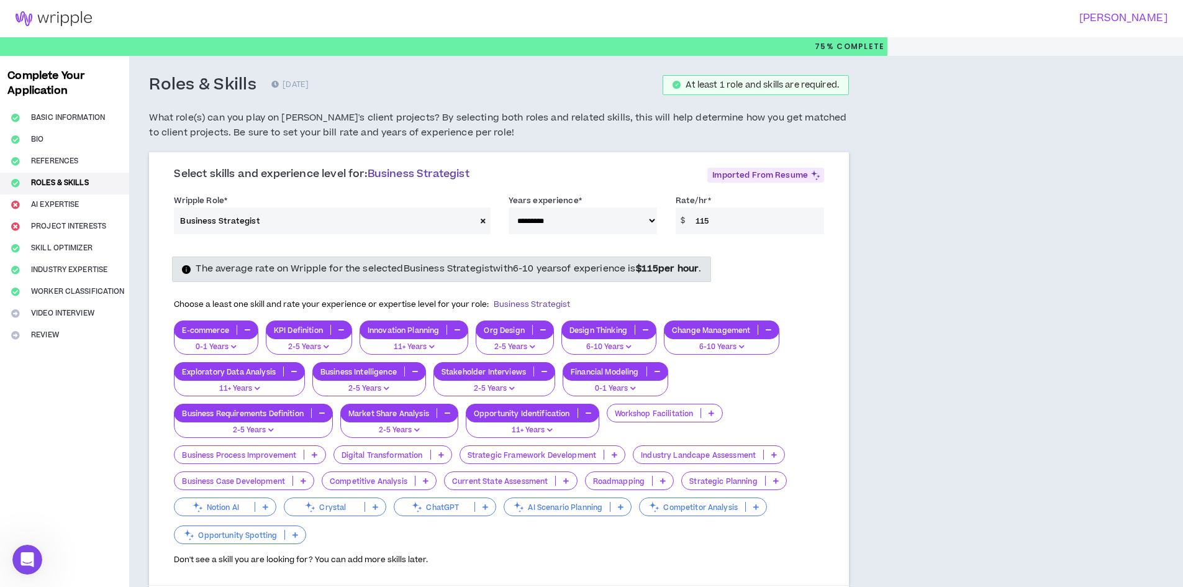
click at [434, 454] on p at bounding box center [441, 455] width 20 height 10
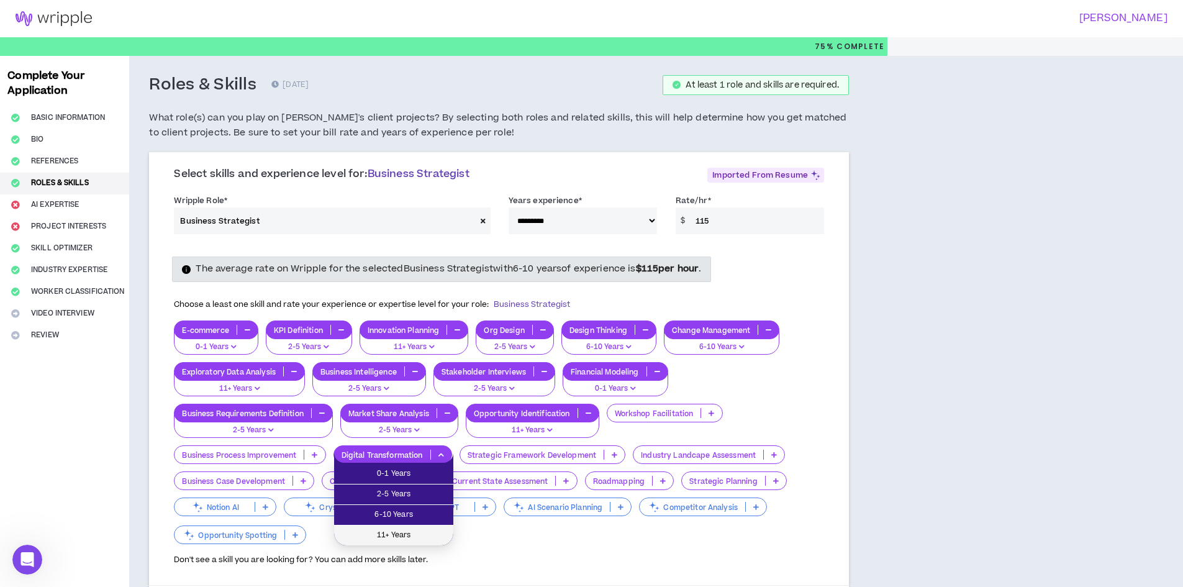
click at [408, 535] on span "11+ Years" at bounding box center [394, 536] width 104 height 14
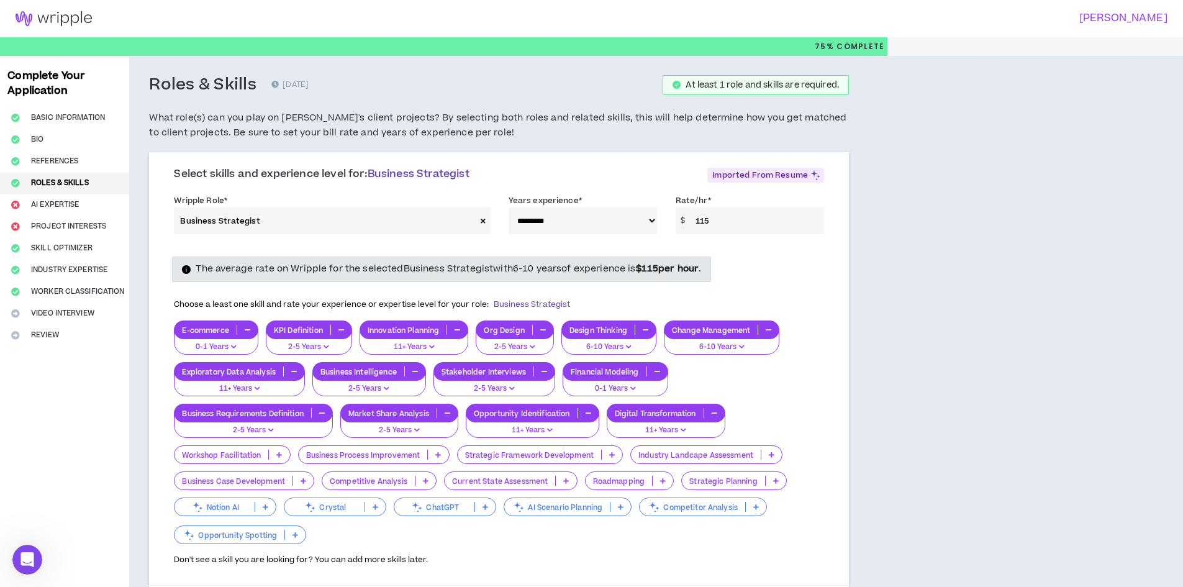
click at [560, 462] on div "Strategic Framework Development" at bounding box center [540, 454] width 166 height 19
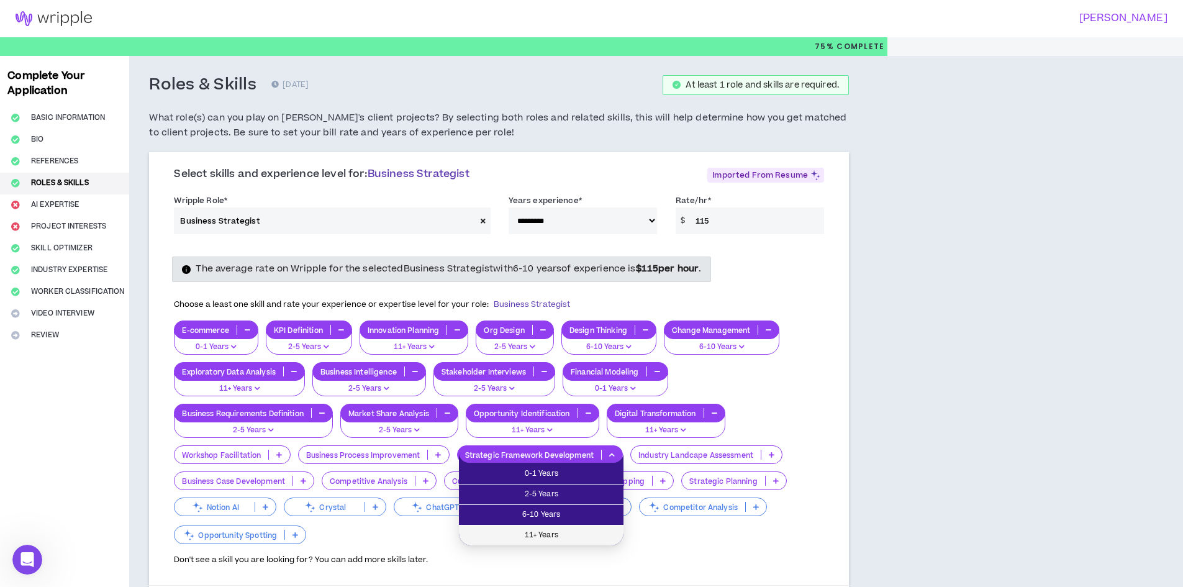
click at [553, 540] on span "11+ Years" at bounding box center [541, 536] width 150 height 14
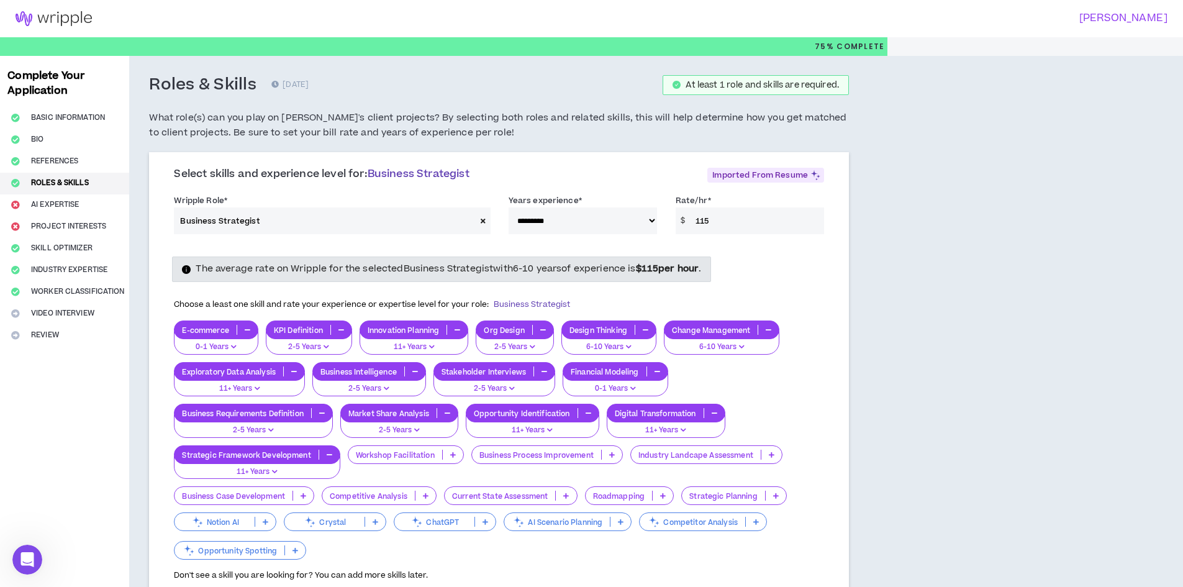
click at [560, 458] on p "Business Process Improvement" at bounding box center [536, 454] width 129 height 9
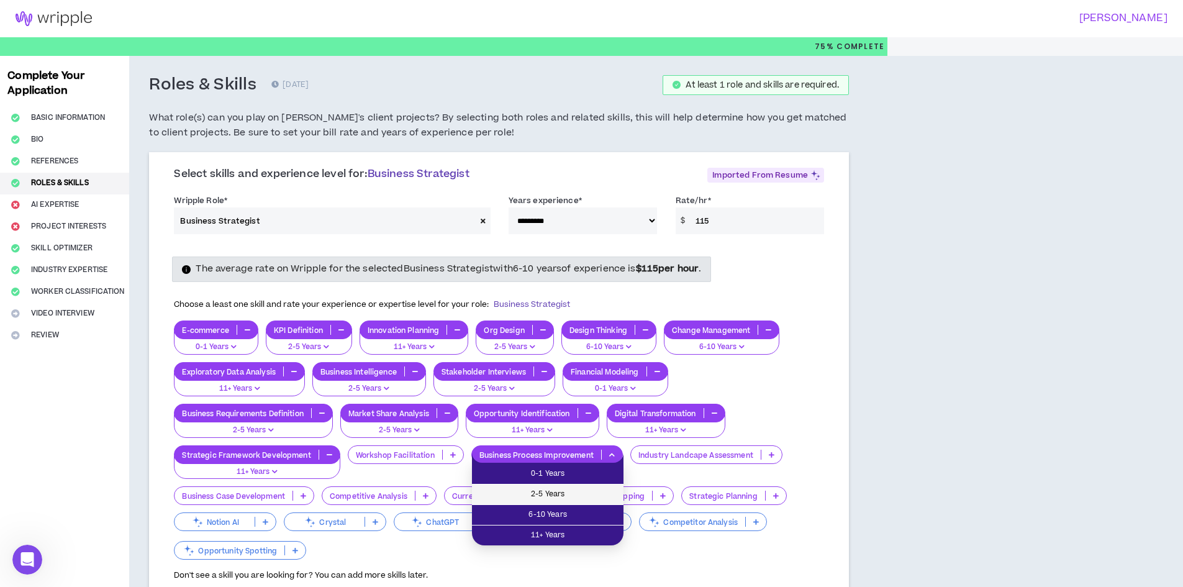
click at [544, 502] on li "2-5 Years" at bounding box center [548, 495] width 152 height 20
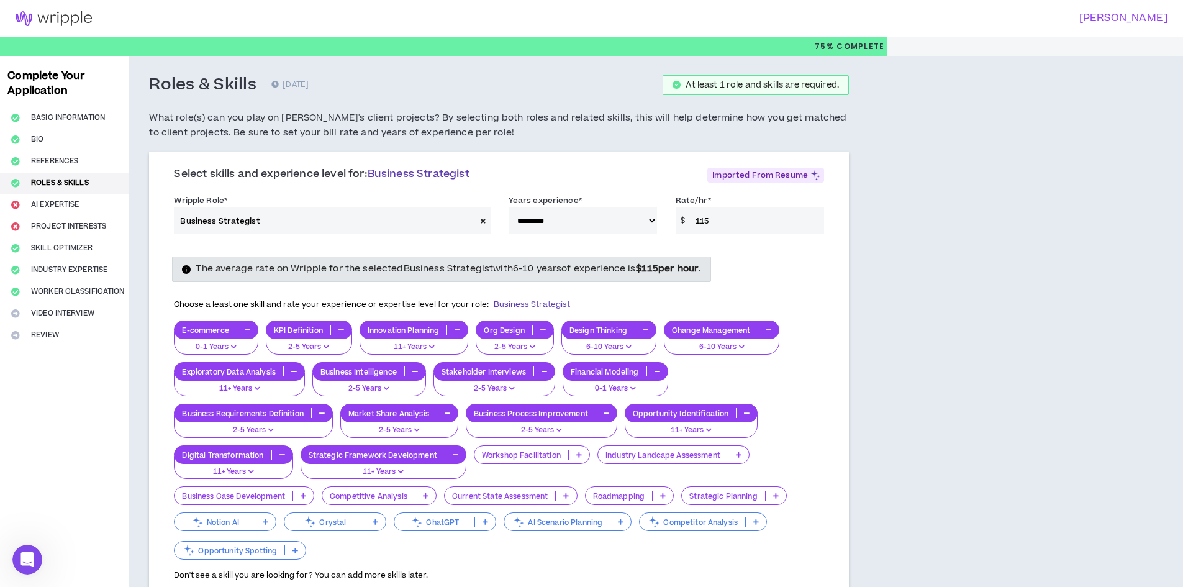
click at [293, 491] on div "Business Case Development" at bounding box center [244, 495] width 140 height 19
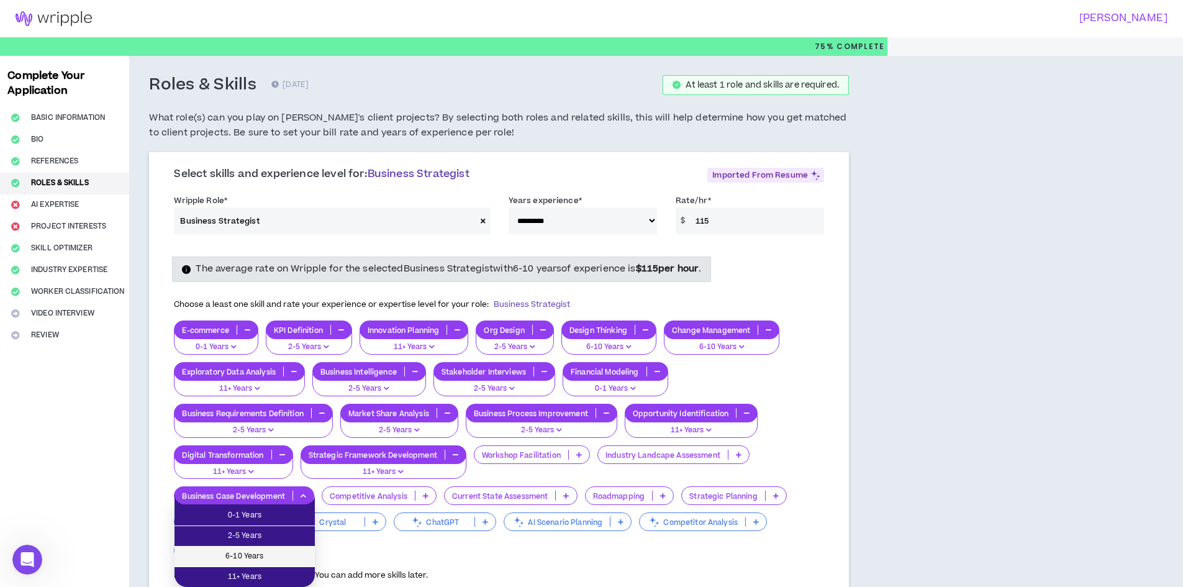
click at [271, 549] on li "6-10 Years" at bounding box center [245, 557] width 140 height 20
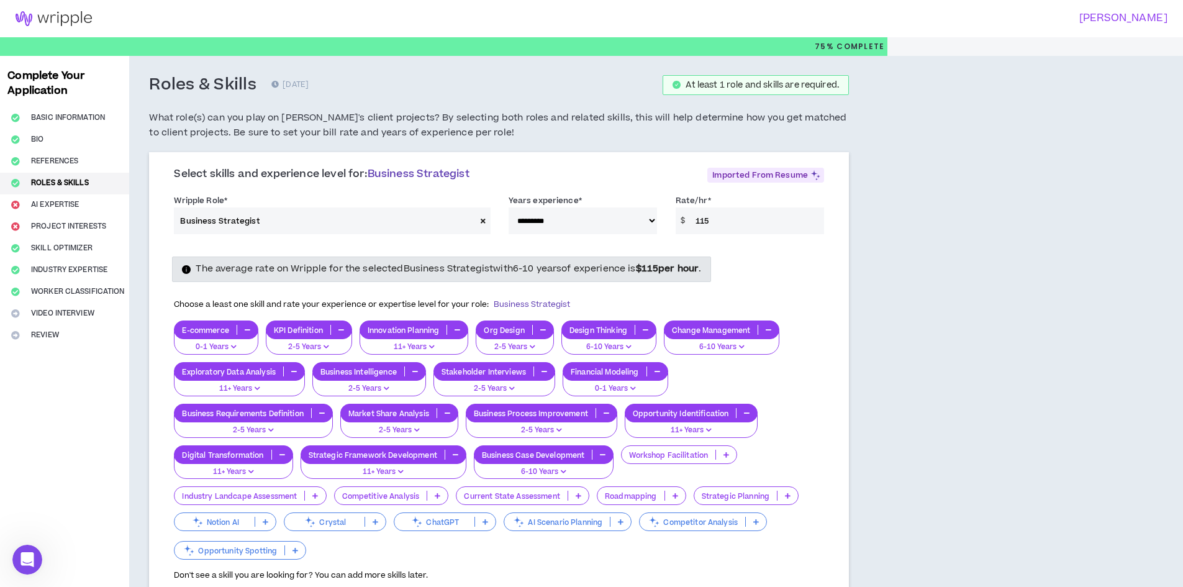
click at [416, 496] on p "Competitive Analysis" at bounding box center [381, 495] width 93 height 9
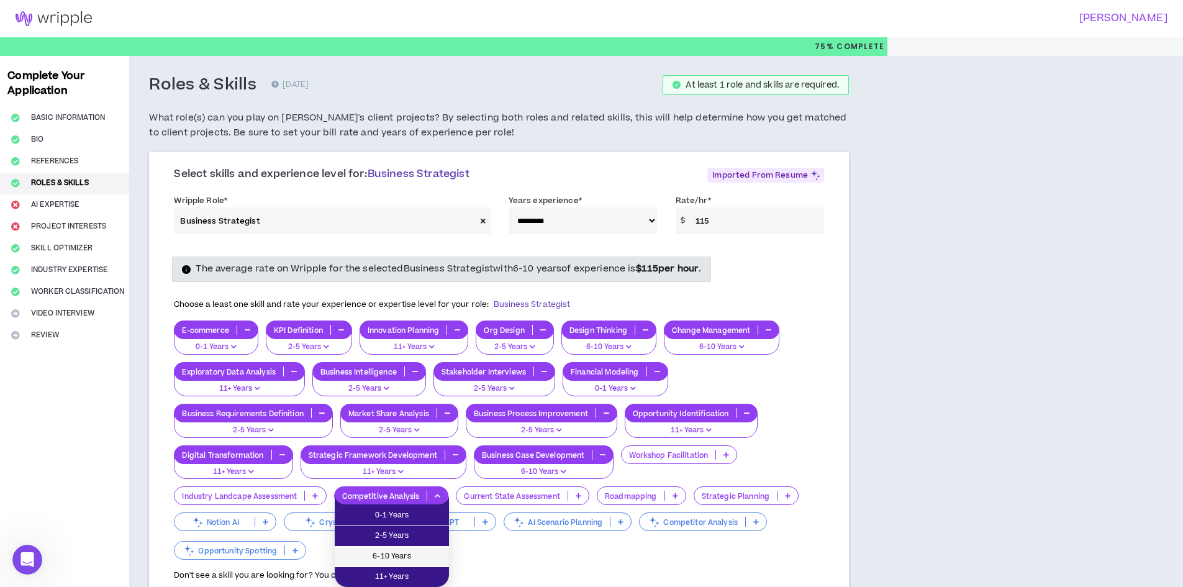
click at [404, 550] on span "6-10 Years" at bounding box center [391, 557] width 99 height 14
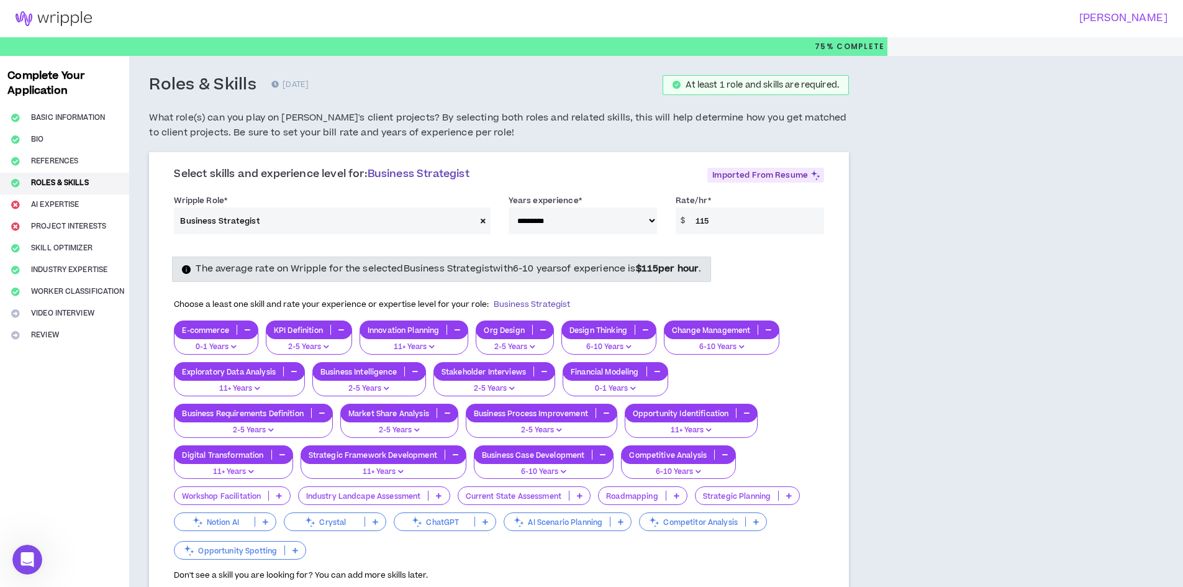
click at [740, 494] on p "Strategic Planning" at bounding box center [737, 495] width 83 height 9
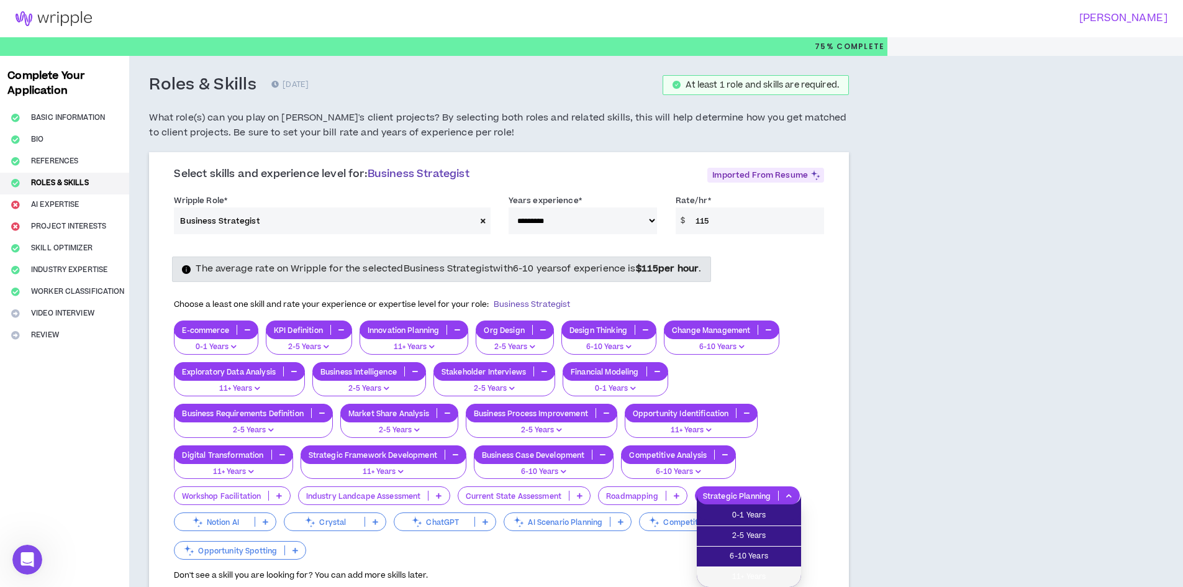
drag, startPoint x: 746, startPoint y: 568, endPoint x: 689, endPoint y: 571, distance: 56.6
click at [745, 569] on li "11+ Years" at bounding box center [749, 577] width 104 height 20
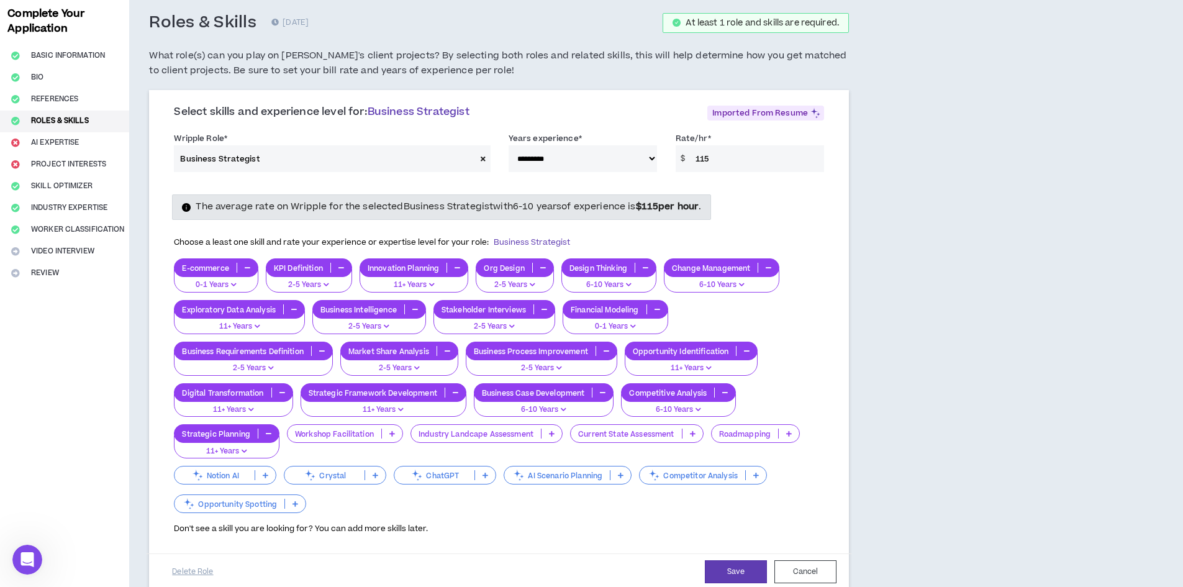
scroll to position [186, 0]
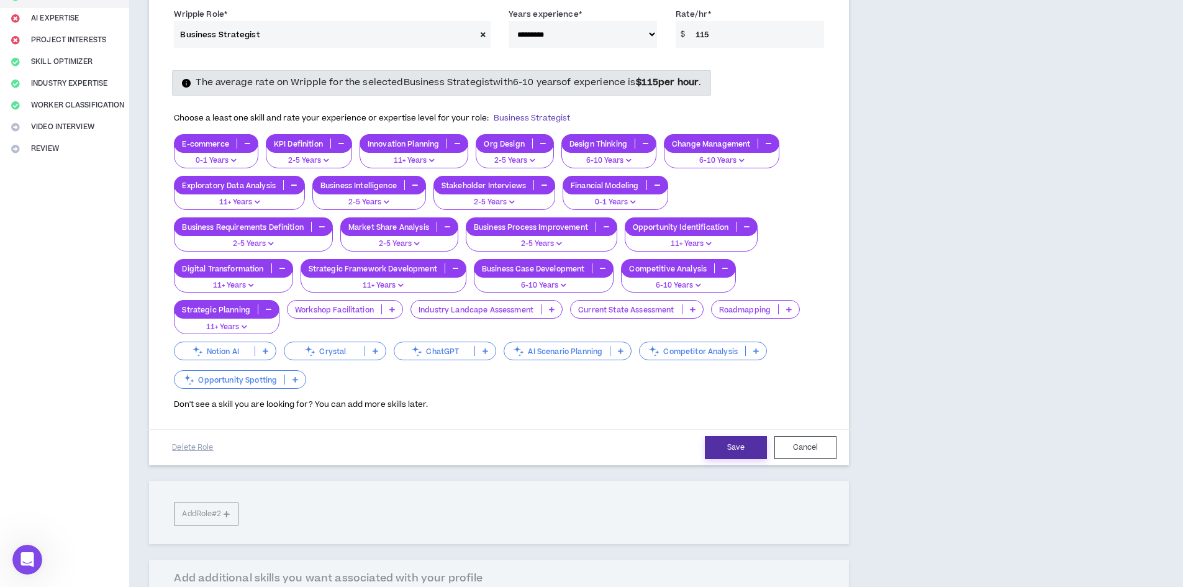
click at [747, 439] on button "Save" at bounding box center [736, 447] width 62 height 23
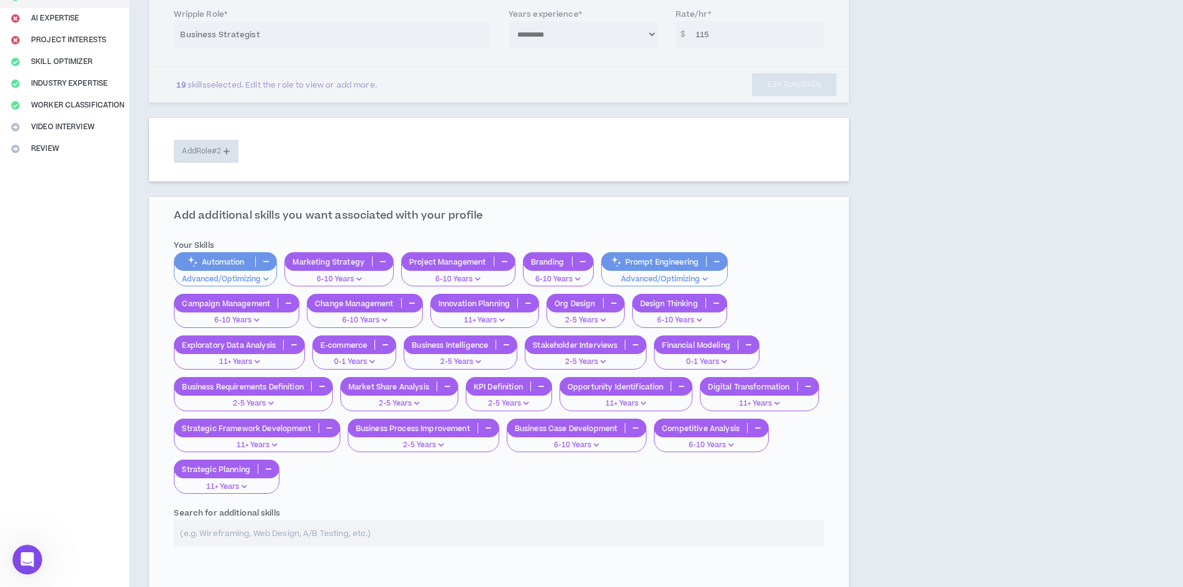
scroll to position [62, 0]
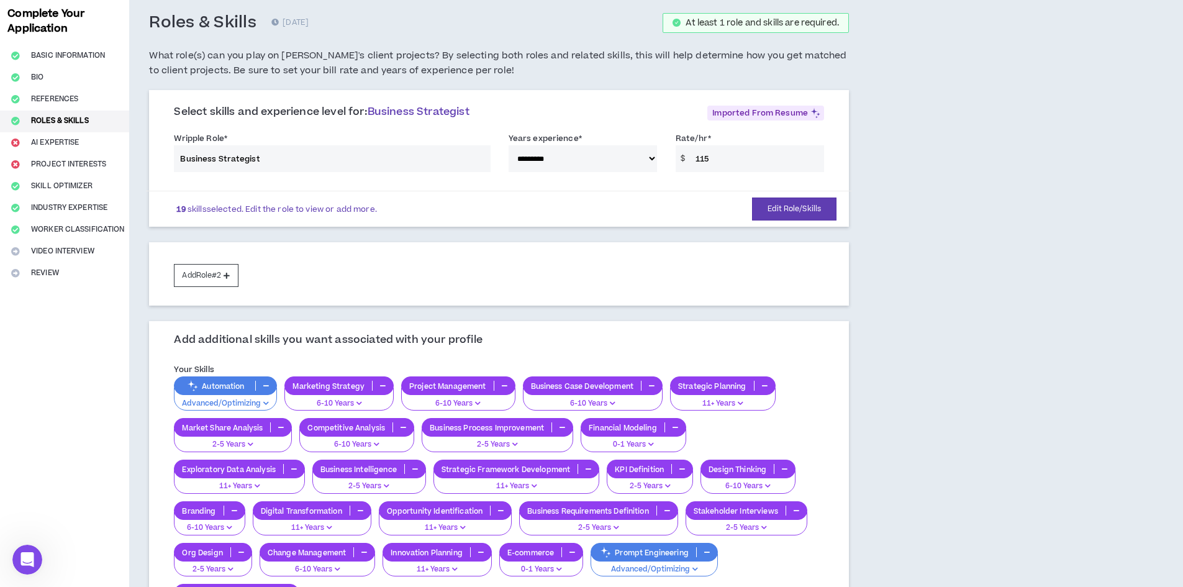
click at [724, 160] on div "**********" at bounding box center [499, 155] width 669 height 53
drag, startPoint x: 708, startPoint y: 153, endPoint x: 691, endPoint y: 160, distance: 17.9
click at [705, 153] on div "**********" at bounding box center [499, 155] width 669 height 53
click at [690, 160] on div "**********" at bounding box center [499, 155] width 669 height 53
click at [798, 207] on button "Edit Role/Skills" at bounding box center [794, 209] width 84 height 23
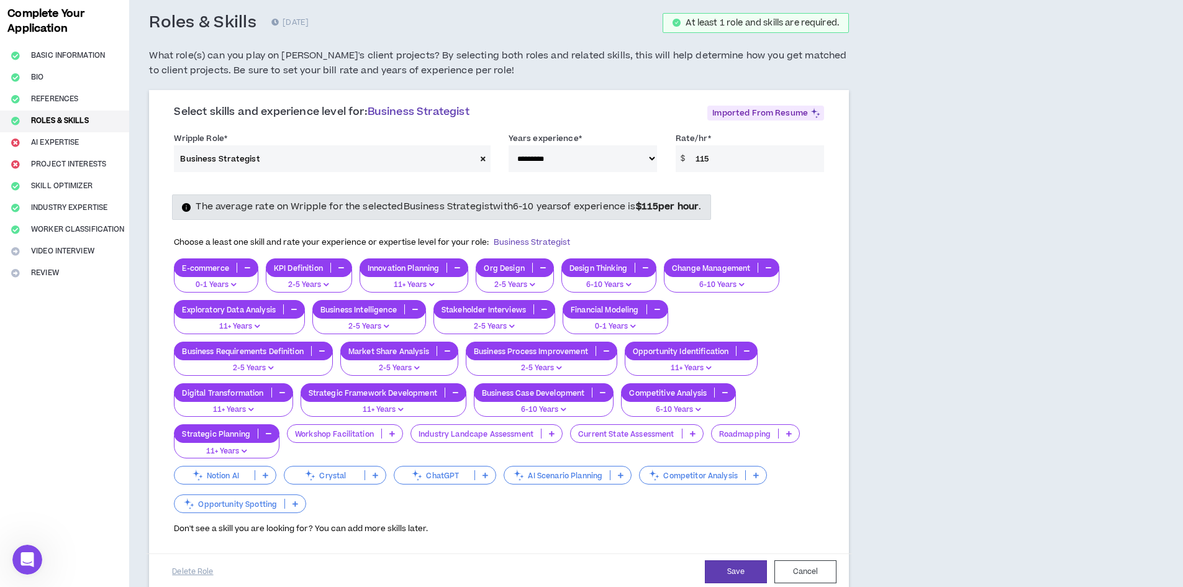
click at [725, 165] on input "115" at bounding box center [756, 158] width 135 height 27
type input "150"
click at [730, 575] on button "Save" at bounding box center [736, 571] width 62 height 23
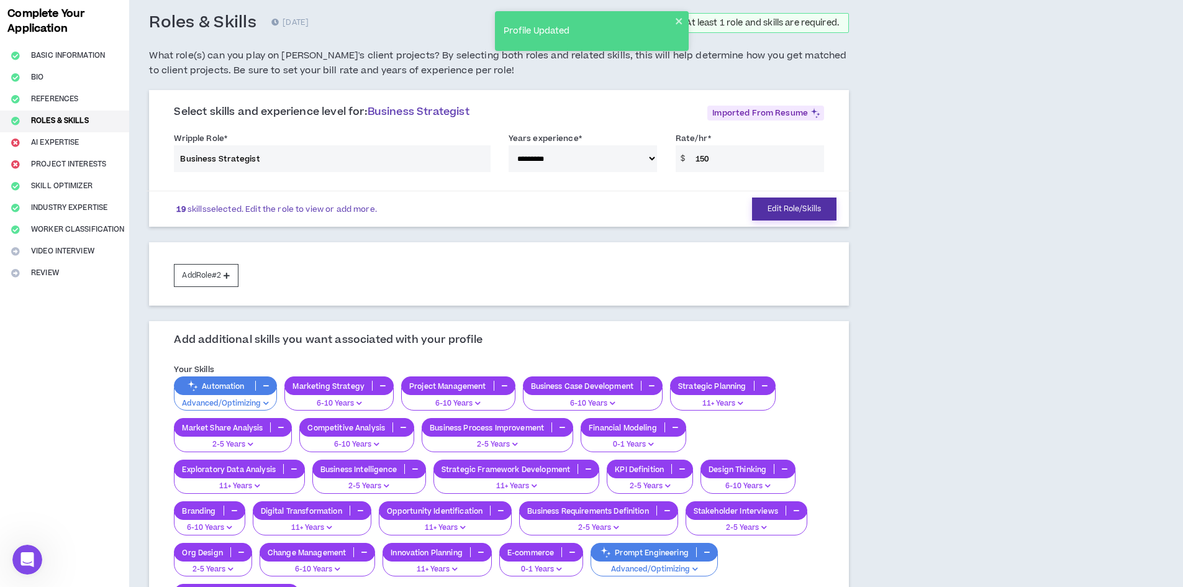
click at [770, 210] on button "Edit Role/Skills" at bounding box center [794, 209] width 84 height 23
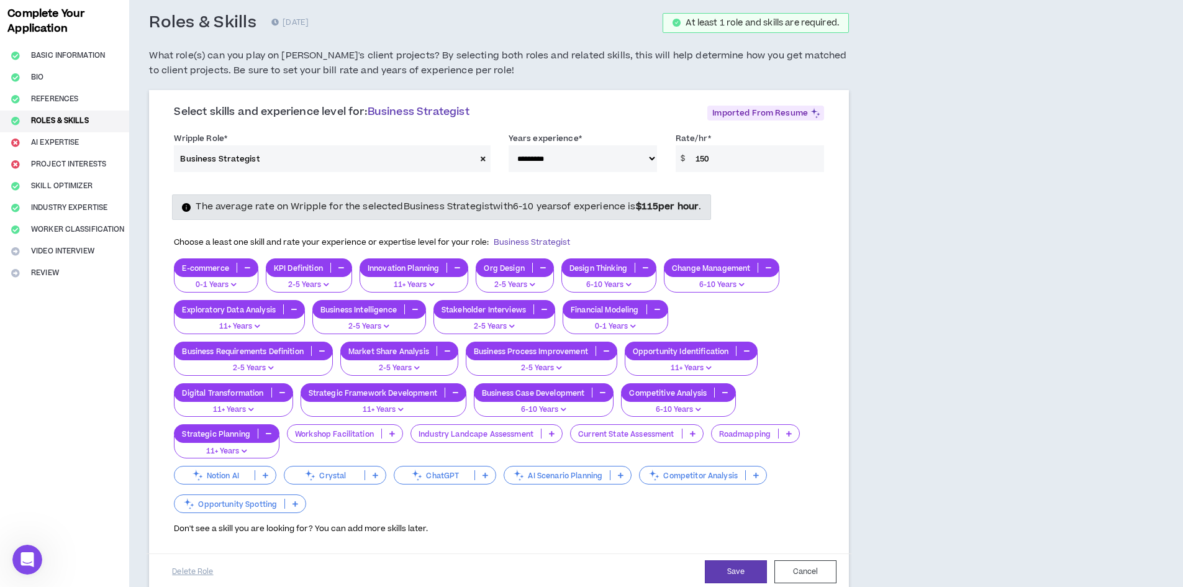
click at [401, 184] on div "The average rate on Wripple for the selected Business Strategist with 6-10 year…" at bounding box center [499, 359] width 669 height 350
click at [394, 198] on div "The average rate on Wripple for the selected Business Strategist with 6-10 year…" at bounding box center [441, 206] width 539 height 25
click at [738, 567] on button "Save" at bounding box center [736, 571] width 62 height 23
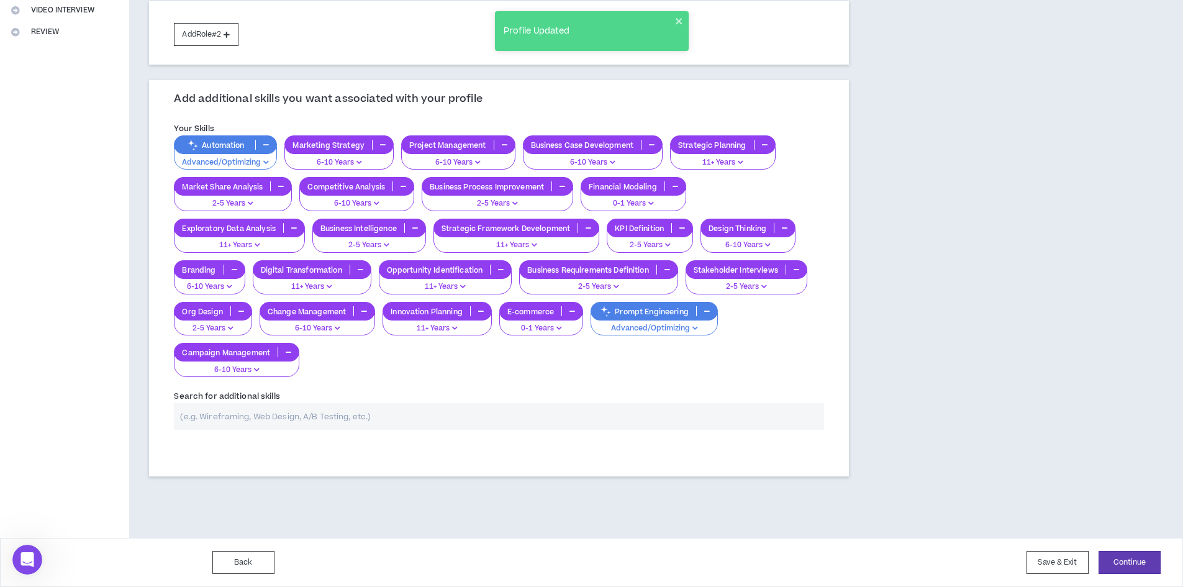
scroll to position [179, 0]
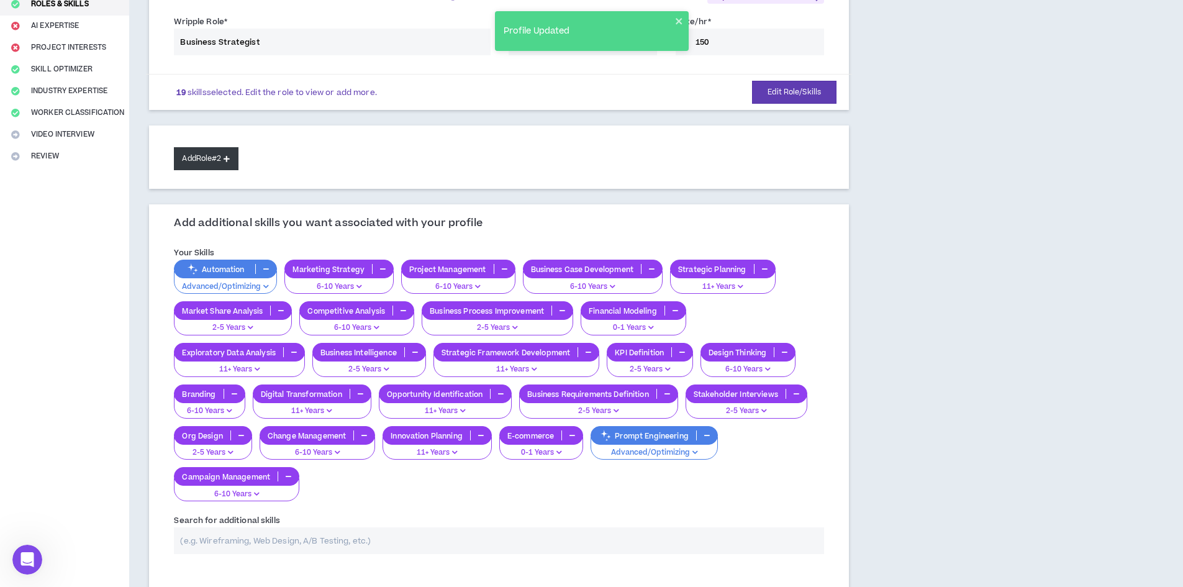
click at [212, 152] on button "Add Role #2" at bounding box center [206, 158] width 64 height 23
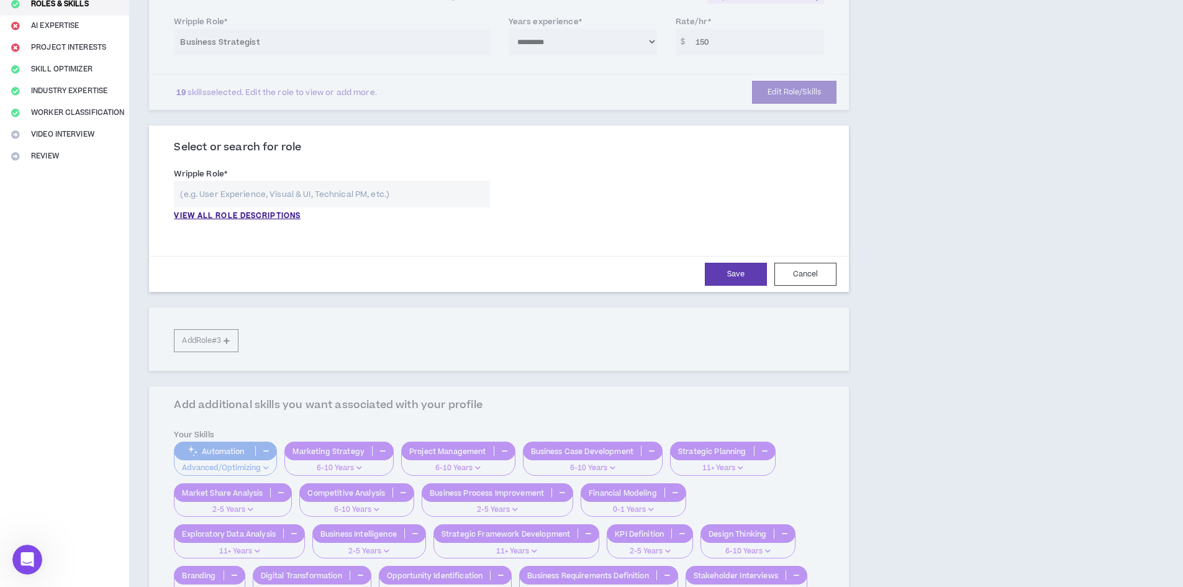
click at [289, 194] on input "text" at bounding box center [332, 194] width 316 height 27
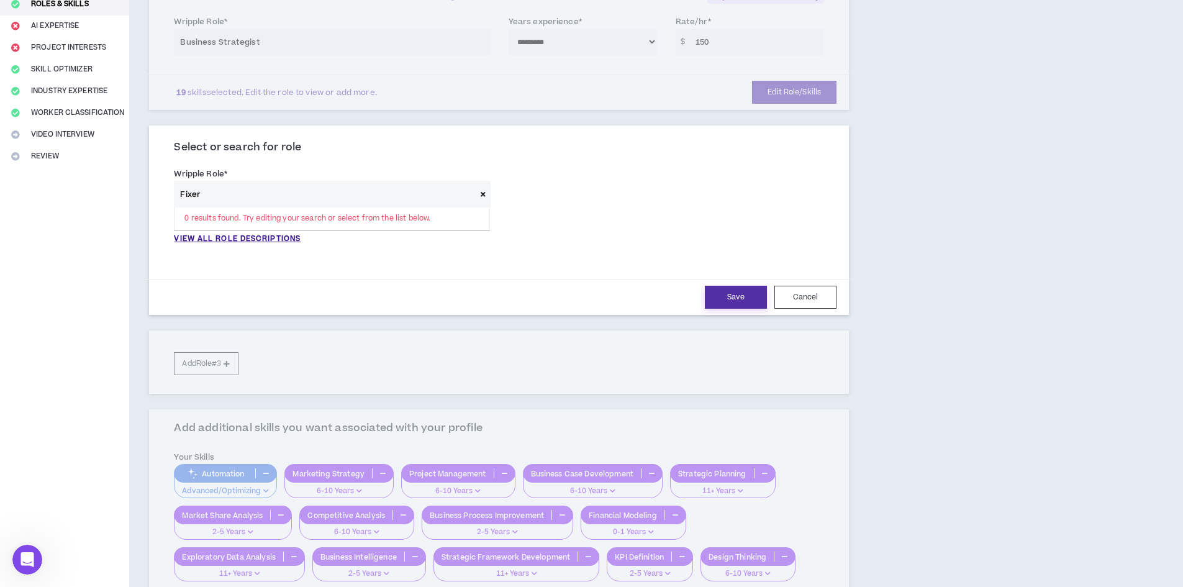
type input "Fixer"
click at [728, 303] on button "Save" at bounding box center [736, 297] width 62 height 23
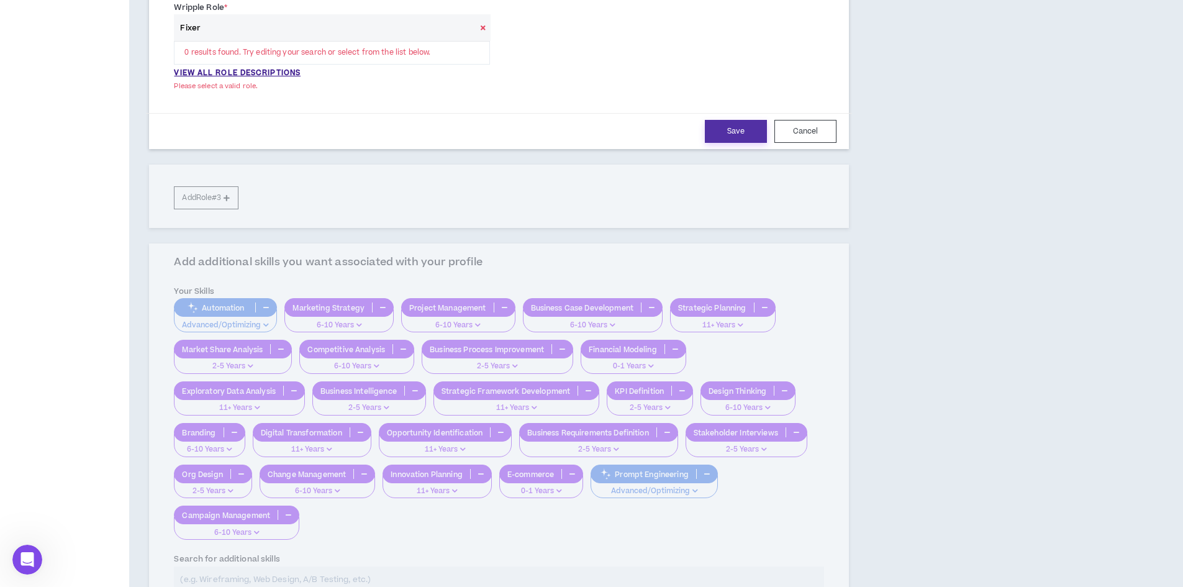
scroll to position [346, 0]
click at [288, 62] on div "Fixer 0 results found. Try editing your search or select from the list below." at bounding box center [332, 39] width 316 height 50
click at [816, 121] on button "Cancel" at bounding box center [806, 130] width 62 height 23
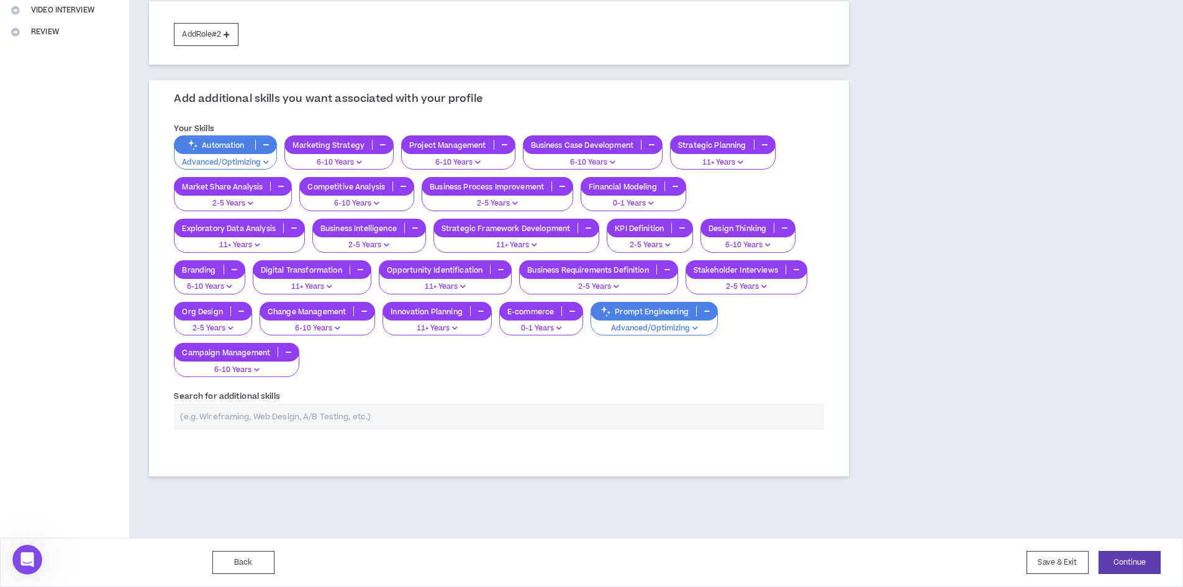
scroll to position [117, 0]
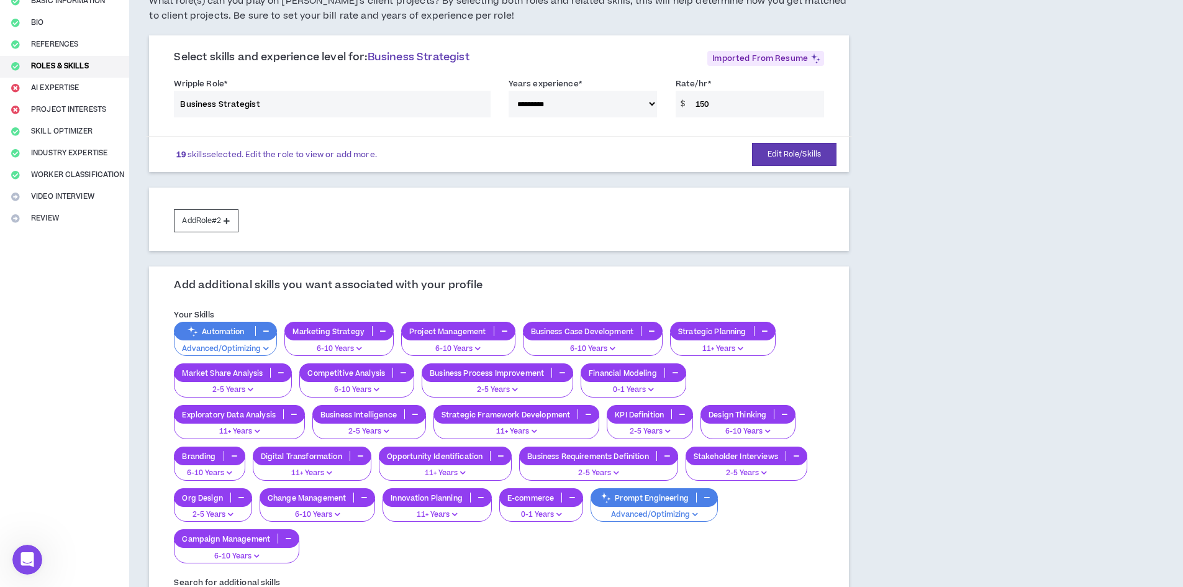
drag, startPoint x: 897, startPoint y: 357, endPoint x: 888, endPoint y: 348, distance: 12.3
click at [896, 356] on div "**********" at bounding box center [573, 331] width 888 height 785
click at [899, 212] on div "**********" at bounding box center [573, 331] width 888 height 785
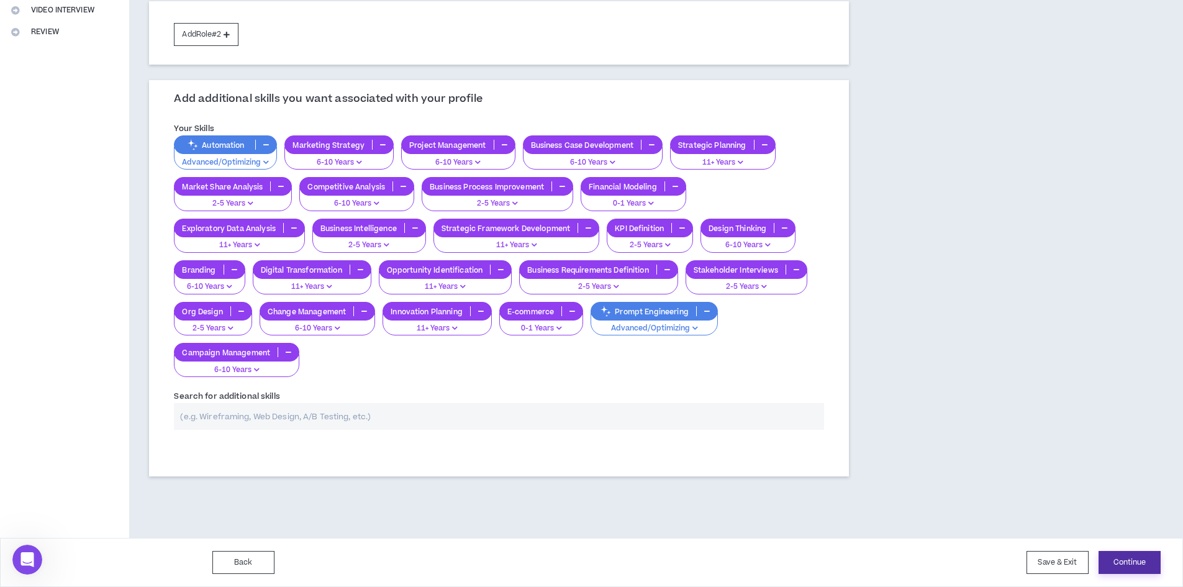
click at [1132, 569] on button "Continue" at bounding box center [1130, 562] width 62 height 23
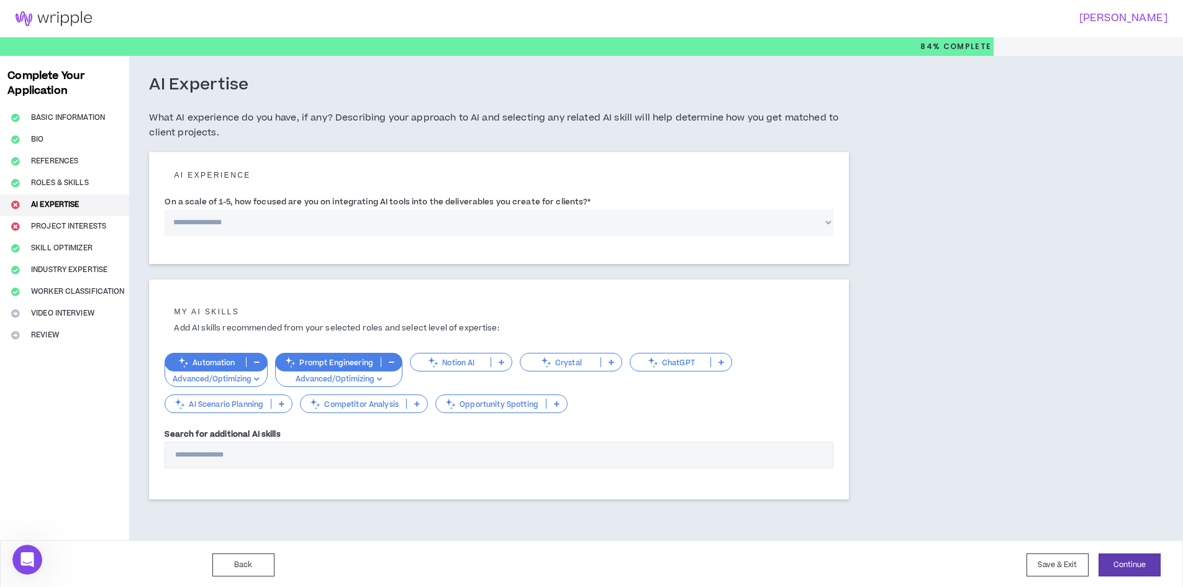
click at [286, 211] on label "On a scale of 1-5, how focused are you on integrating AI tools into the deliver…" at bounding box center [378, 202] width 426 height 20
click at [286, 211] on select "**********" at bounding box center [499, 222] width 669 height 27
click at [272, 216] on select "**********" at bounding box center [499, 222] width 669 height 27
select select "*"
click at [165, 209] on select "**********" at bounding box center [499, 222] width 669 height 27
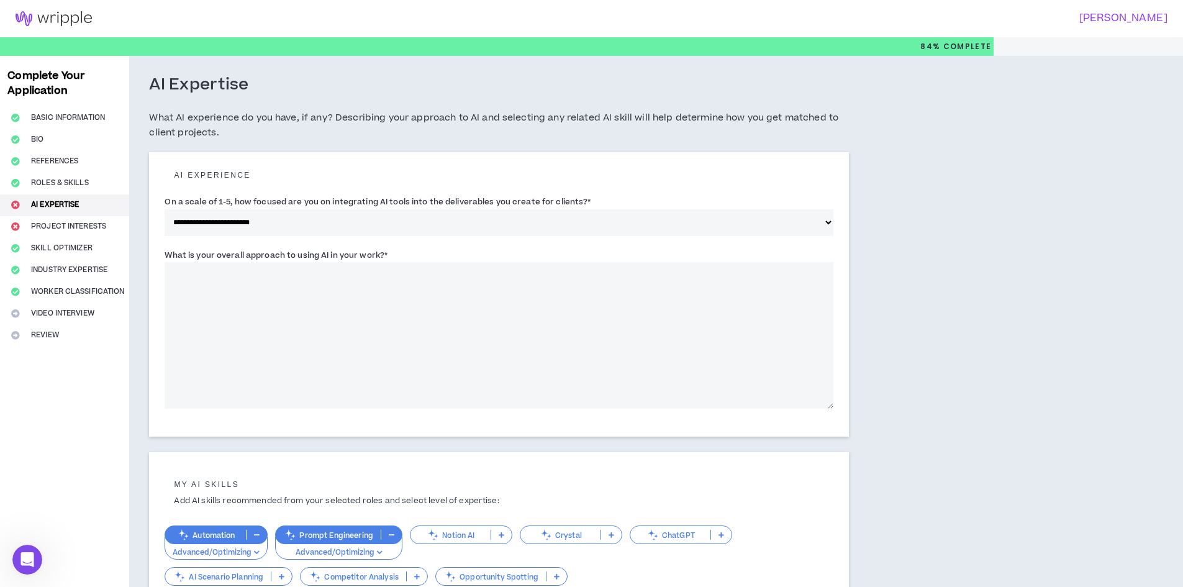
click at [316, 356] on textarea "What is your overall approach to using AI in your work? *" at bounding box center [499, 335] width 669 height 147
type textarea "*"
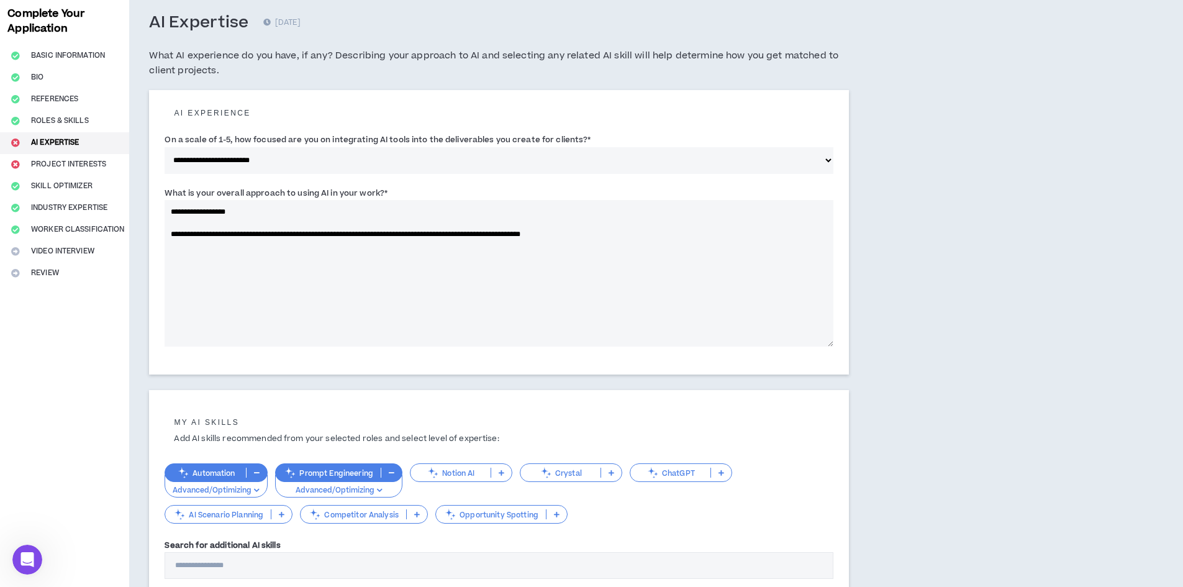
scroll to position [175, 0]
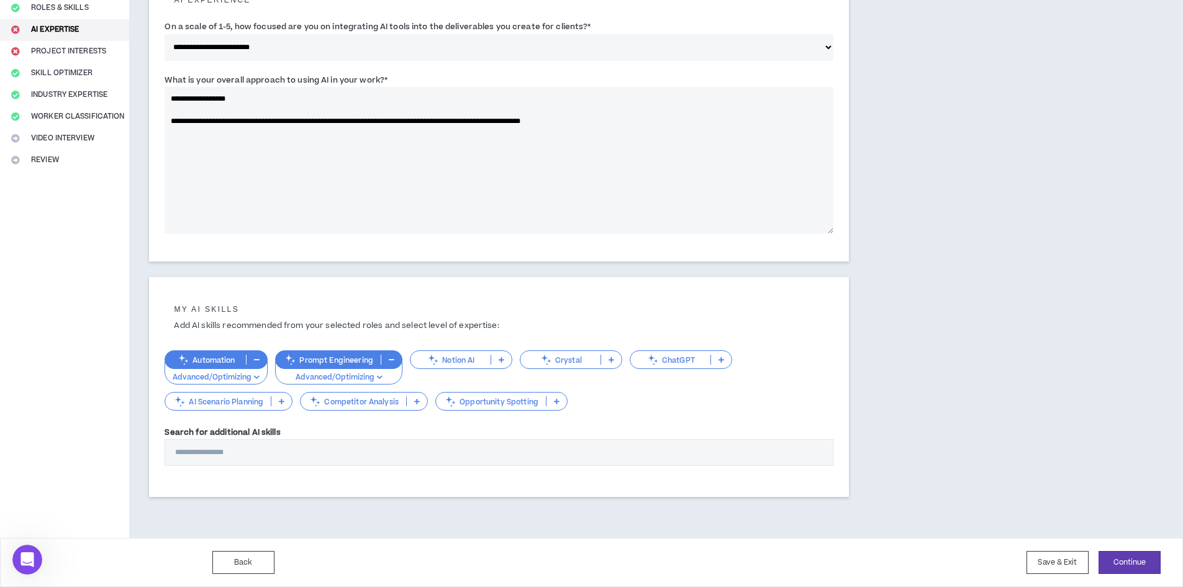
type textarea "**********"
click at [683, 360] on p "ChatGPT" at bounding box center [670, 359] width 80 height 9
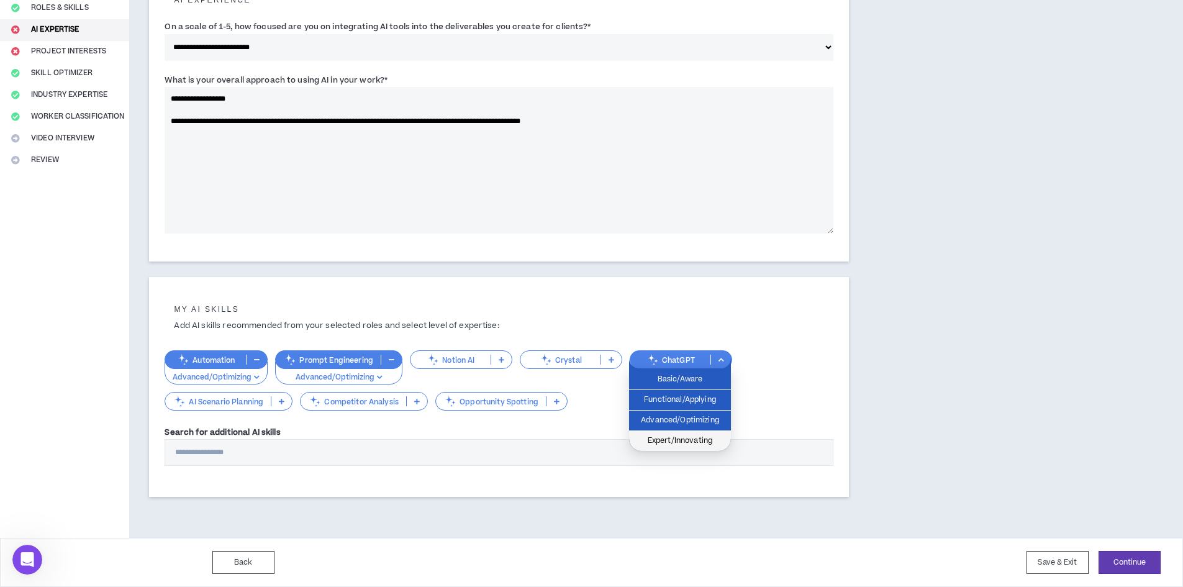
click at [692, 441] on span "Expert/Innovating" at bounding box center [680, 441] width 87 height 14
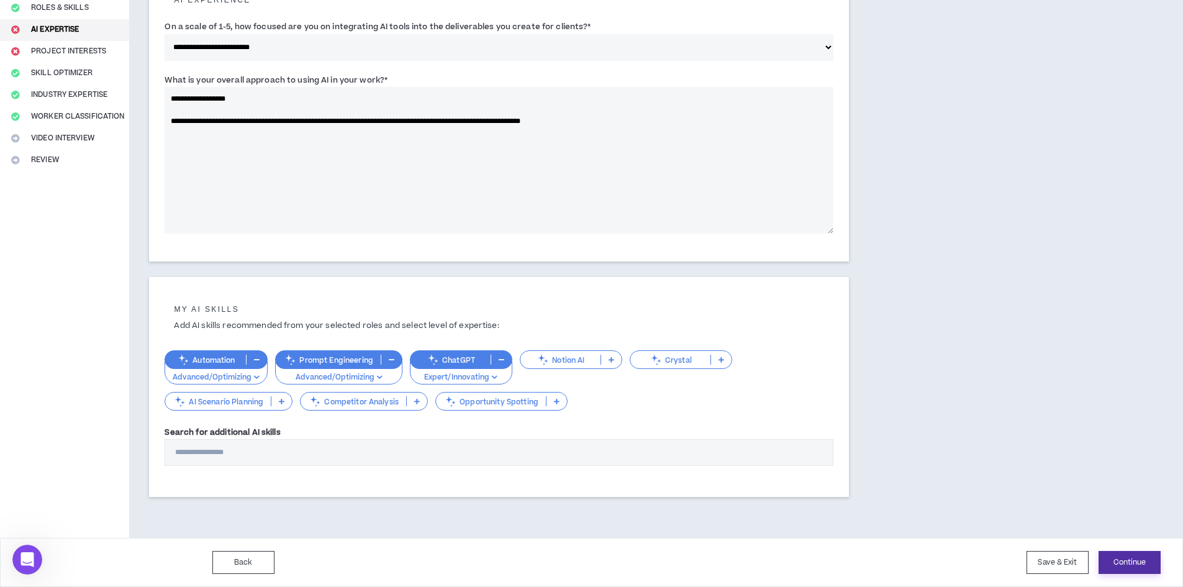
click at [1155, 567] on button "Continue" at bounding box center [1130, 562] width 62 height 23
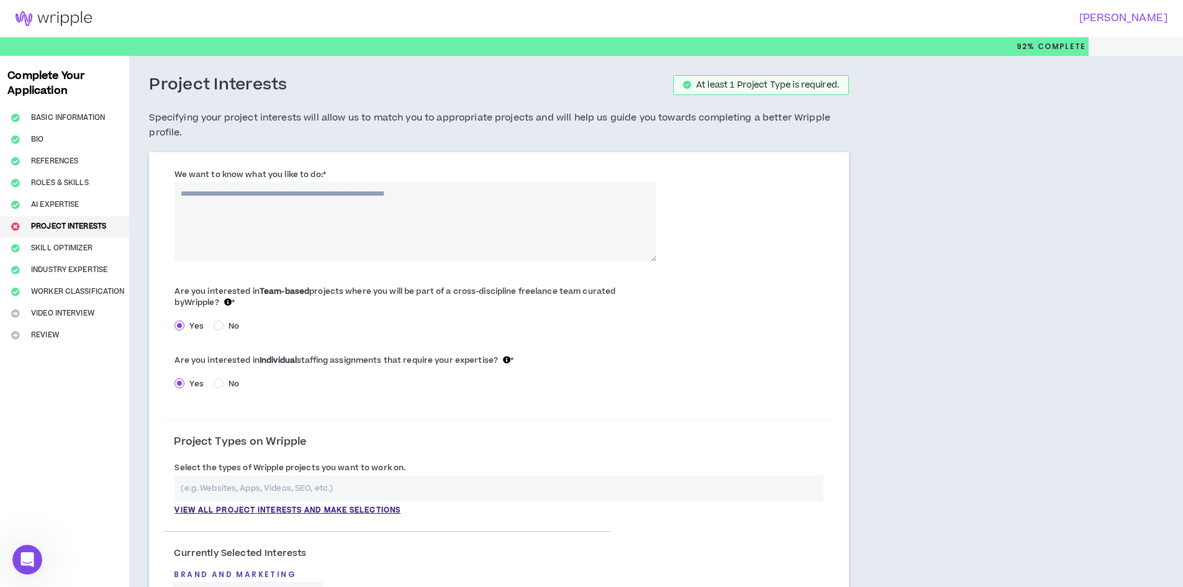
click at [498, 217] on textarea "We want to know what you like to do: *" at bounding box center [415, 222] width 481 height 80
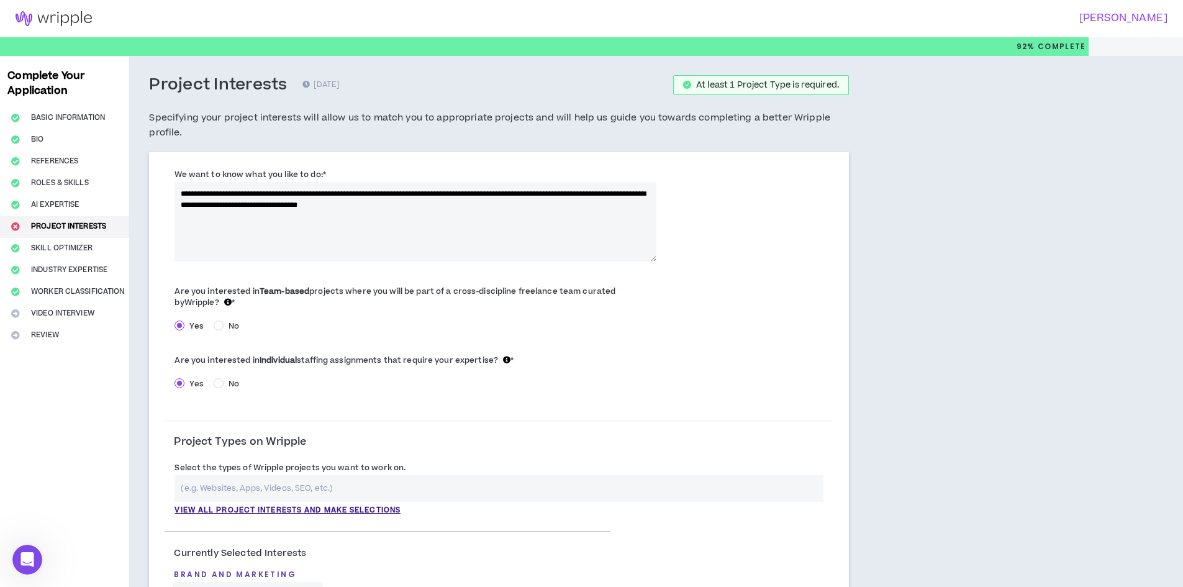
drag, startPoint x: 205, startPoint y: 199, endPoint x: 191, endPoint y: 199, distance: 14.3
click at [191, 199] on textarea "**********" at bounding box center [415, 222] width 481 height 80
click at [211, 206] on textarea "**********" at bounding box center [415, 222] width 481 height 80
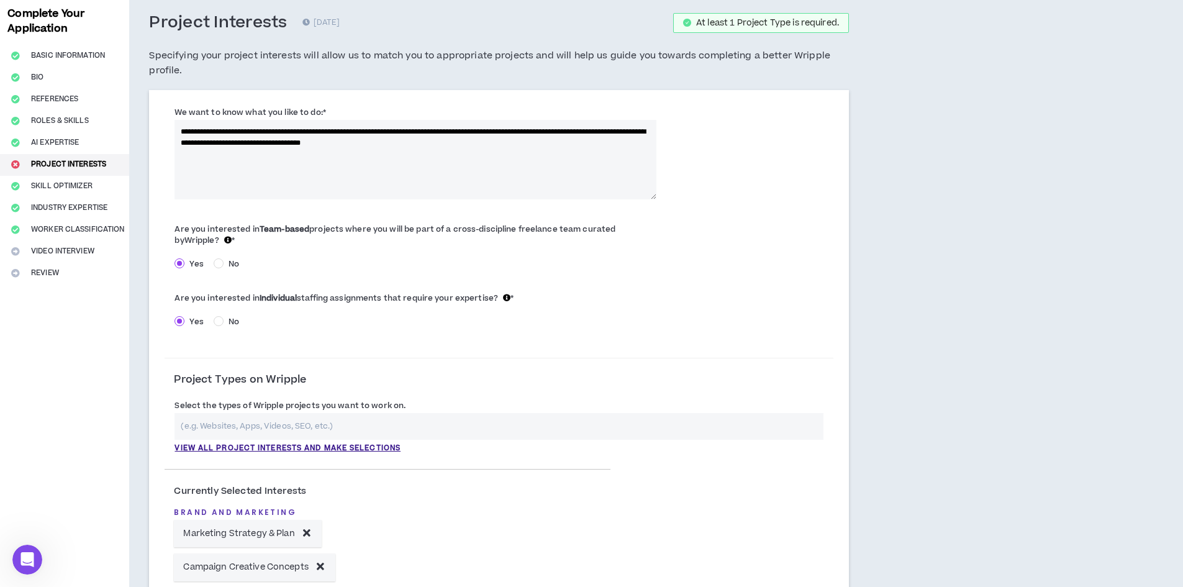
scroll to position [124, 0]
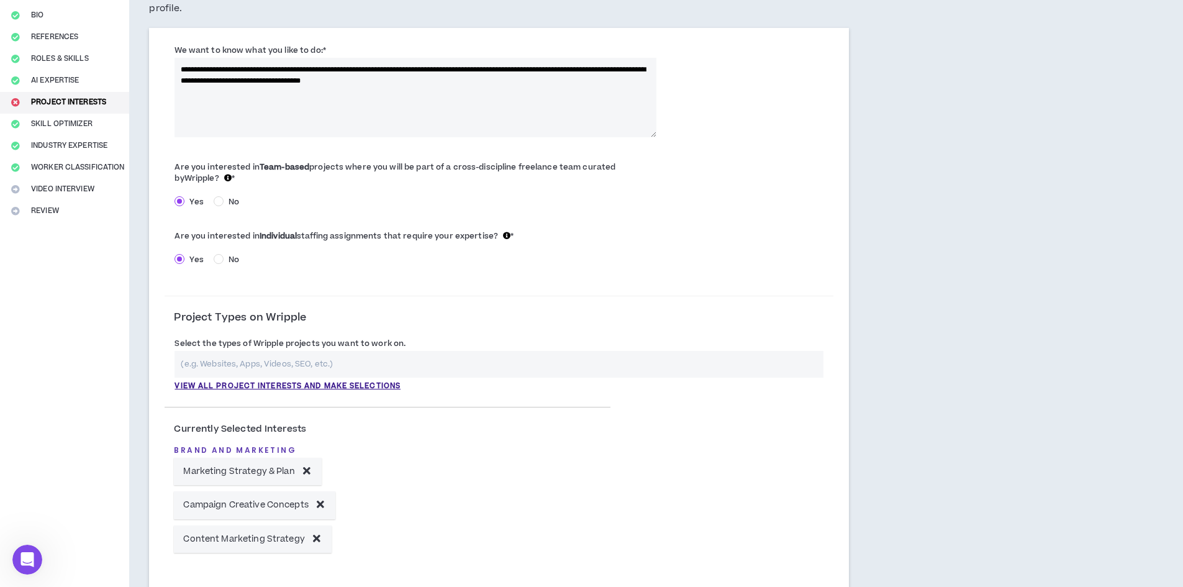
type textarea "**********"
click at [306, 355] on input "text" at bounding box center [499, 364] width 649 height 27
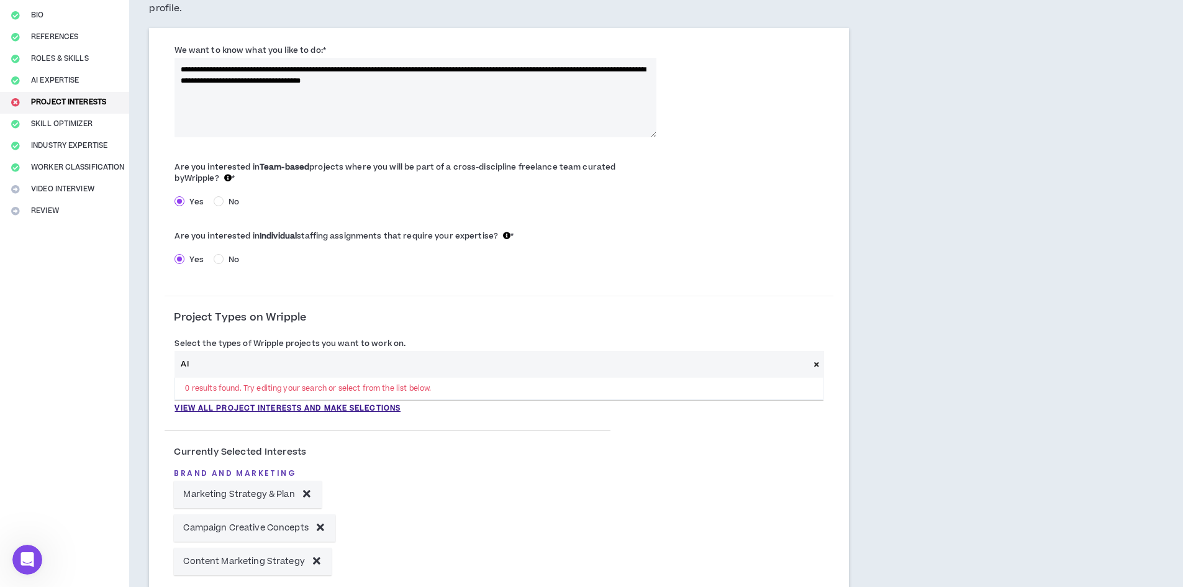
type input "A"
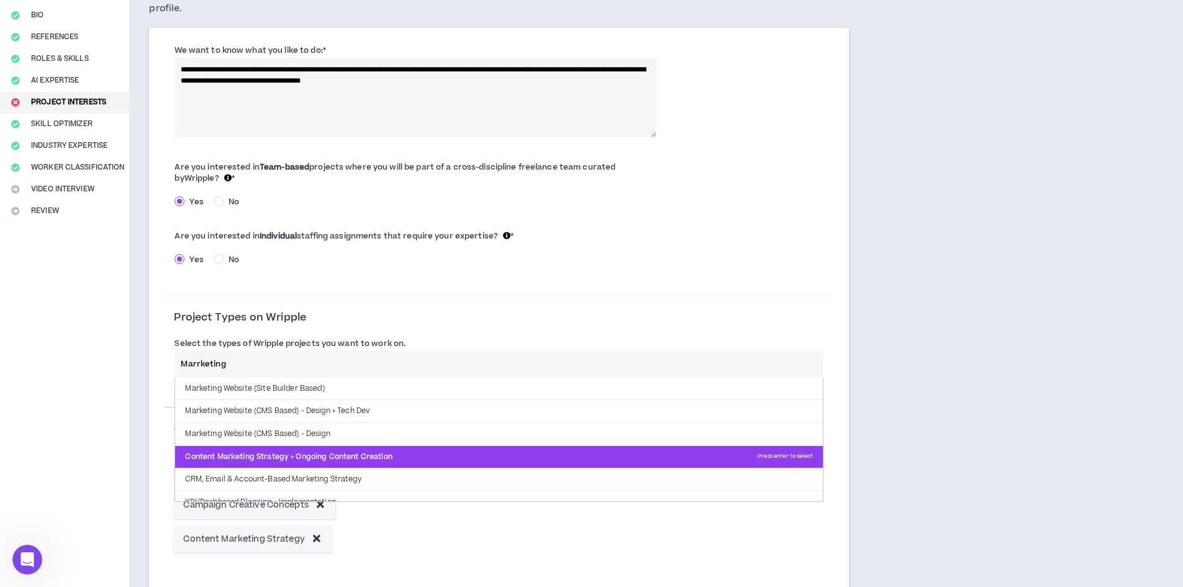
type input "Marrketing"
click at [496, 452] on p "Content Marketing Strategy + Ongoing Content Creation Press enter to select" at bounding box center [499, 457] width 648 height 22
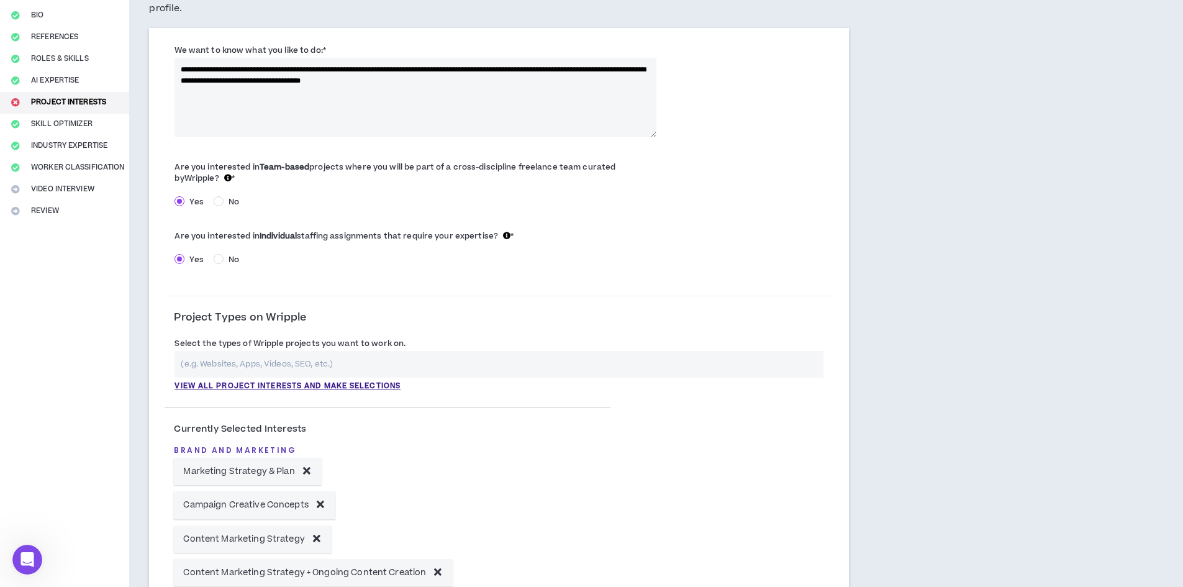
click at [448, 360] on input "text" at bounding box center [499, 364] width 649 height 27
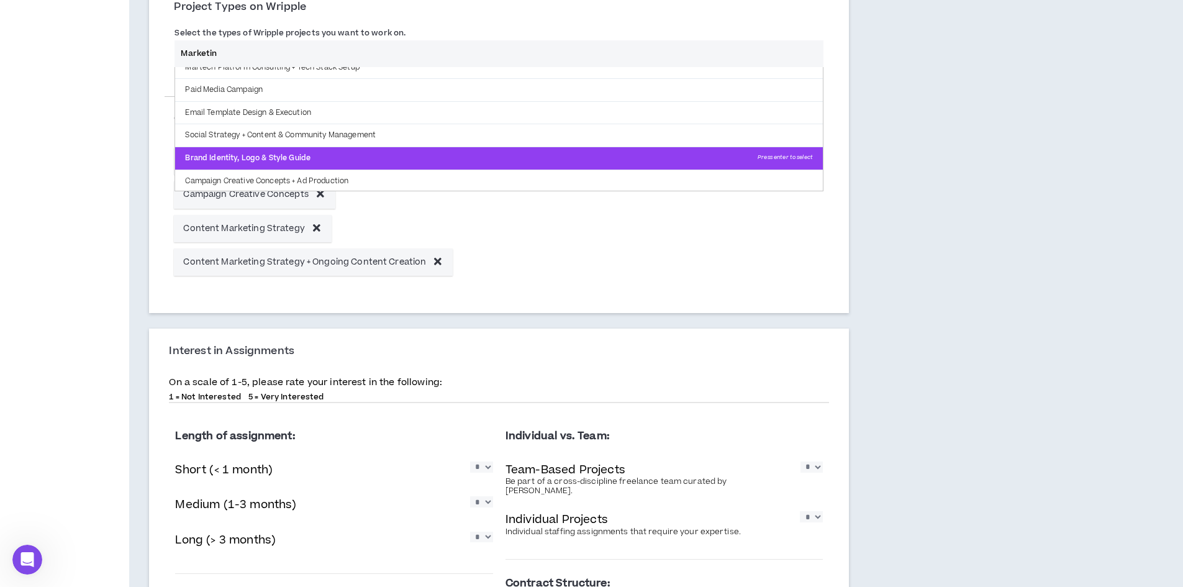
type input "Marketin"
click at [319, 152] on p "Brand Identity, Logo & Style Guide Press enter to select" at bounding box center [499, 158] width 648 height 22
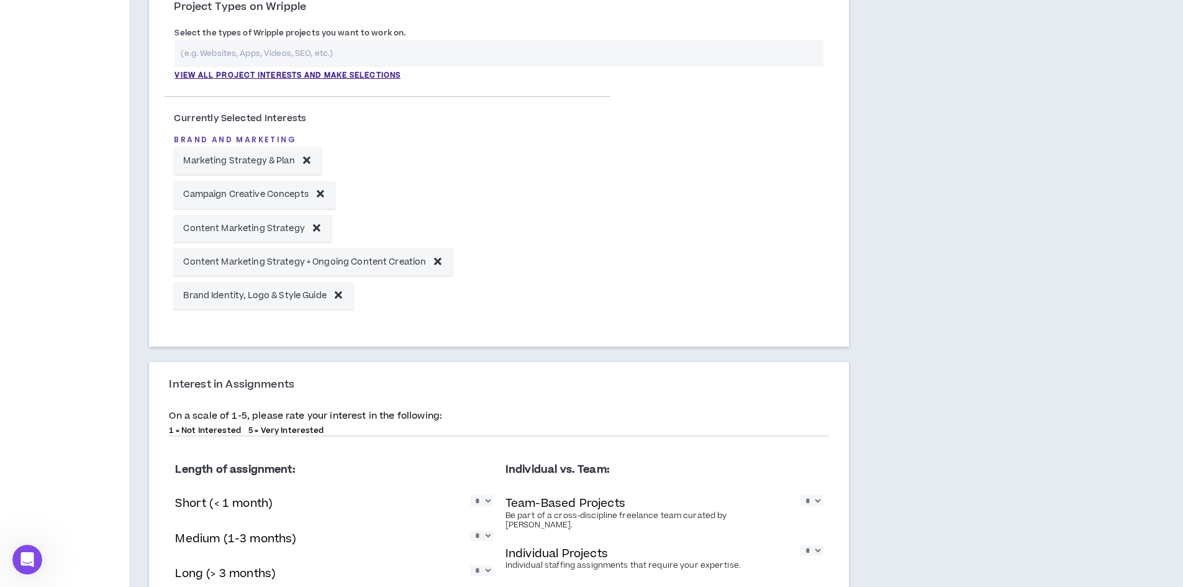
scroll to position [311, 0]
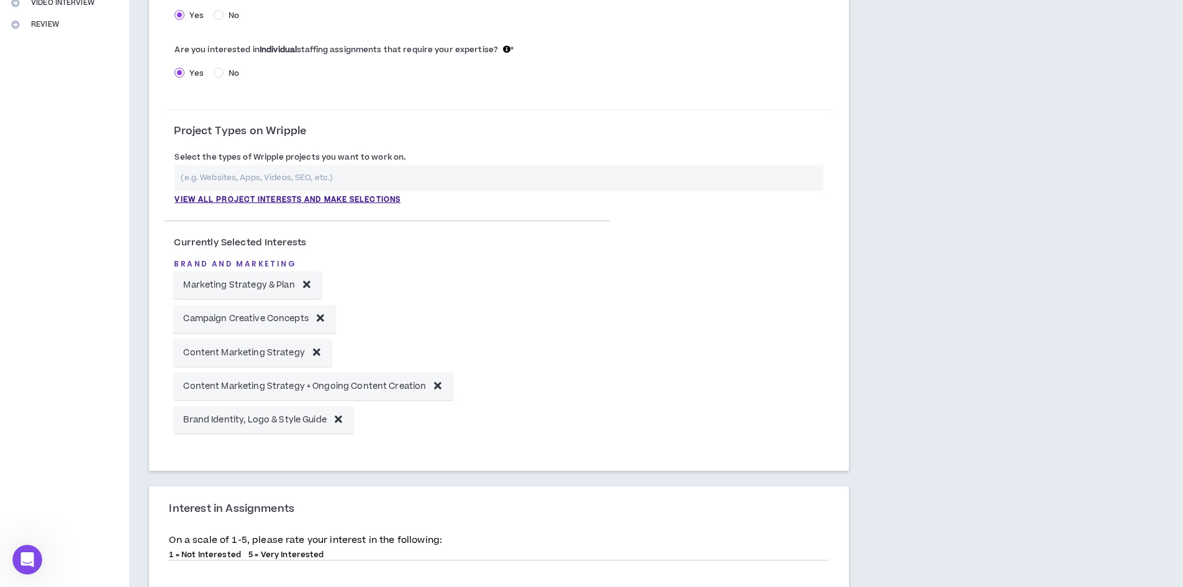
click at [337, 165] on input "text" at bounding box center [499, 178] width 649 height 27
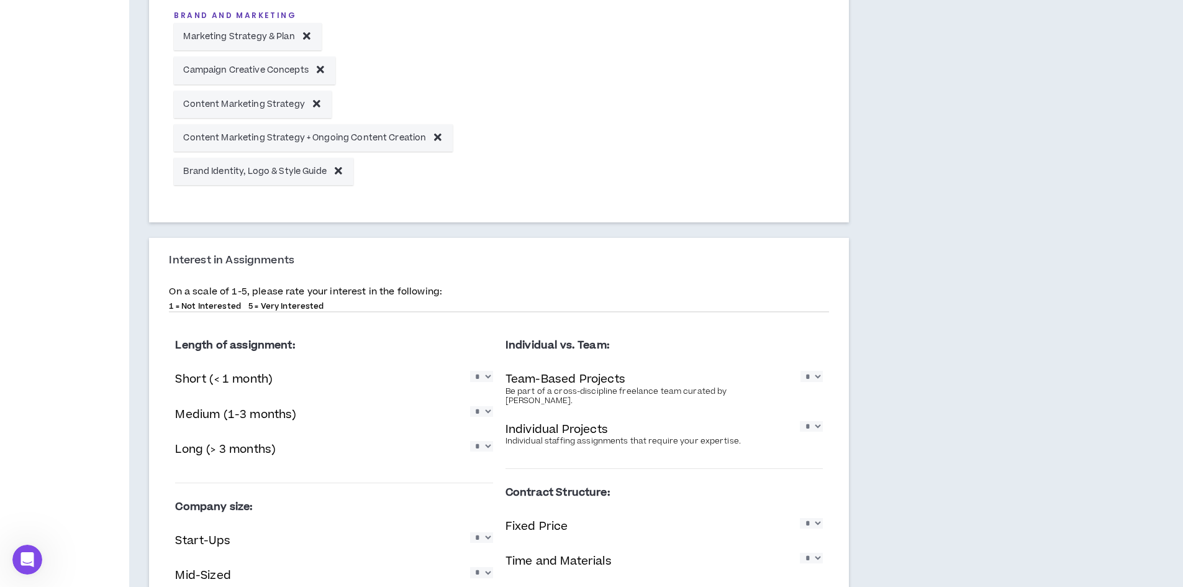
scroll to position [621, 0]
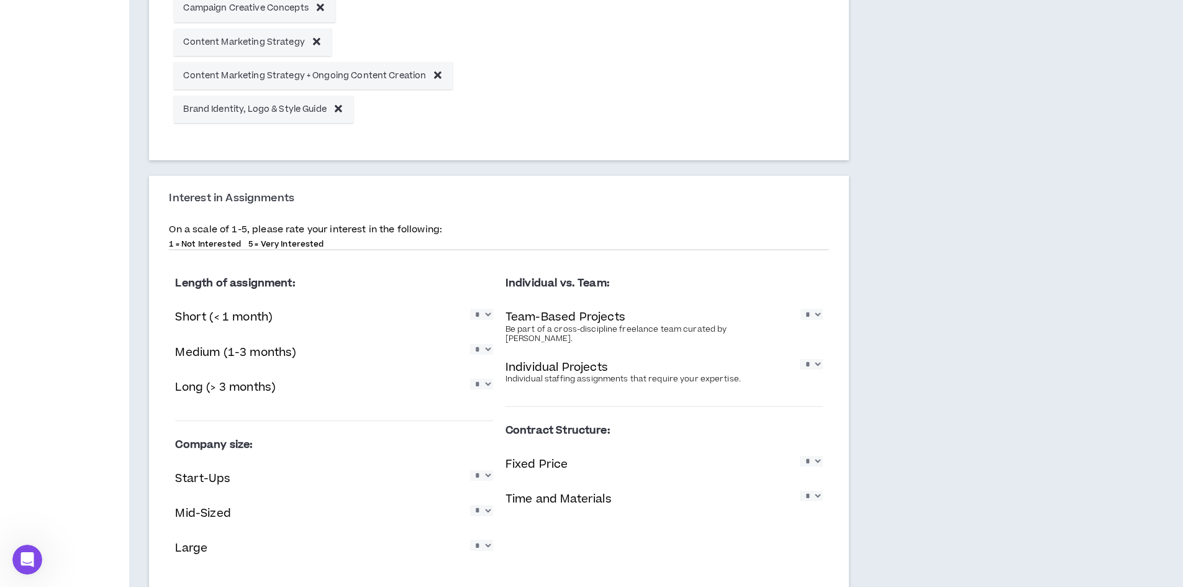
click at [491, 319] on select "* * * * *" at bounding box center [481, 314] width 23 height 11
click at [478, 319] on select "* * * * *" at bounding box center [481, 314] width 23 height 11
click at [488, 304] on div "Length of assignment: Short (< 1 month) * * * * * Medium (1-3 months) * * * * *…" at bounding box center [333, 340] width 317 height 141
click at [481, 355] on select "* * * * *" at bounding box center [481, 349] width 23 height 11
select select "*"
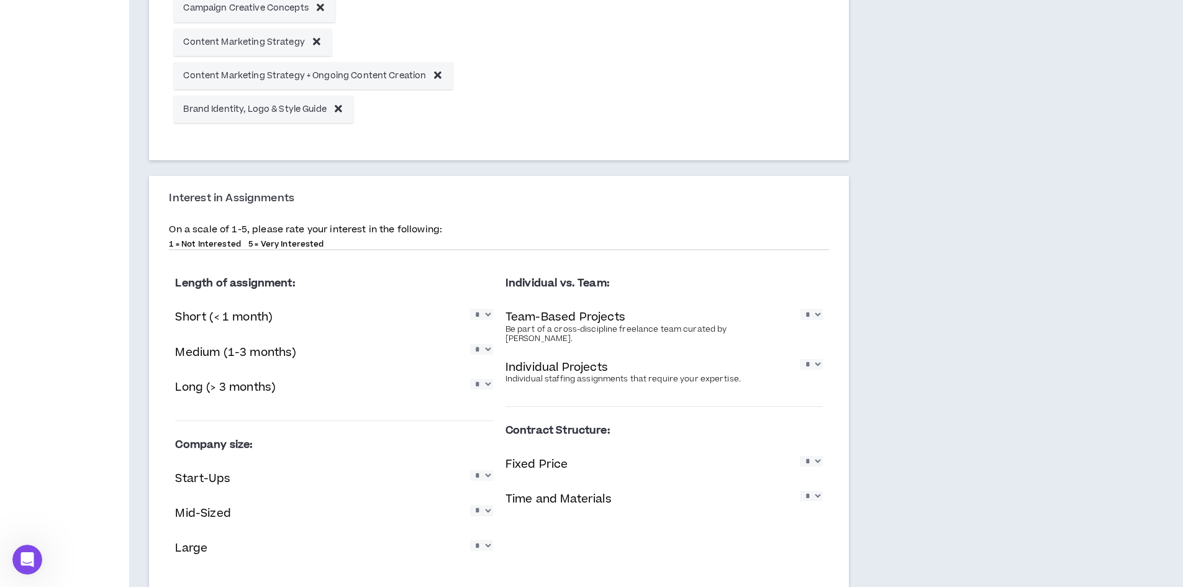
click at [470, 344] on select "* * * * *" at bounding box center [481, 349] width 23 height 11
click at [487, 387] on select "* * * * *" at bounding box center [481, 384] width 23 height 11
select select "*"
click at [470, 379] on select "* * * * *" at bounding box center [481, 384] width 23 height 11
click at [486, 319] on select "* * * * *" at bounding box center [481, 314] width 23 height 11
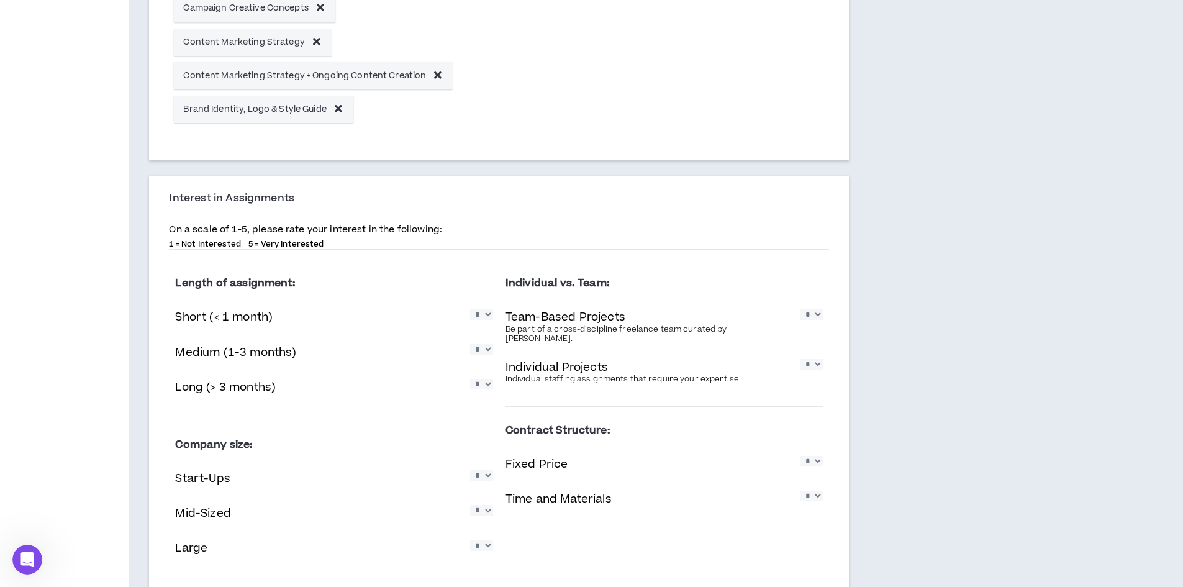
select select "*"
click at [470, 309] on select "* * * * *" at bounding box center [481, 314] width 23 height 11
click at [810, 319] on select "* * * * *" at bounding box center [812, 314] width 22 height 11
select select "*"
click at [801, 309] on select "* * * * *" at bounding box center [812, 314] width 22 height 11
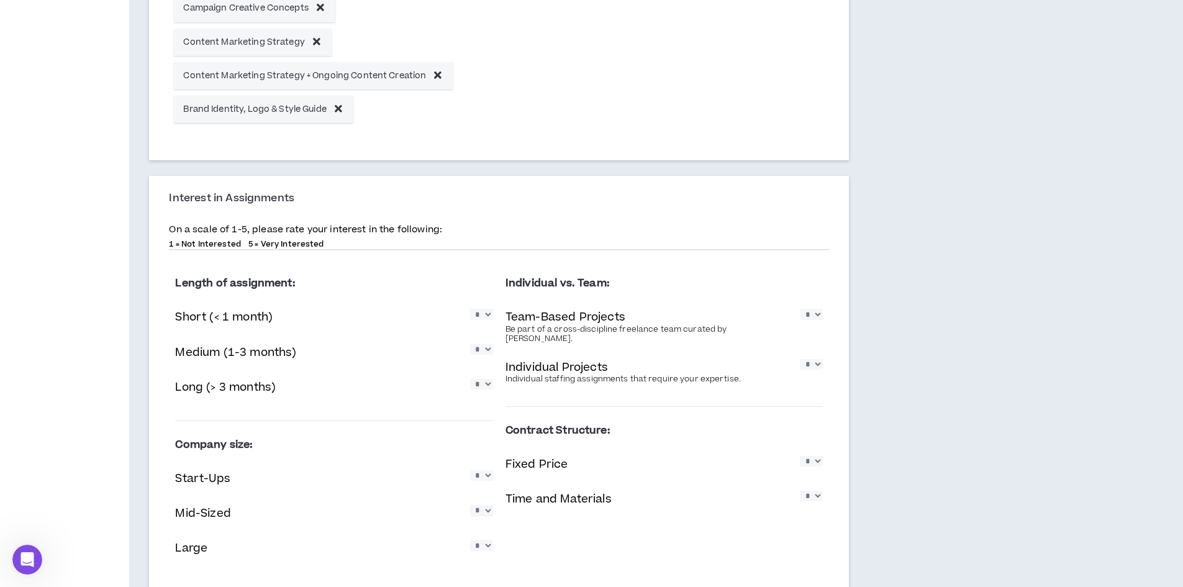
click at [815, 359] on select "* * * * *" at bounding box center [811, 364] width 23 height 11
select select "*"
click at [800, 359] on select "* * * * *" at bounding box center [811, 364] width 23 height 11
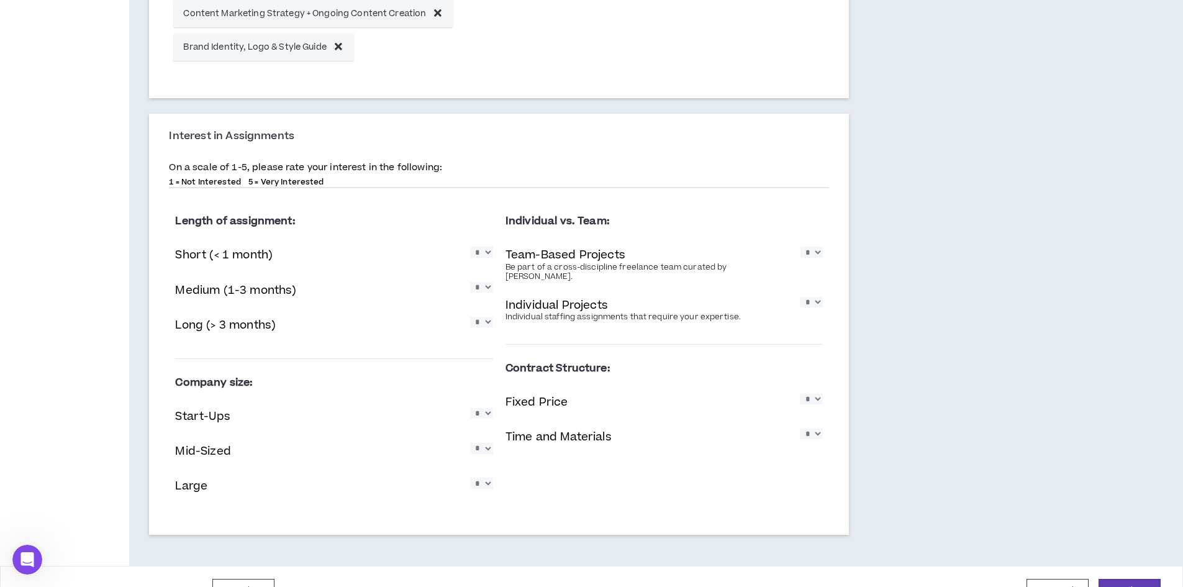
click at [482, 419] on select "* * * * *" at bounding box center [481, 413] width 23 height 11
select select "*"
click at [470, 408] on select "* * * * *" at bounding box center [481, 413] width 23 height 11
click at [471, 445] on select "* * * * *" at bounding box center [481, 448] width 23 height 11
select select "*"
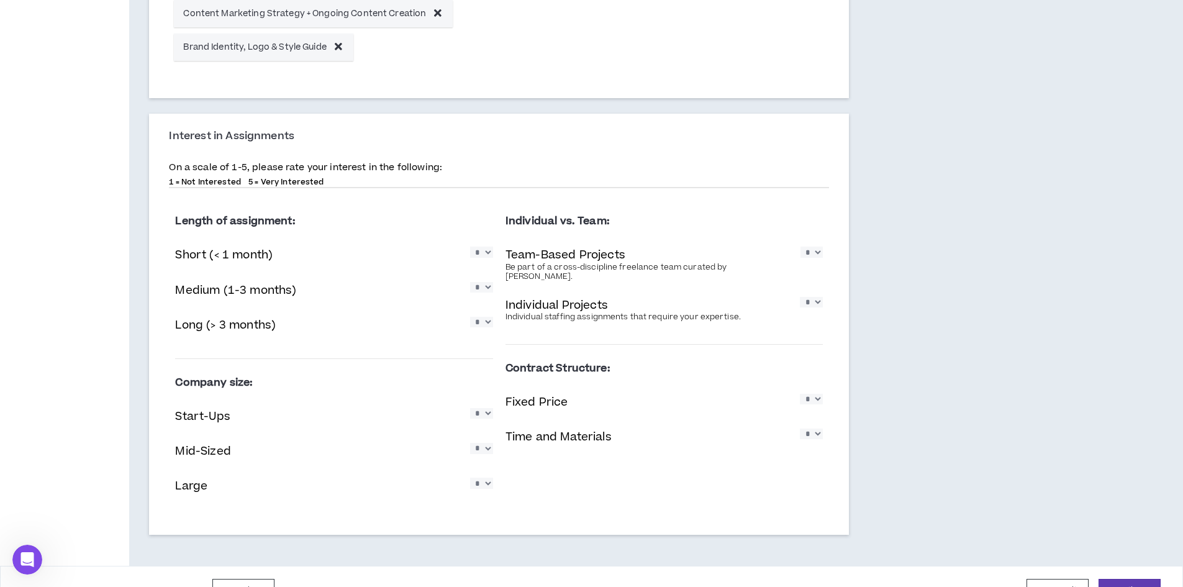
click at [470, 443] on select "* * * * *" at bounding box center [481, 448] width 23 height 11
click at [488, 488] on select "* * * * *" at bounding box center [481, 483] width 23 height 11
select select "*"
click at [470, 478] on select "* * * * *" at bounding box center [481, 483] width 23 height 11
click at [810, 398] on select "* * * * *" at bounding box center [811, 399] width 23 height 11
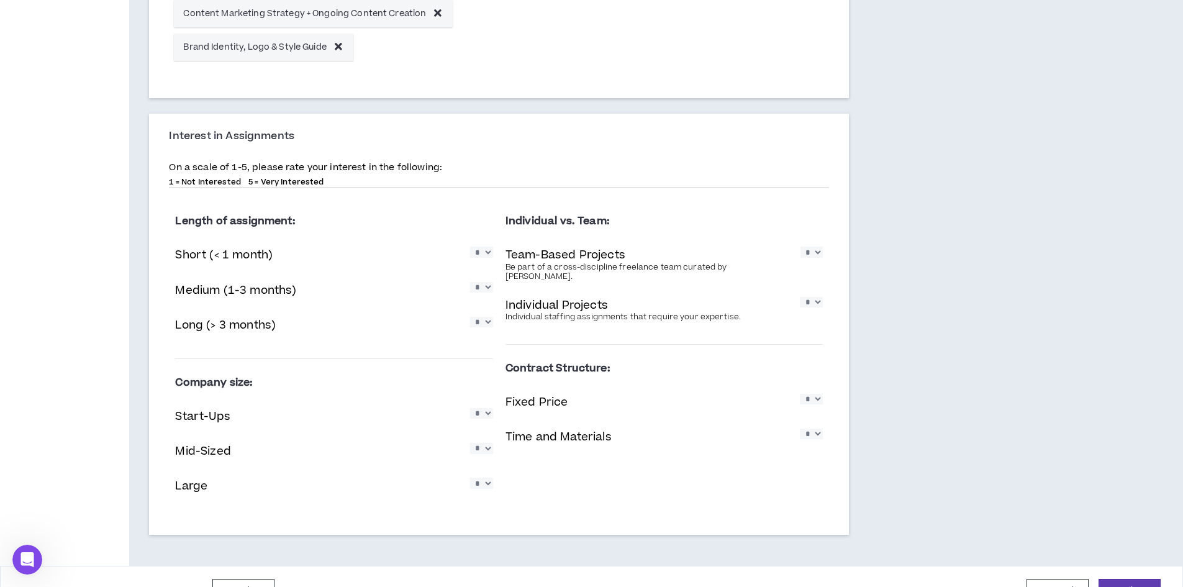
select select "*"
click at [800, 394] on select "* * * * *" at bounding box center [811, 399] width 23 height 11
click at [806, 429] on select "* * * * *" at bounding box center [811, 434] width 23 height 11
select select "*"
click at [800, 429] on select "* * * * *" at bounding box center [811, 434] width 23 height 11
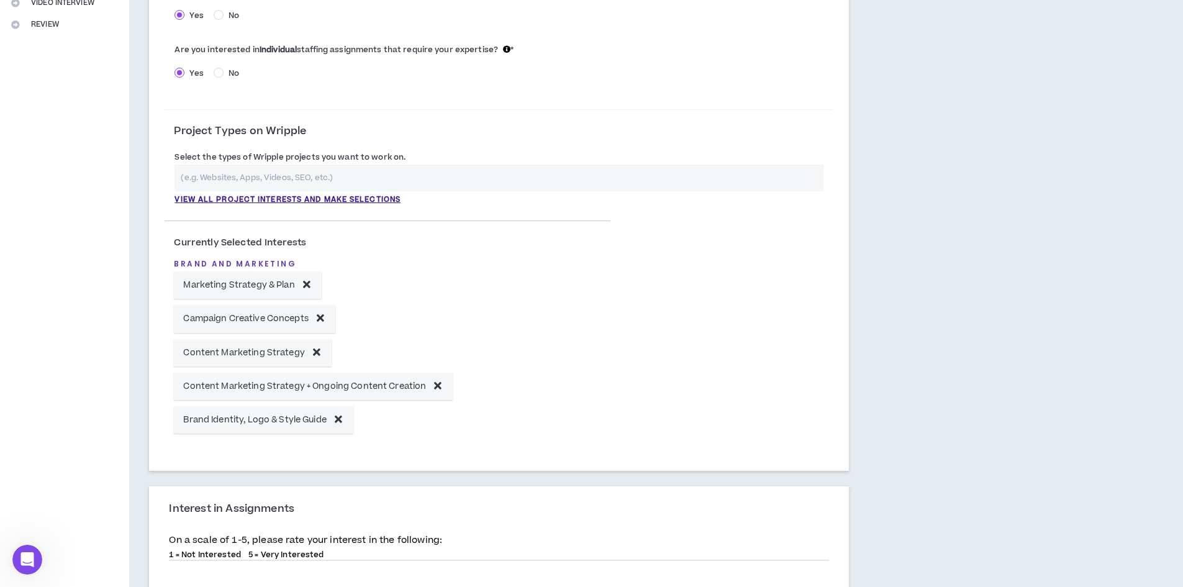
scroll to position [186, 0]
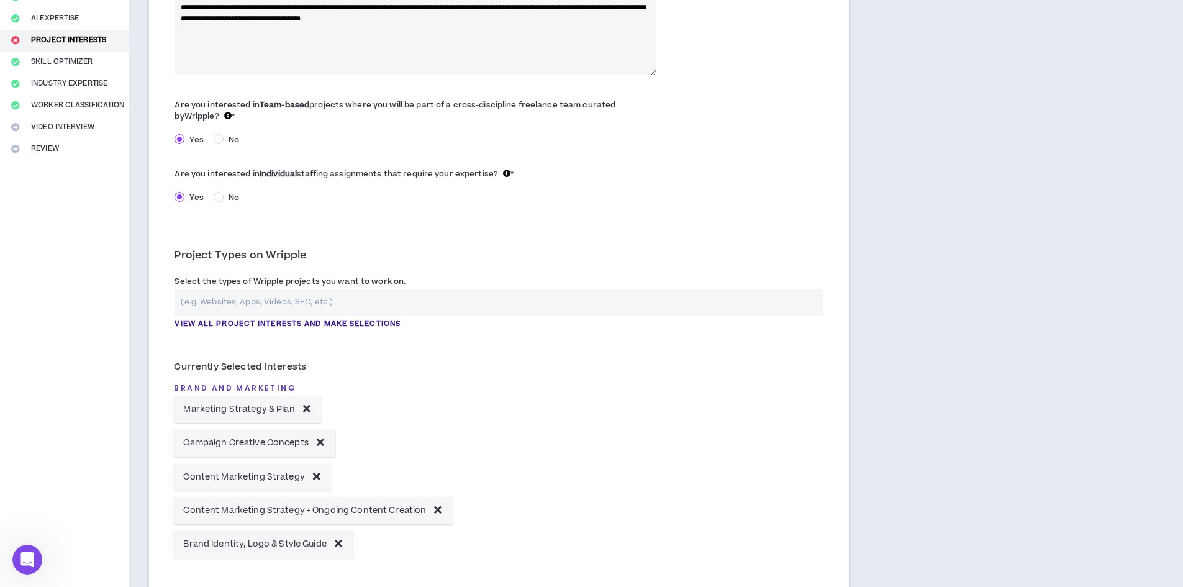
click at [435, 299] on input "text" at bounding box center [499, 302] width 649 height 27
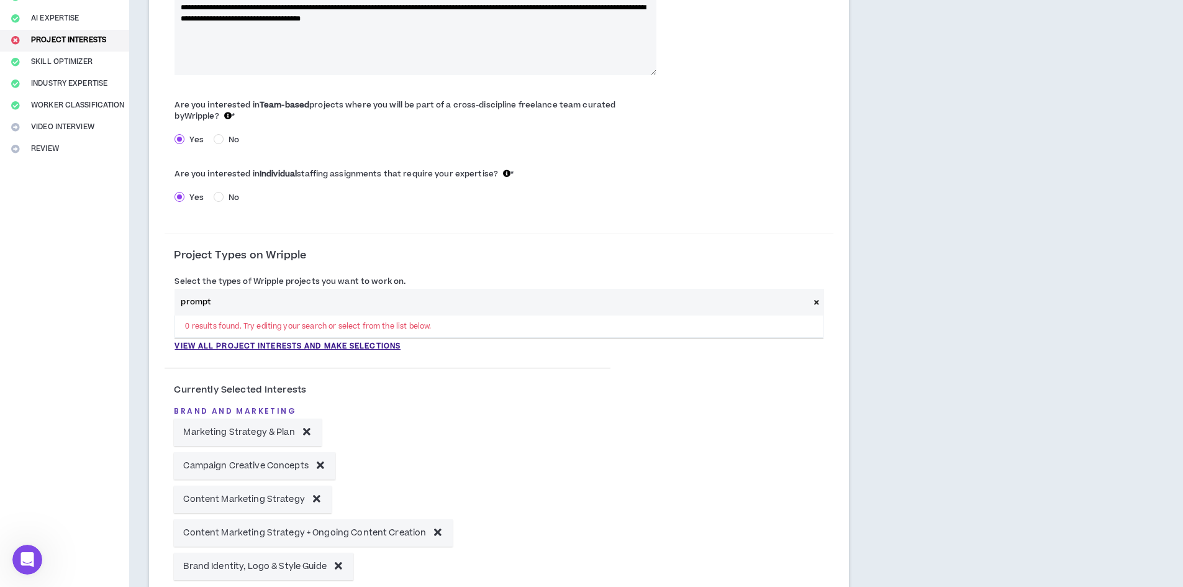
scroll to position [0, 0]
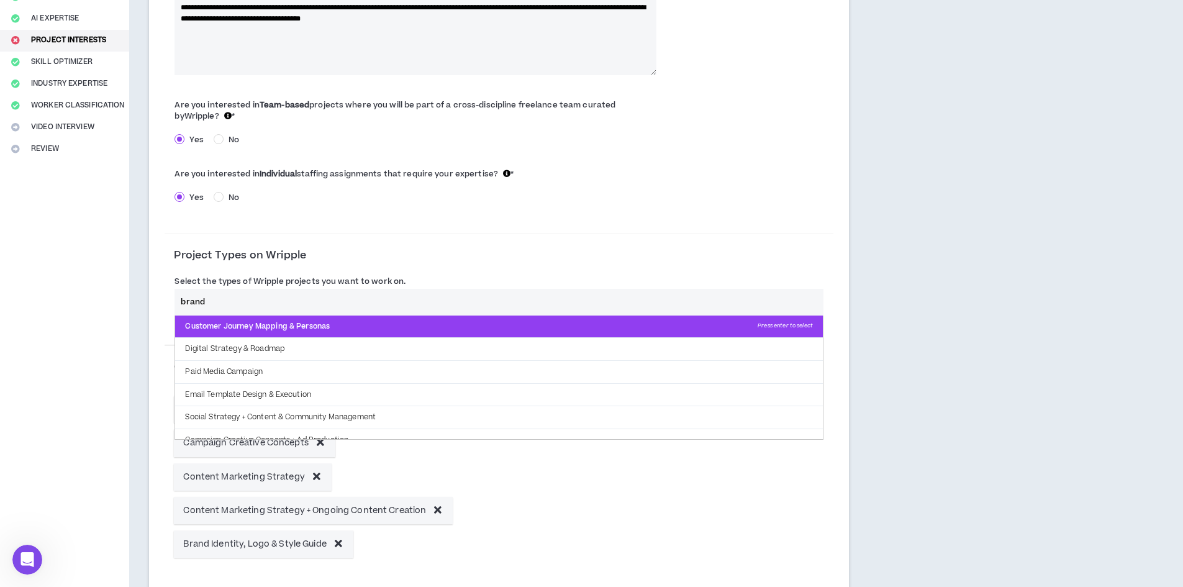
type input "brand"
click at [340, 321] on p "Customer Journey Mapping & Personas Press enter to select" at bounding box center [499, 327] width 648 height 22
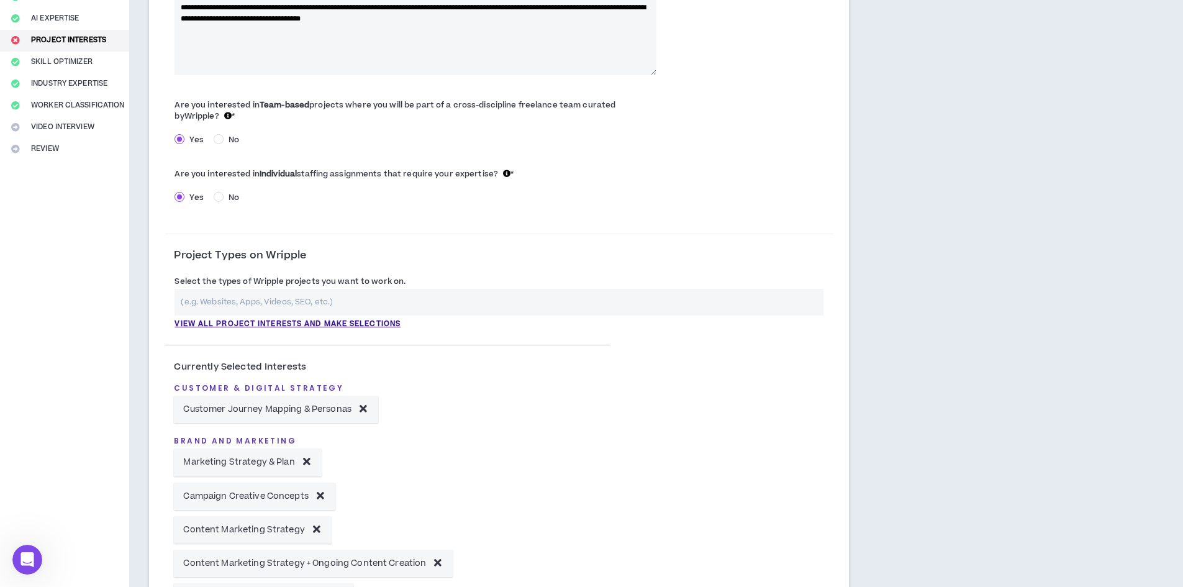
click at [350, 289] on input "text" at bounding box center [499, 302] width 649 height 27
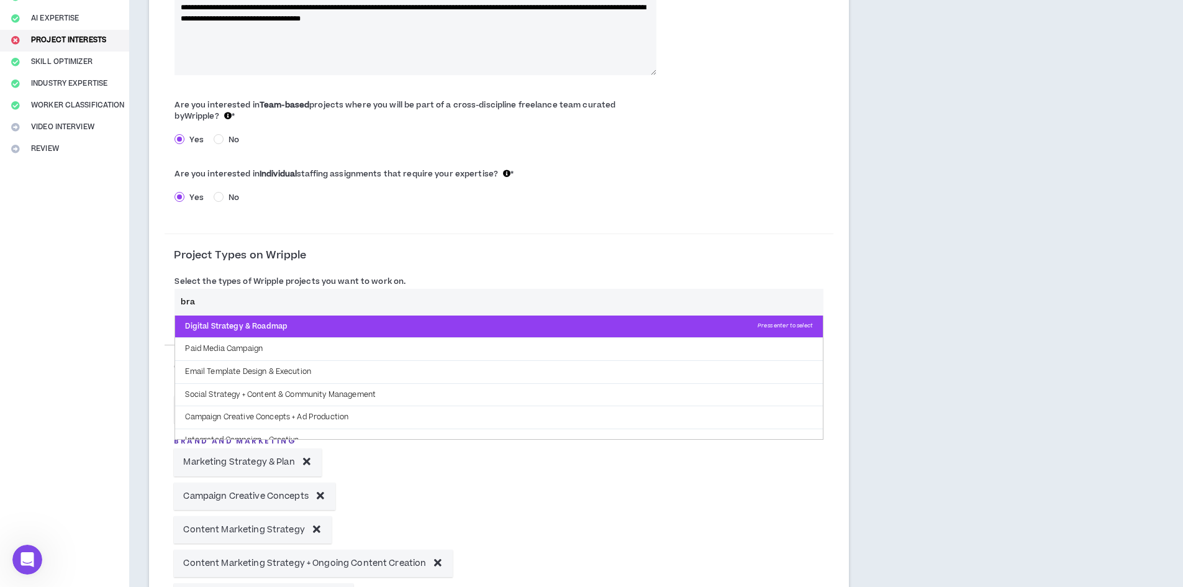
type input "bra"
click at [319, 325] on p "Digital Strategy & Roadmap Press enter to select" at bounding box center [499, 327] width 648 height 22
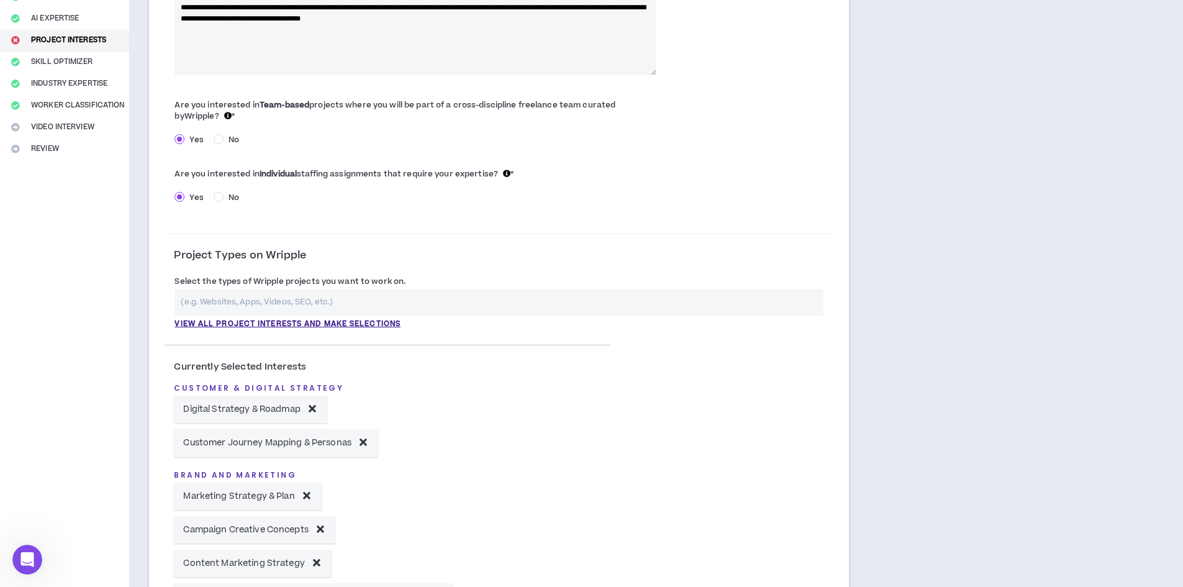
click at [321, 301] on input "text" at bounding box center [499, 302] width 649 height 27
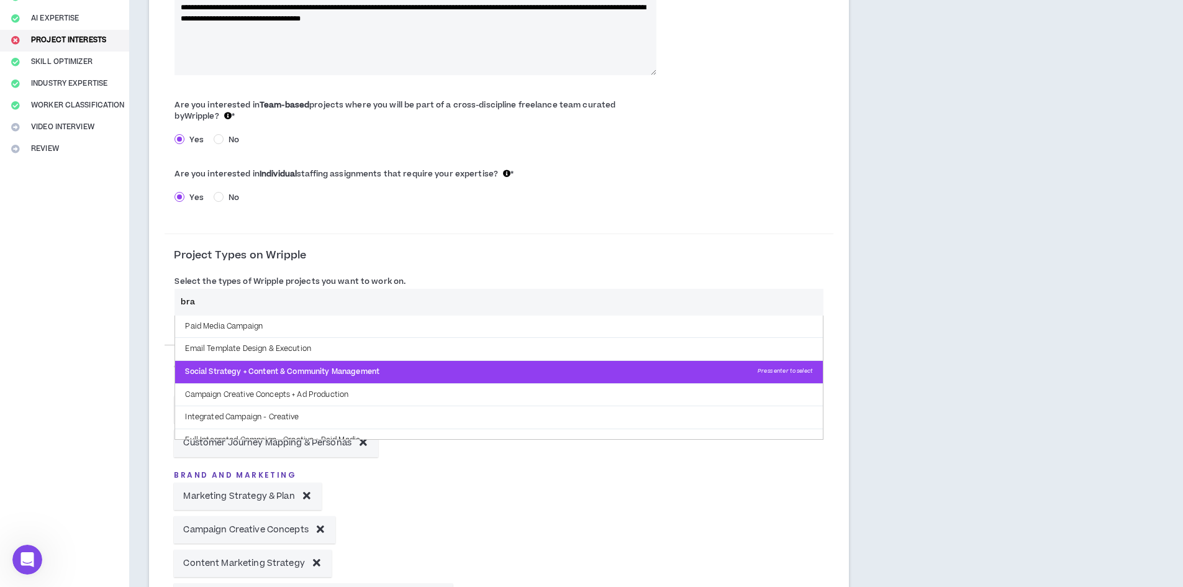
type input "bra"
click at [360, 366] on p "Social Strategy + Content & Community Management Press enter to select" at bounding box center [499, 372] width 648 height 22
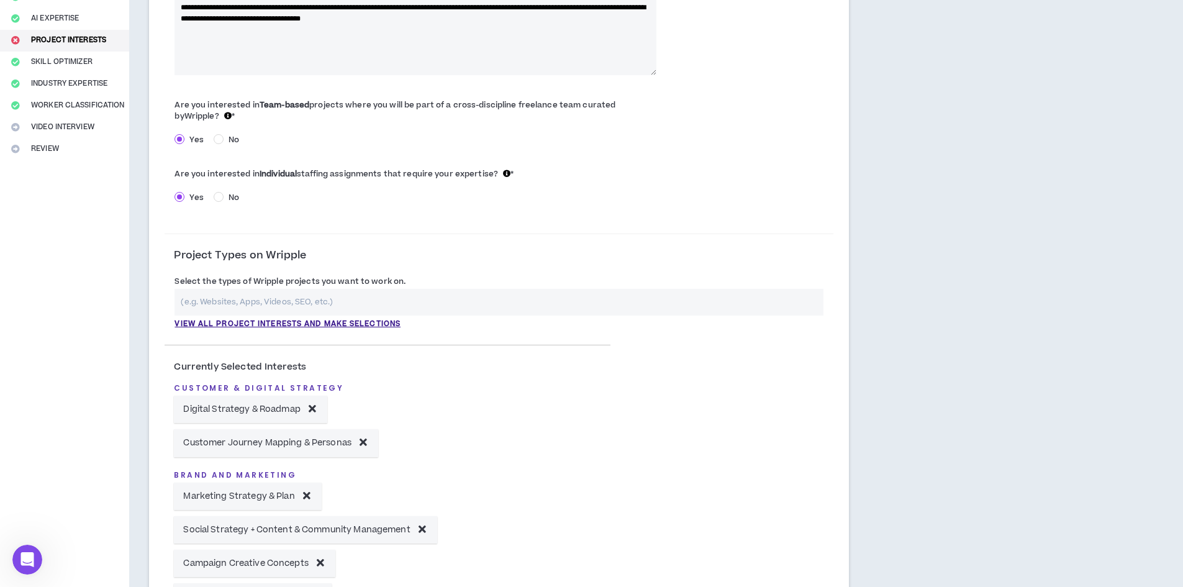
click at [297, 306] on input "text" at bounding box center [499, 302] width 649 height 27
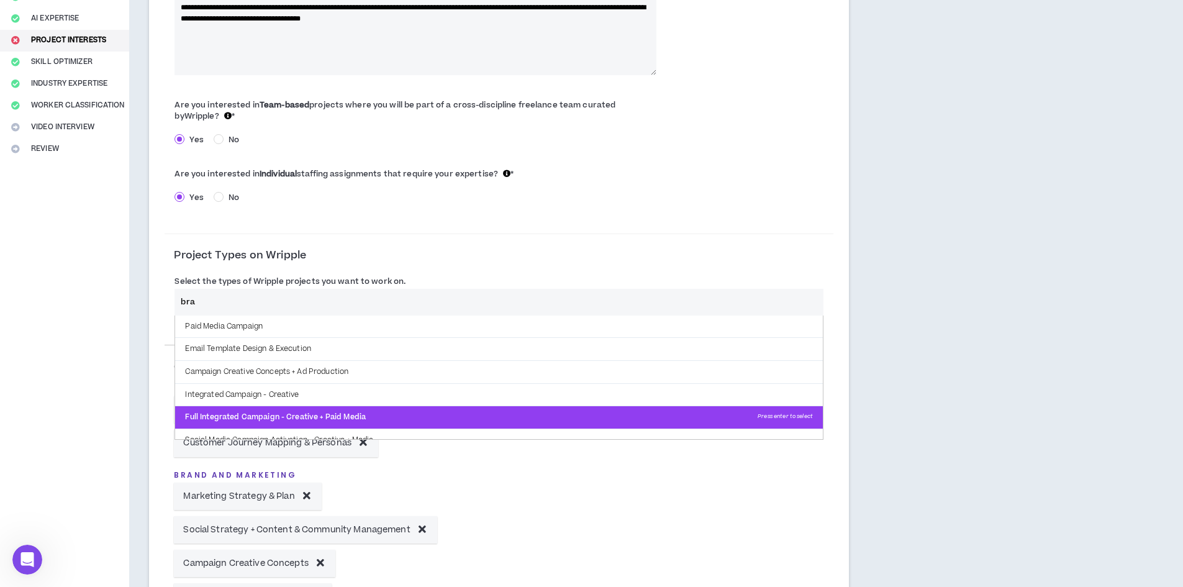
type input "bra"
click at [378, 407] on p "Full Integrated Campaign - Creative + Paid Media Press enter to select" at bounding box center [499, 417] width 648 height 22
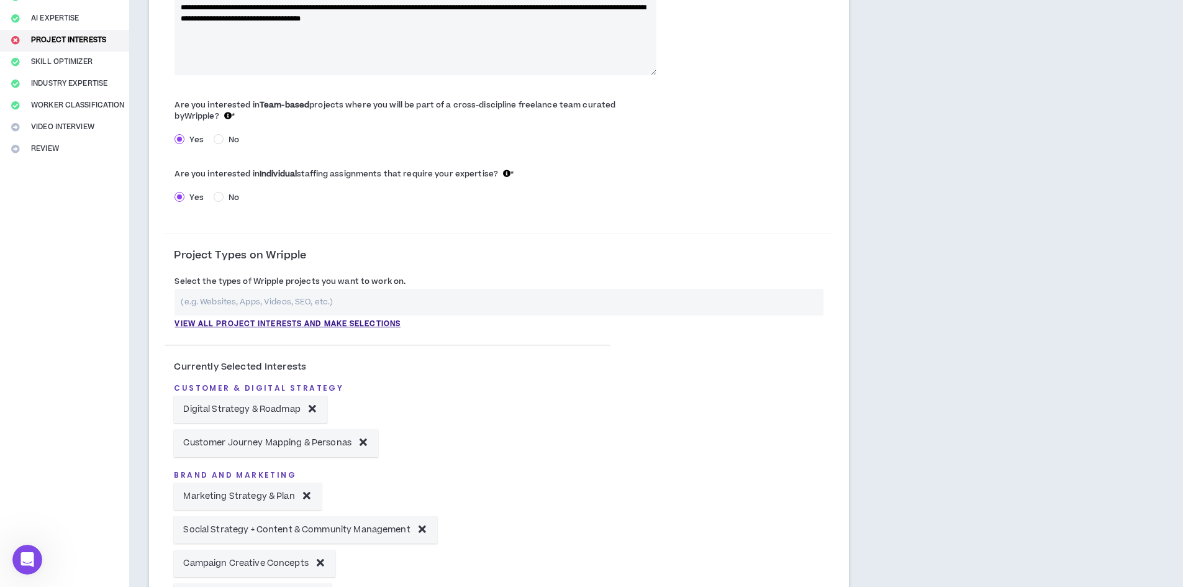
click at [283, 307] on input "text" at bounding box center [499, 302] width 649 height 27
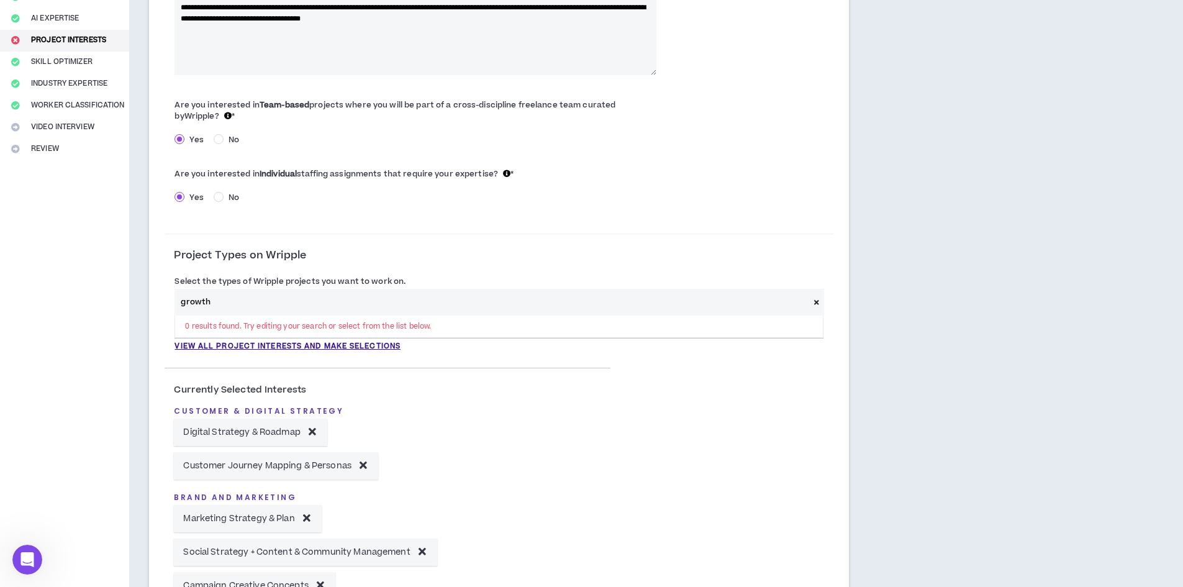
type input "growth"
click at [558, 221] on form "**********" at bounding box center [499, 365] width 669 height 774
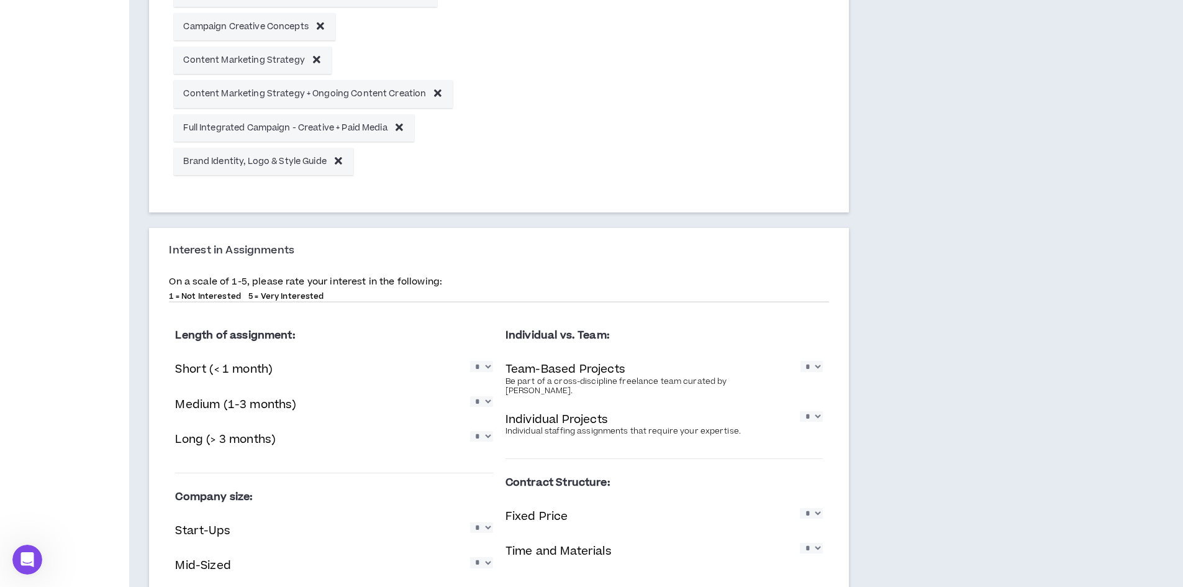
scroll to position [888, 0]
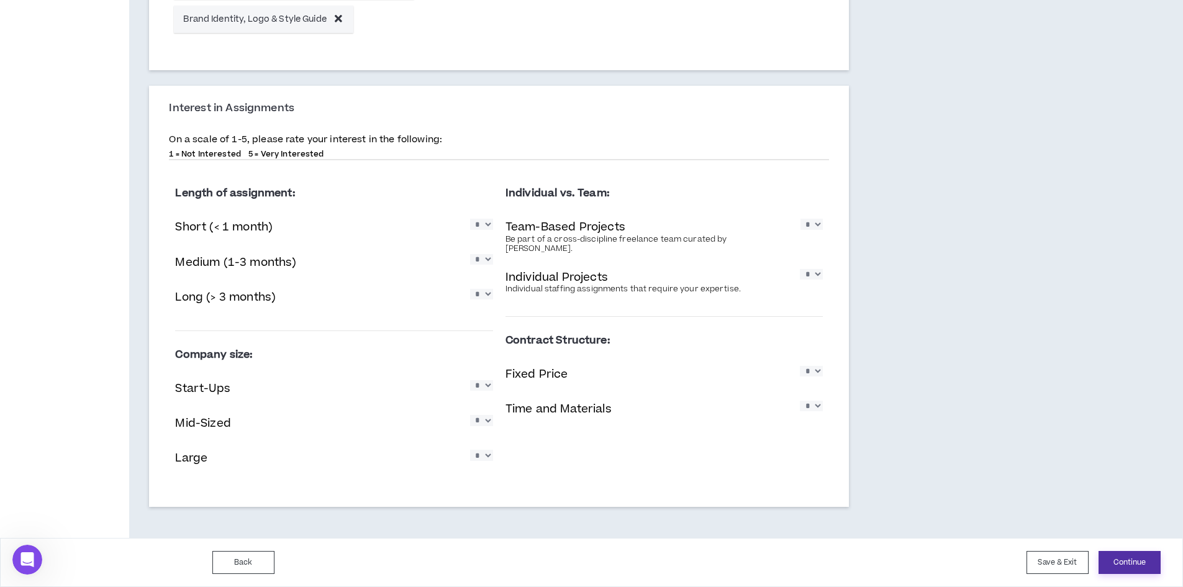
click at [1138, 553] on button "Continue" at bounding box center [1130, 562] width 62 height 23
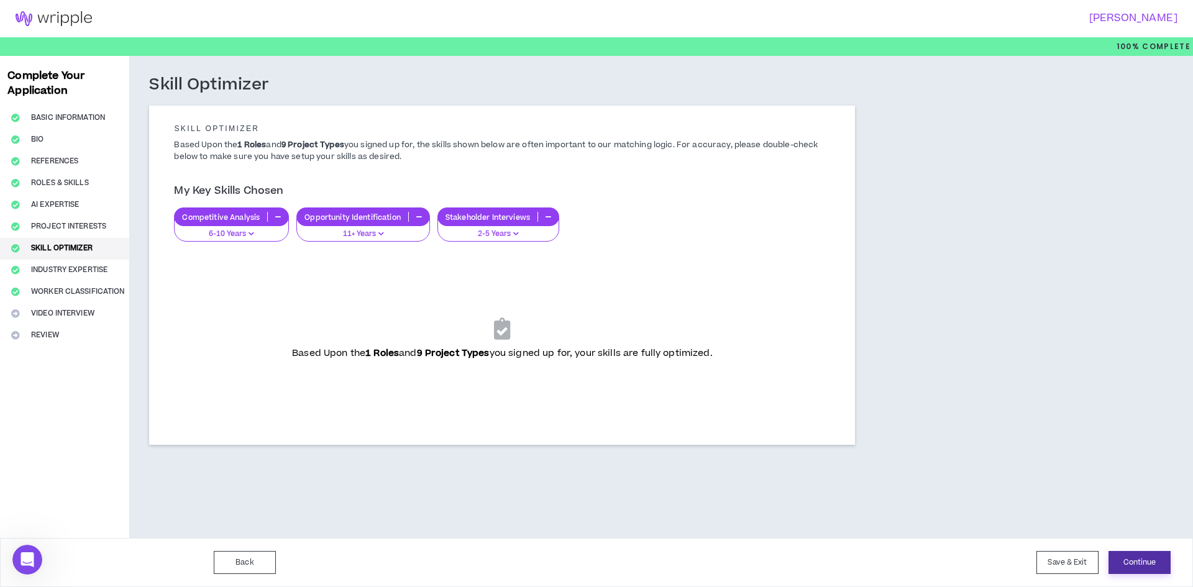
click at [1168, 566] on button "Continue" at bounding box center [1139, 562] width 62 height 23
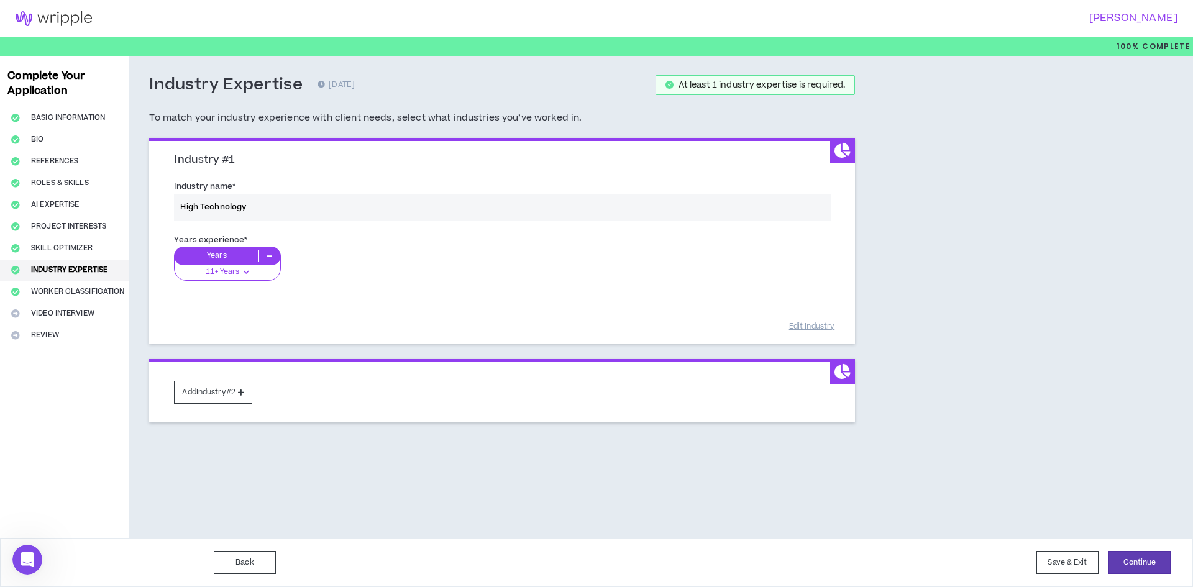
click at [422, 216] on div "Industry name * High Technology" at bounding box center [502, 202] width 675 height 53
click at [301, 193] on div "Industry name * High Technology" at bounding box center [502, 202] width 675 height 53
click at [243, 390] on icon at bounding box center [241, 392] width 6 height 7
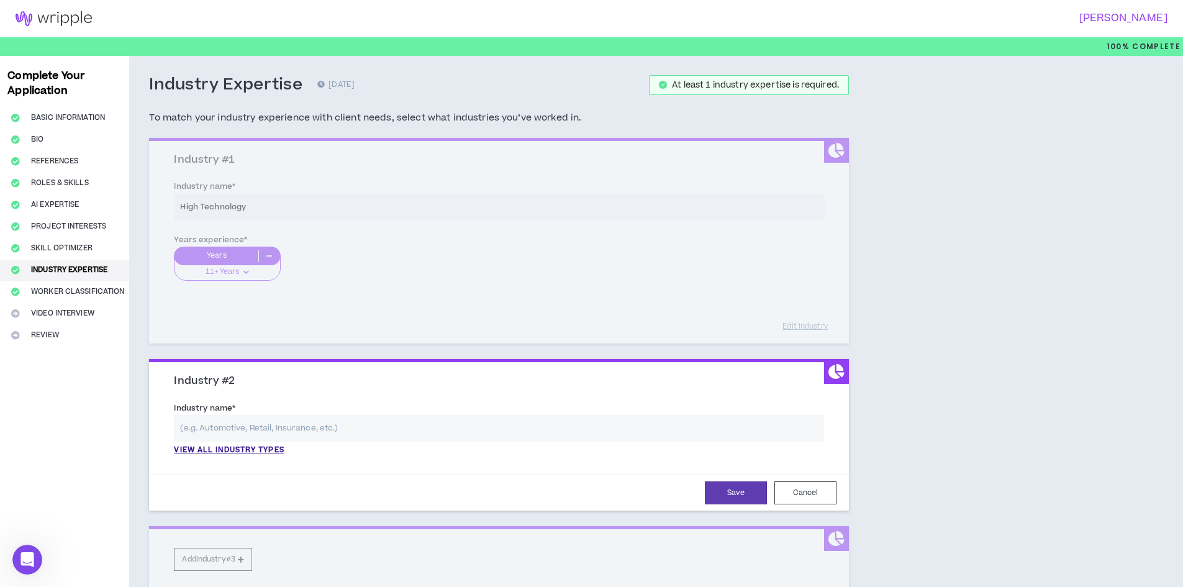
click at [326, 421] on input "text" at bounding box center [499, 428] width 650 height 27
click at [936, 332] on div "Industry Expertise [DATE] At least 1 industry expertise is required. To match y…" at bounding box center [573, 353] width 888 height 595
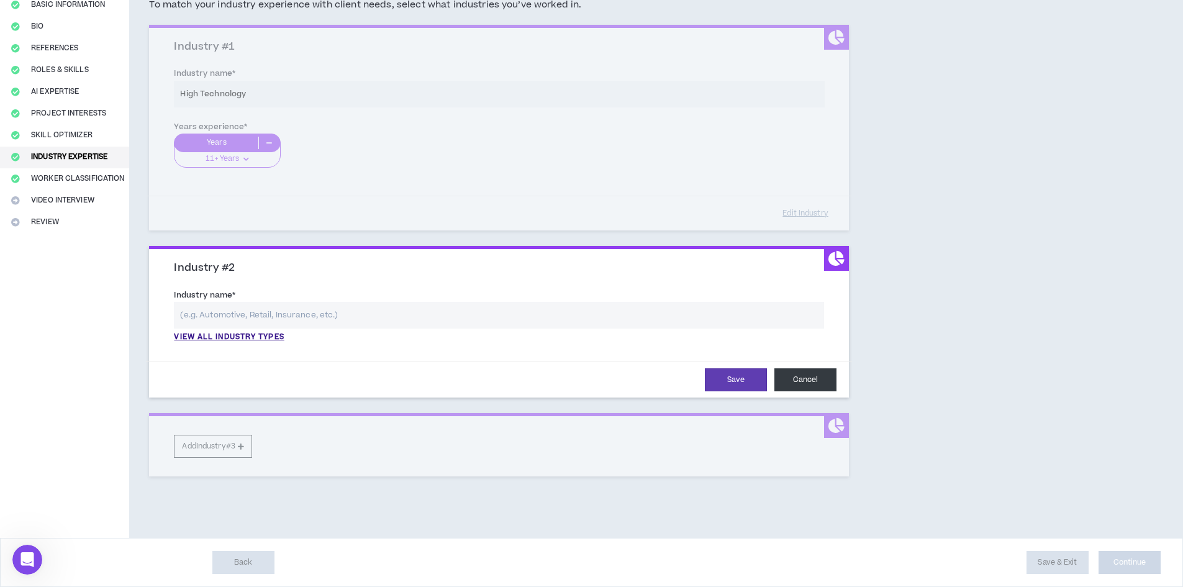
click at [810, 384] on button "Cancel" at bounding box center [806, 379] width 62 height 23
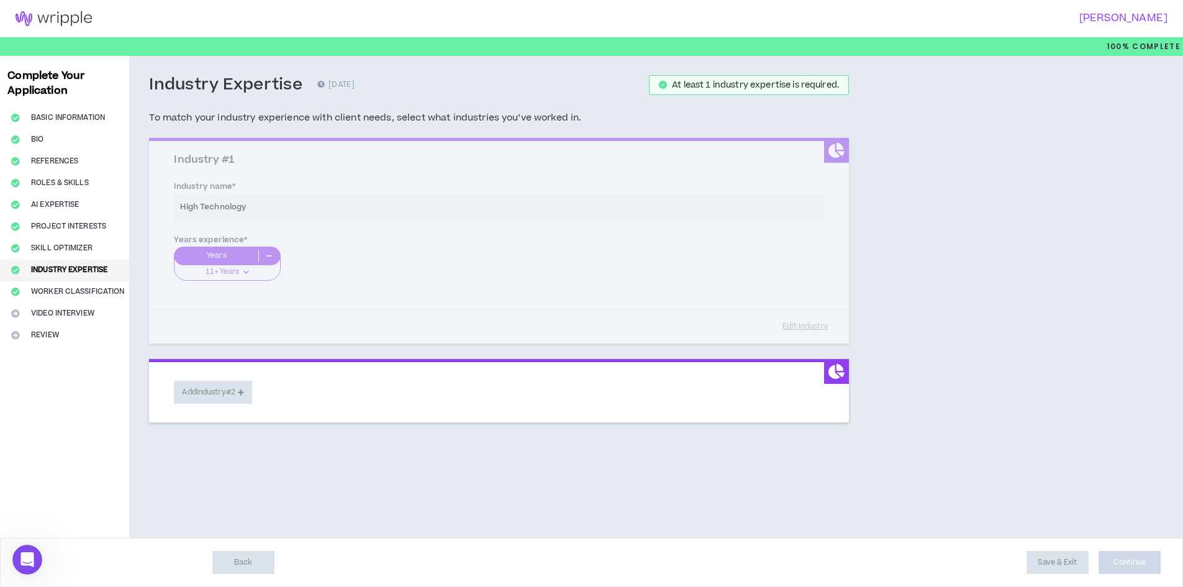
scroll to position [0, 0]
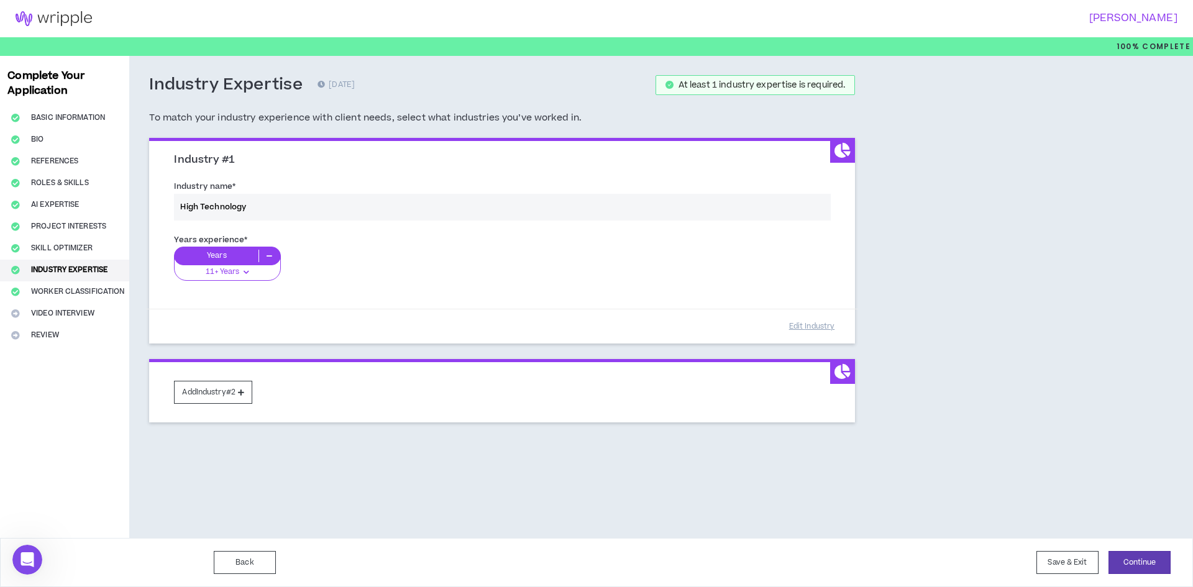
click at [1145, 547] on div "Back Save & Exit Continue Save & Exit" at bounding box center [596, 562] width 1193 height 49
click at [1145, 564] on button "Continue" at bounding box center [1139, 562] width 62 height 23
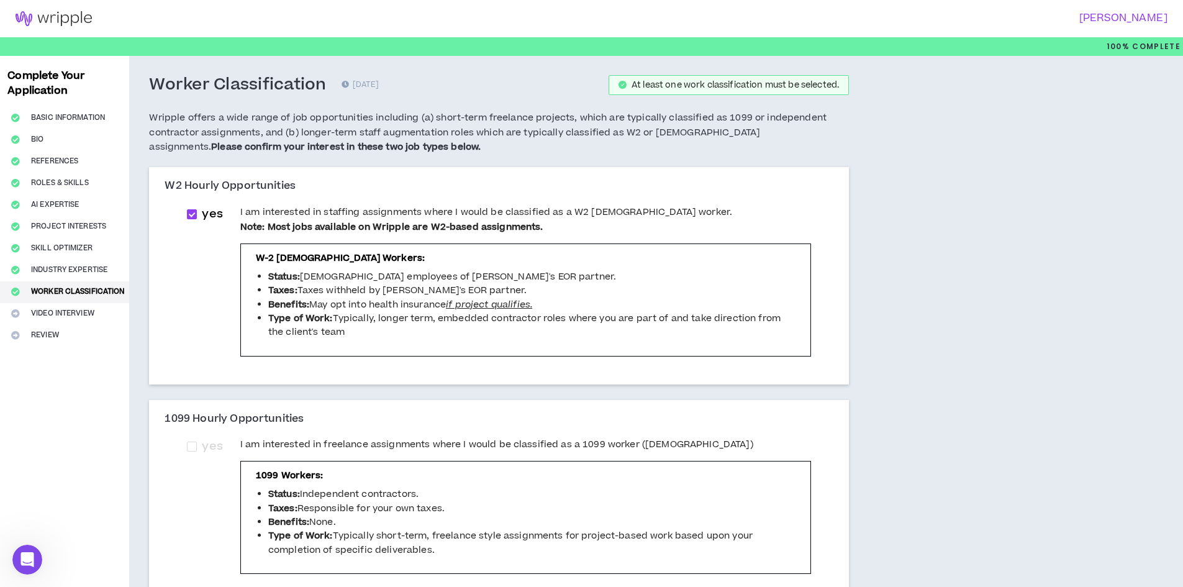
scroll to position [62, 0]
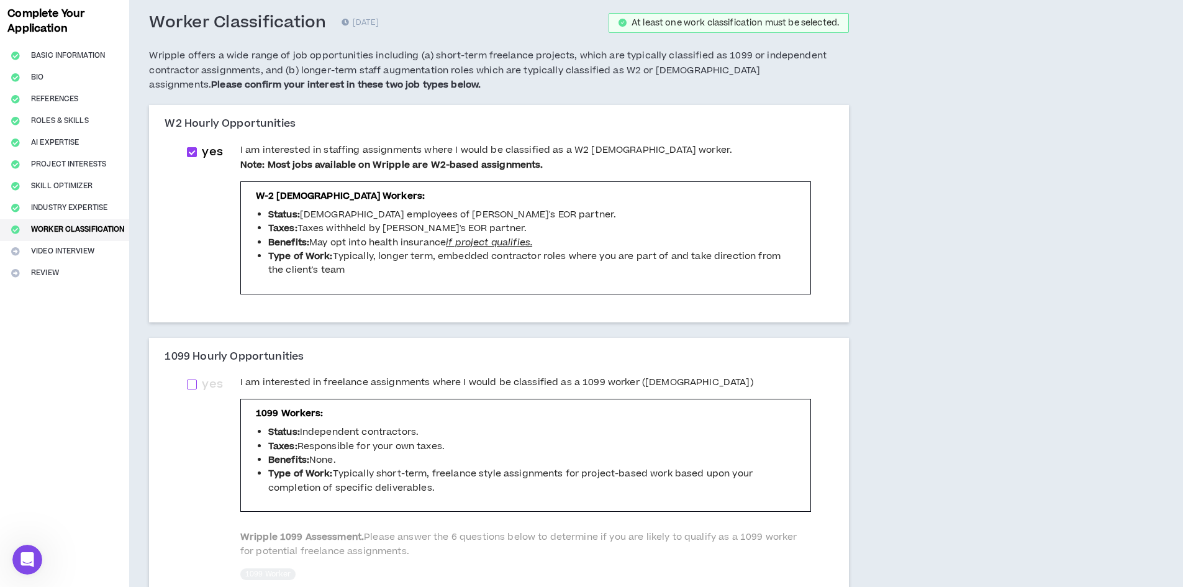
click at [211, 386] on span "yes" at bounding box center [212, 384] width 20 height 17
checkbox input "****"
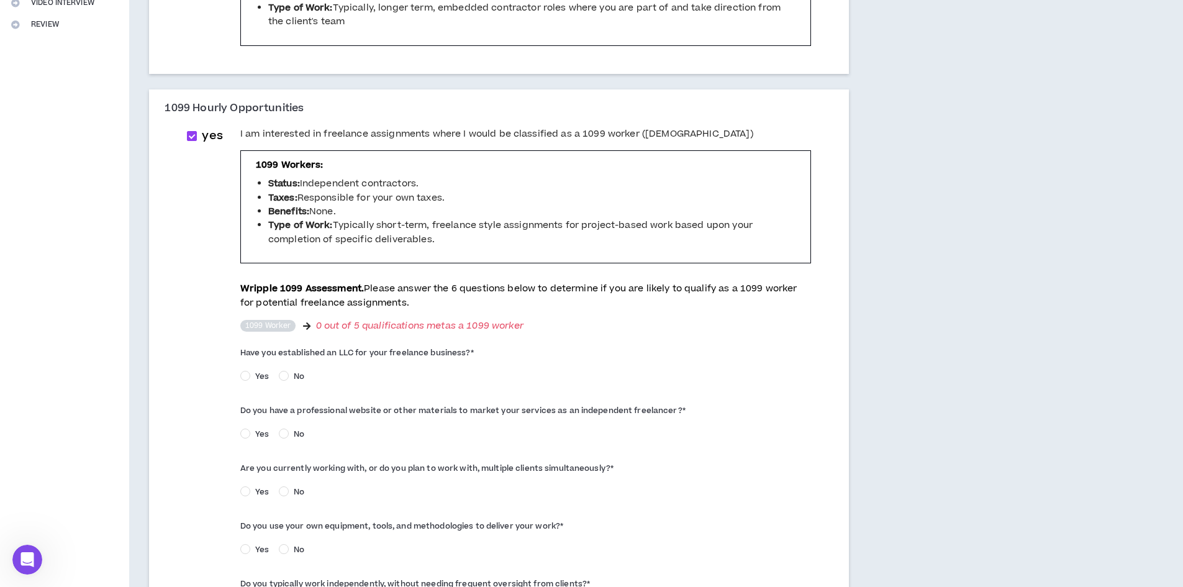
scroll to position [435, 0]
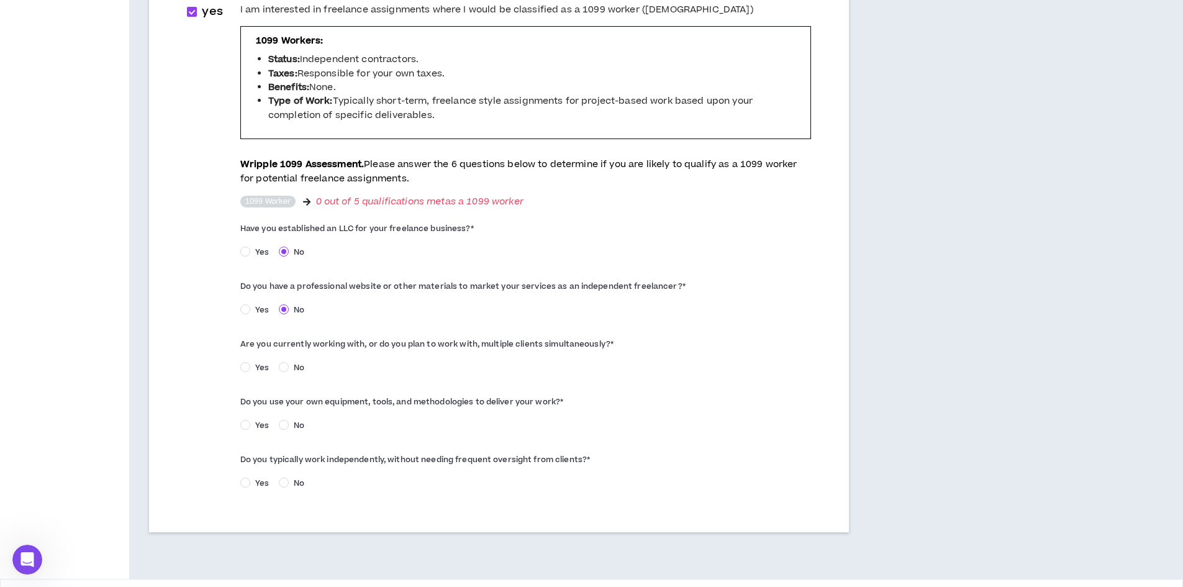
click at [258, 360] on label "Yes" at bounding box center [257, 366] width 34 height 13
click at [251, 434] on div "Yes No" at bounding box center [525, 427] width 571 height 19
click at [257, 427] on span "Yes" at bounding box center [262, 425] width 24 height 11
click at [262, 480] on span "Yes" at bounding box center [262, 483] width 24 height 11
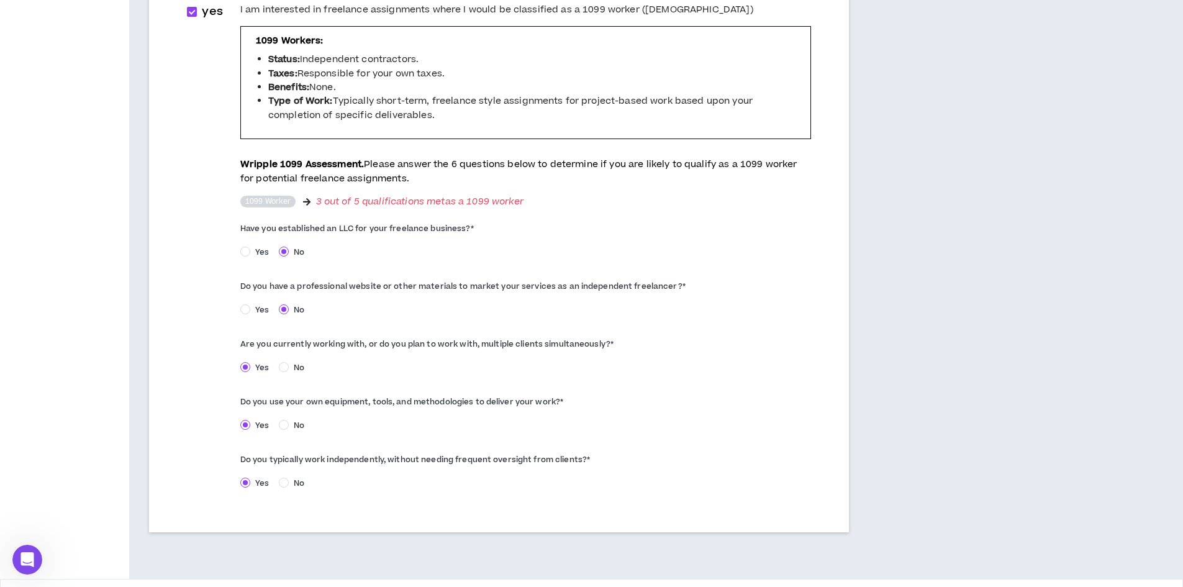
click at [262, 304] on span "Yes" at bounding box center [262, 309] width 24 height 11
click at [265, 240] on div "Have you established an LLC for your freelance business? * Yes No" at bounding box center [525, 241] width 571 height 45
click at [249, 249] on label "Yes" at bounding box center [257, 251] width 34 height 13
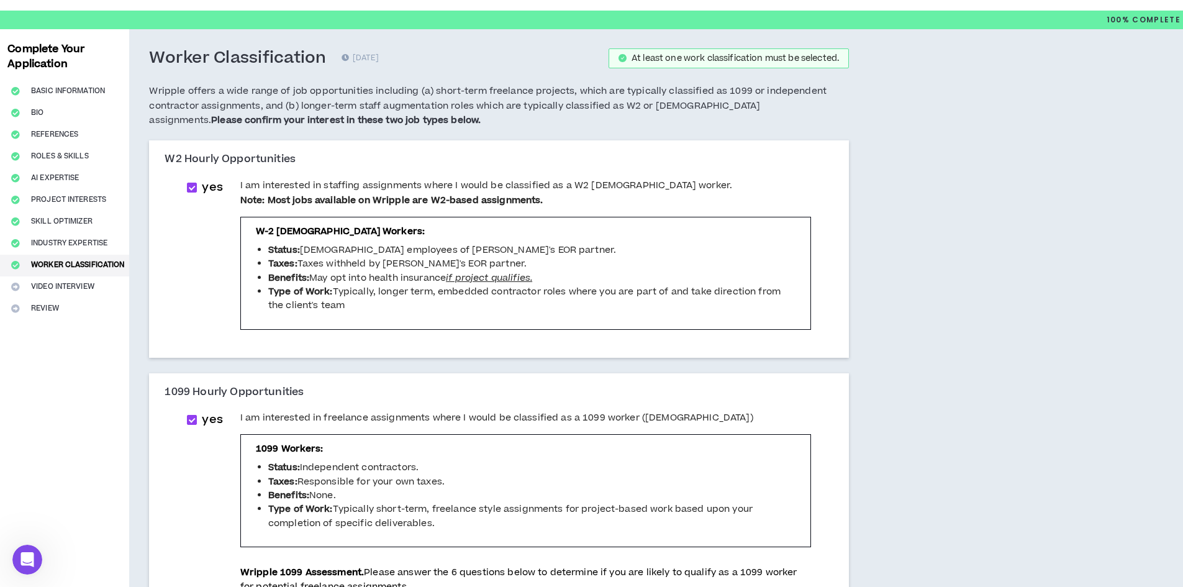
scroll to position [476, 0]
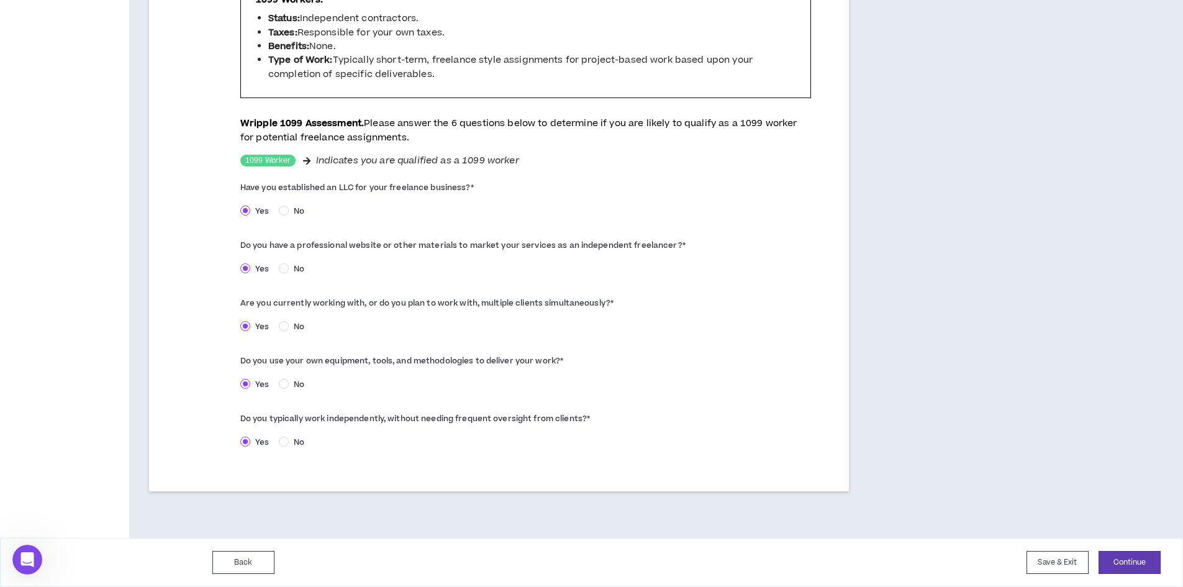
drag, startPoint x: 966, startPoint y: 217, endPoint x: 989, endPoint y: 373, distance: 157.6
click at [1142, 560] on button "Continue" at bounding box center [1130, 562] width 62 height 23
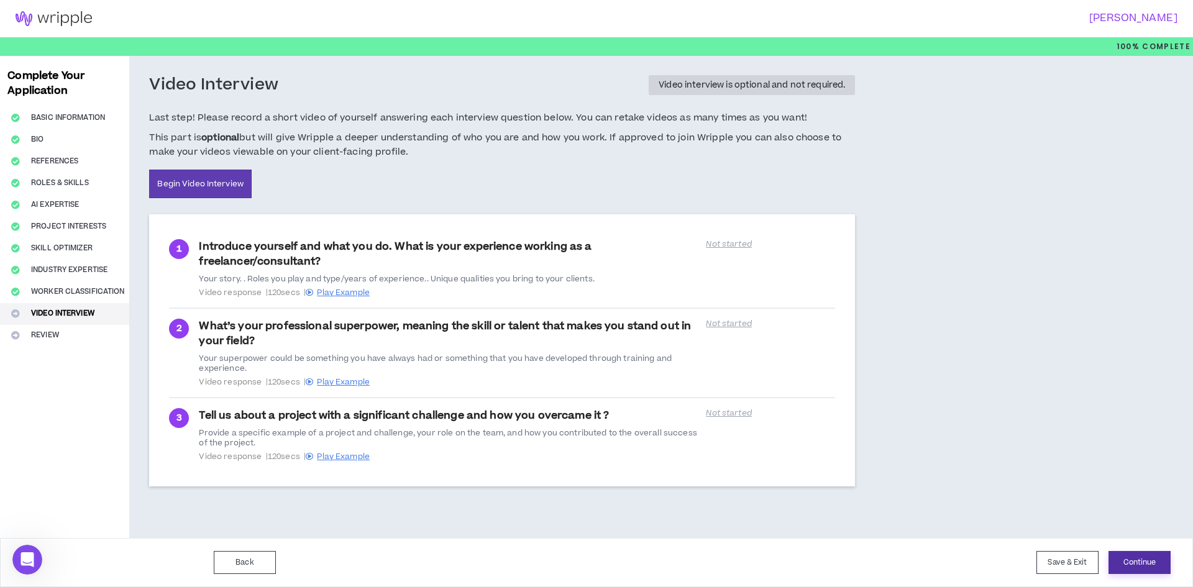
click at [1146, 557] on button "Continue" at bounding box center [1139, 562] width 62 height 23
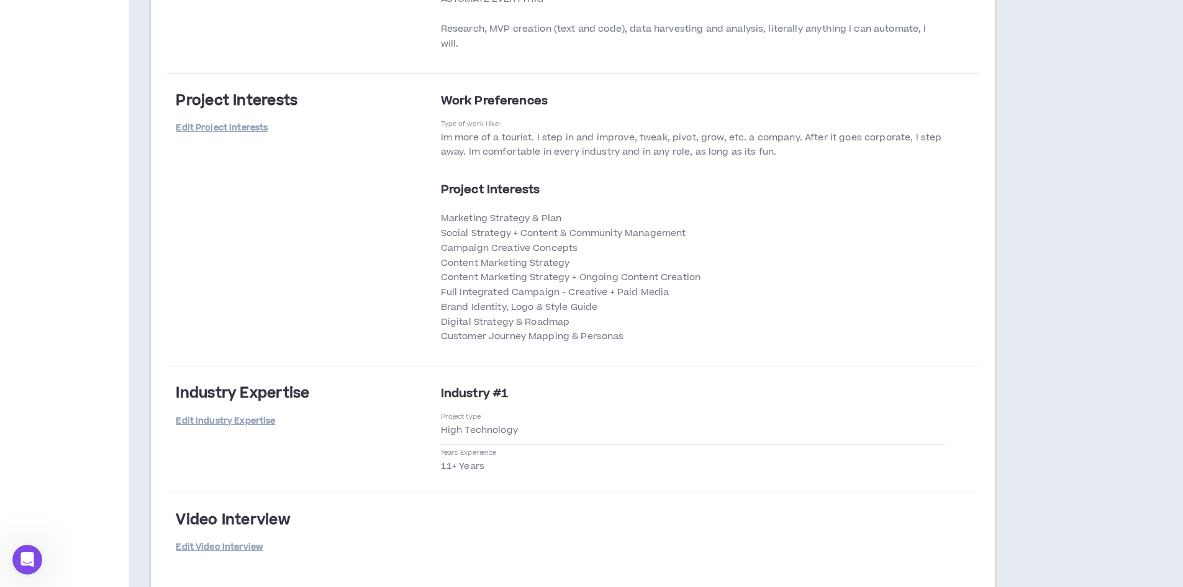
scroll to position [2538, 0]
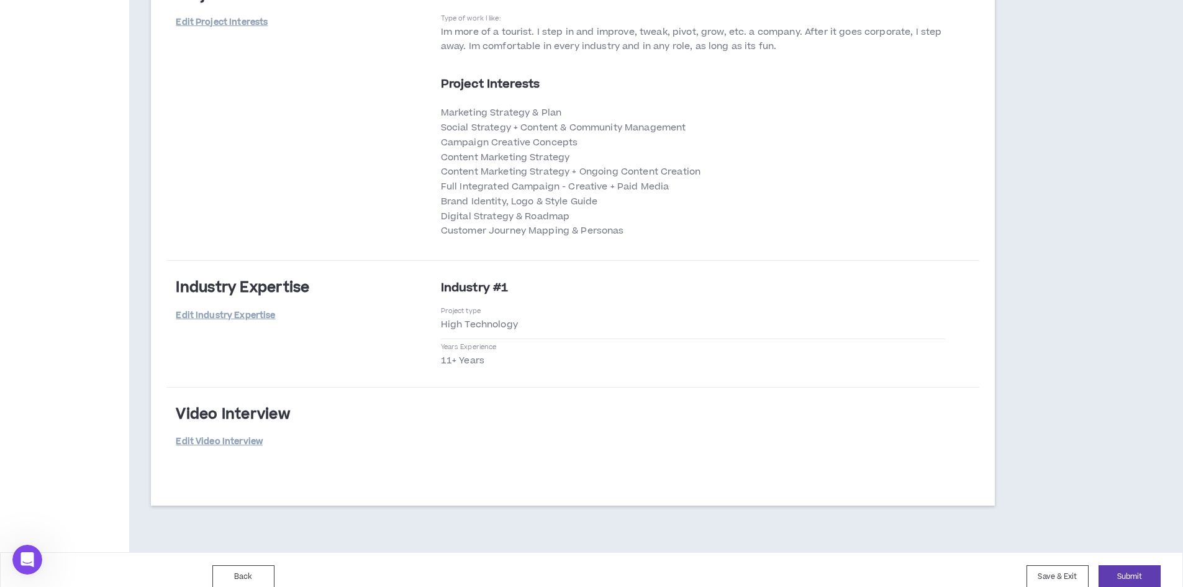
drag, startPoint x: 1030, startPoint y: 316, endPoint x: 1096, endPoint y: 437, distance: 138.4
click at [1159, 565] on button "Submit" at bounding box center [1130, 576] width 62 height 23
